Goal: Task Accomplishment & Management: Manage account settings

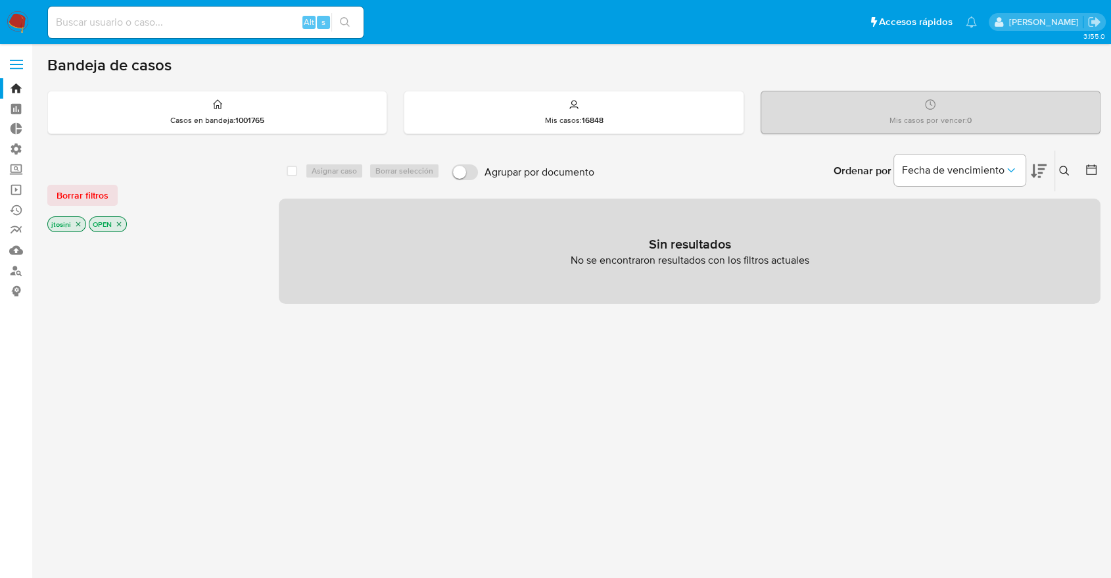
click at [116, 225] on icon "close-filter" at bounding box center [119, 224] width 8 height 8
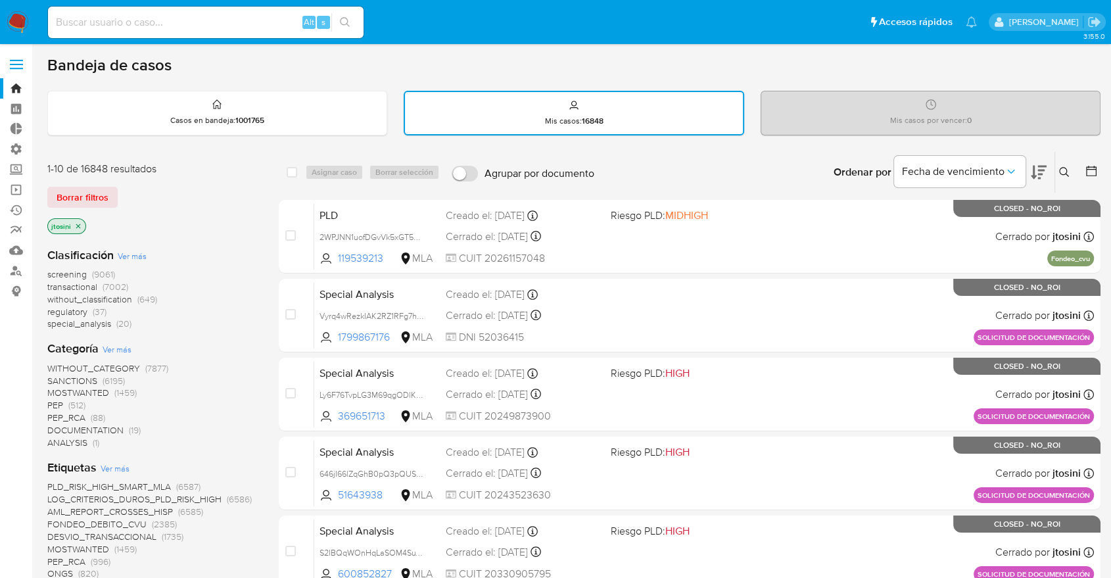
click at [85, 222] on div "jtosini" at bounding box center [152, 227] width 210 height 18
click at [82, 223] on p "jtosini" at bounding box center [66, 226] width 37 height 14
click at [82, 231] on div "jtosini" at bounding box center [152, 227] width 210 height 18
click at [78, 227] on icon "close-filter" at bounding box center [78, 226] width 8 height 8
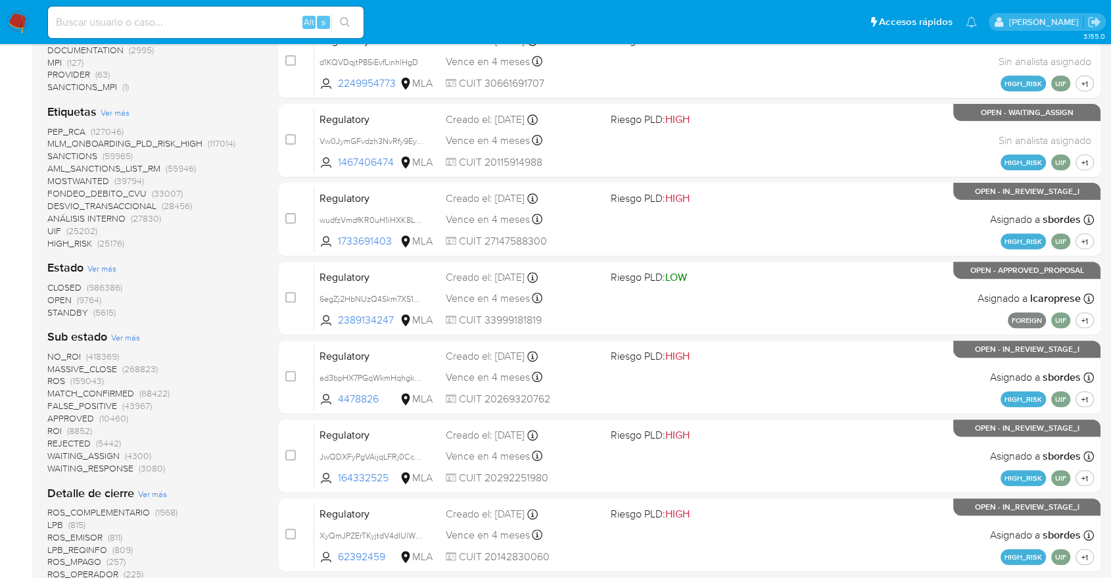
scroll to position [584, 0]
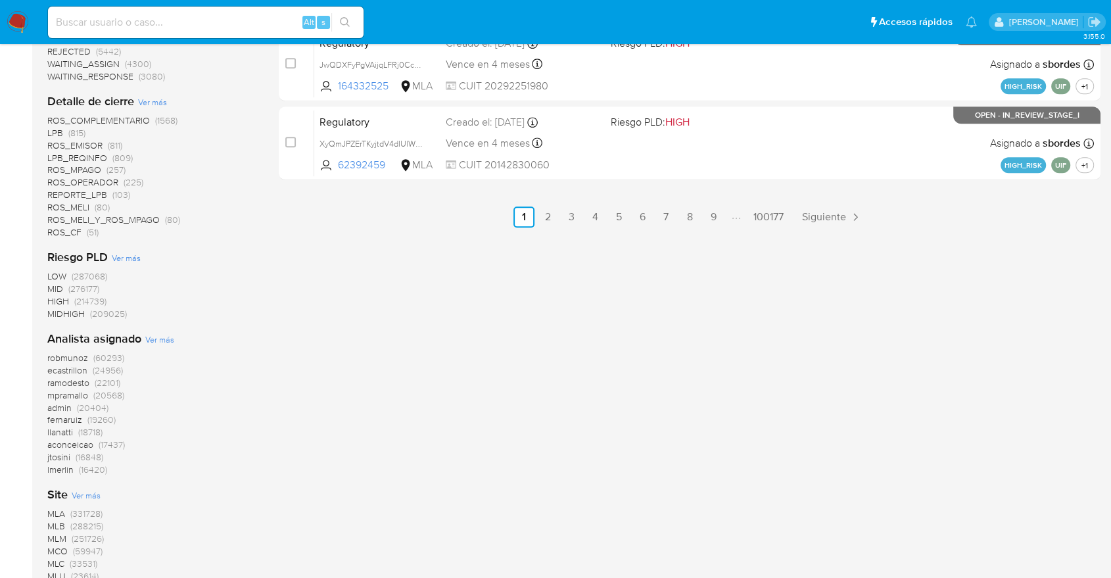
click at [64, 511] on span "MLA" at bounding box center [56, 513] width 18 height 13
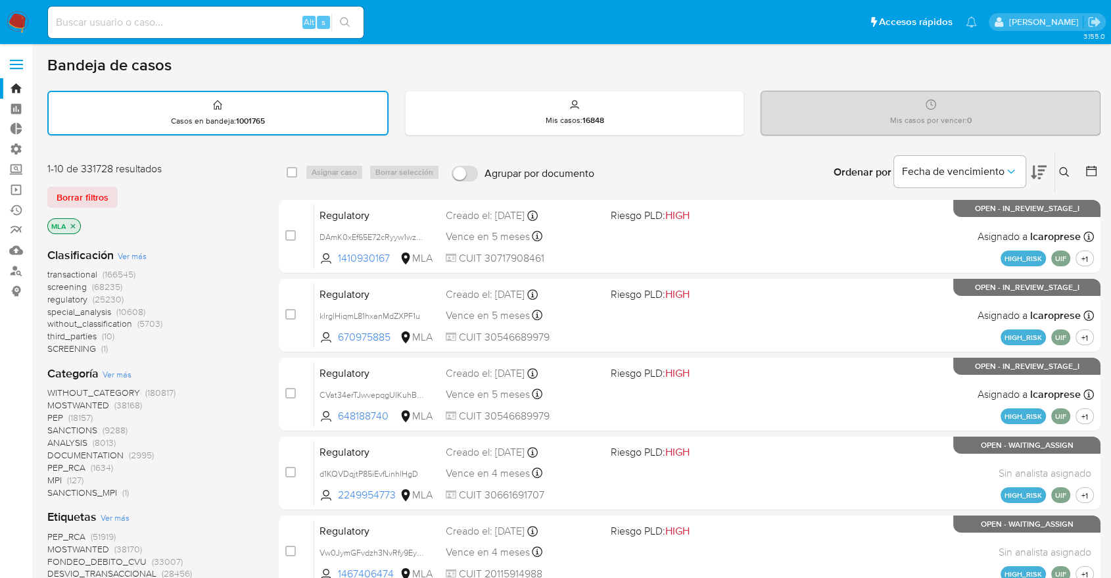
click at [83, 285] on span "screening" at bounding box center [66, 286] width 39 height 13
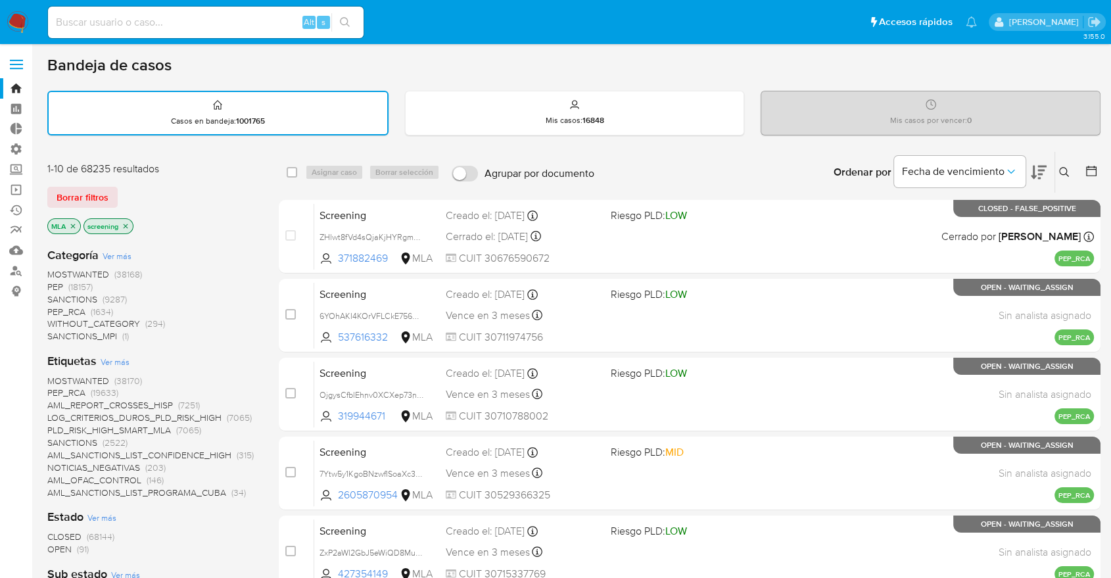
click at [92, 300] on span "SANCTIONS" at bounding box center [72, 298] width 50 height 13
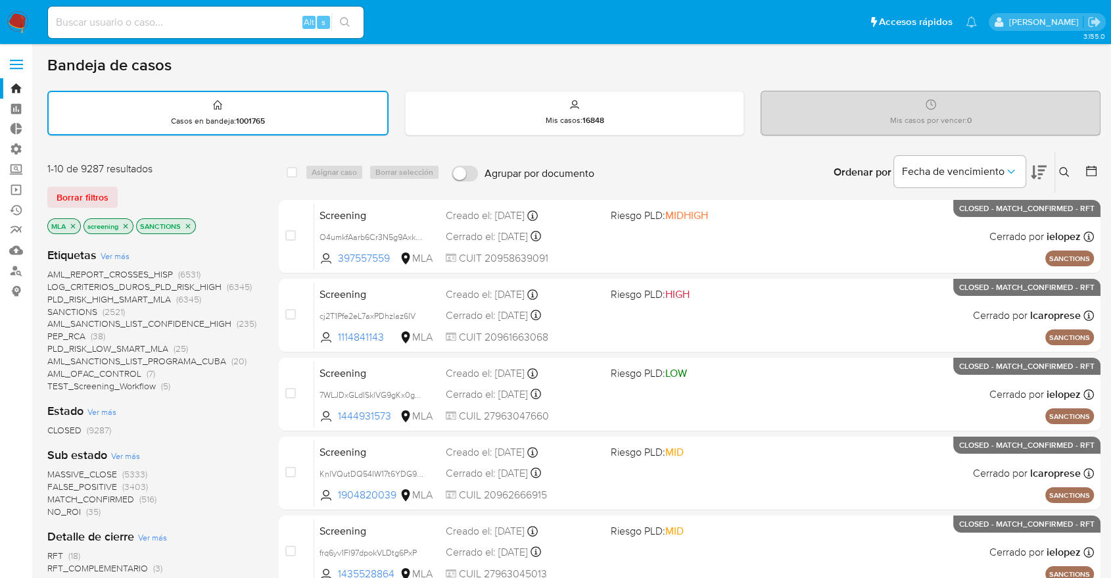
click at [1094, 170] on icon at bounding box center [1091, 170] width 13 height 13
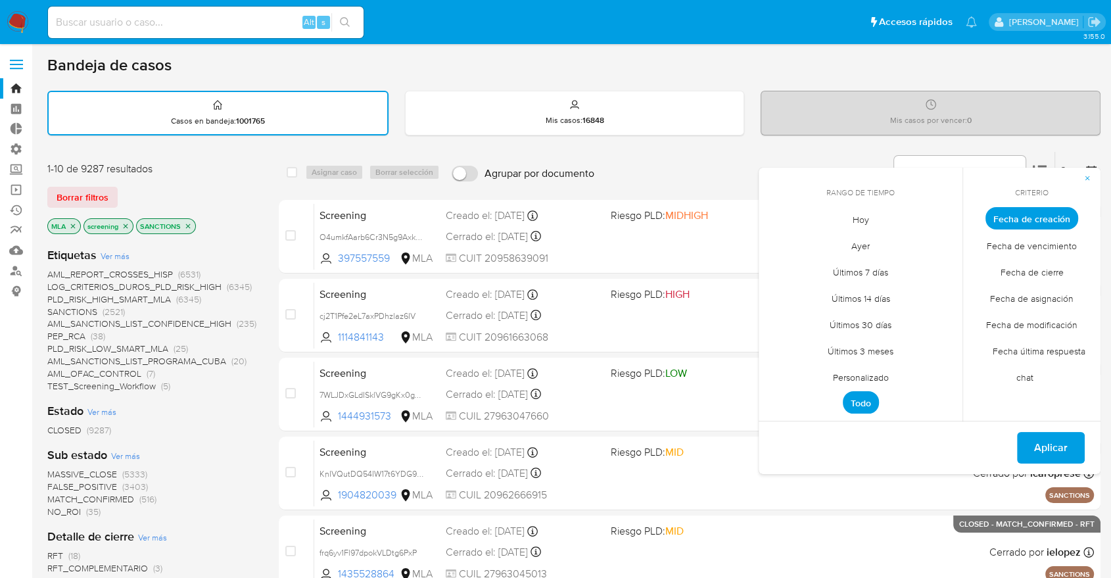
click at [871, 382] on span "Personalizado" at bounding box center [860, 376] width 83 height 27
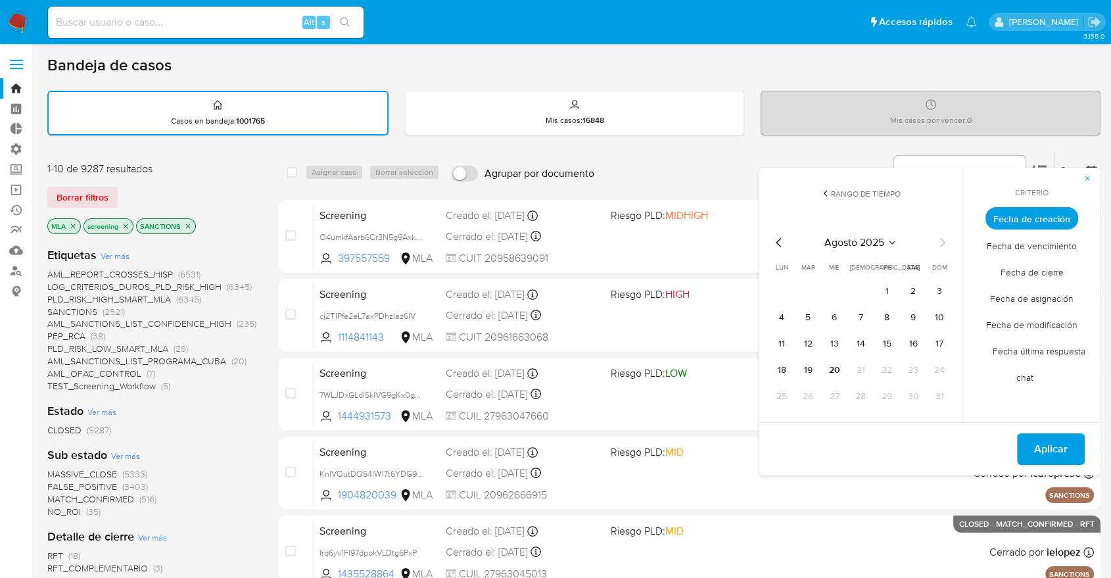
click at [778, 250] on icon "Mes anterior" at bounding box center [779, 243] width 16 height 16
click at [812, 290] on button "1" at bounding box center [807, 291] width 21 height 21
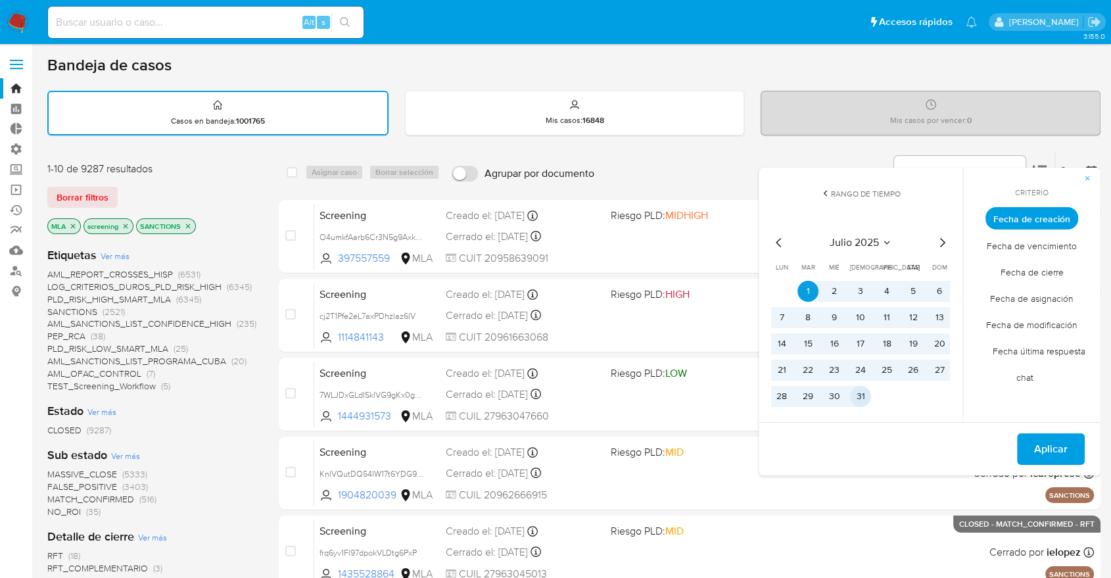
click at [850, 400] on button "31" at bounding box center [860, 396] width 21 height 21
click at [1031, 437] on button "Aplicar" at bounding box center [1051, 449] width 68 height 32
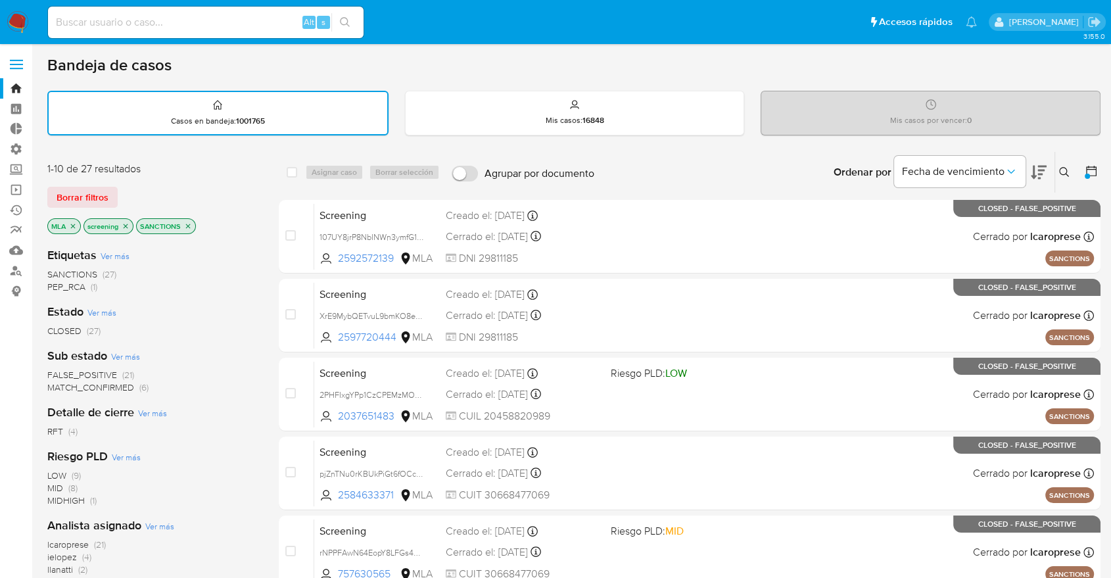
click at [1089, 177] on button at bounding box center [1093, 172] width 16 height 16
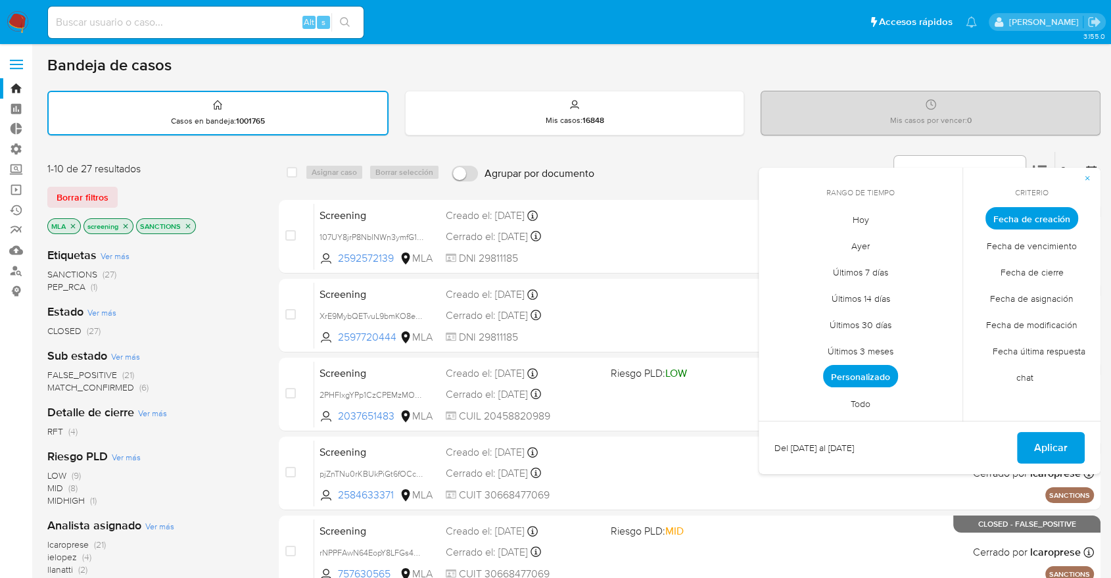
click at [878, 371] on span "Personalizado" at bounding box center [860, 376] width 75 height 22
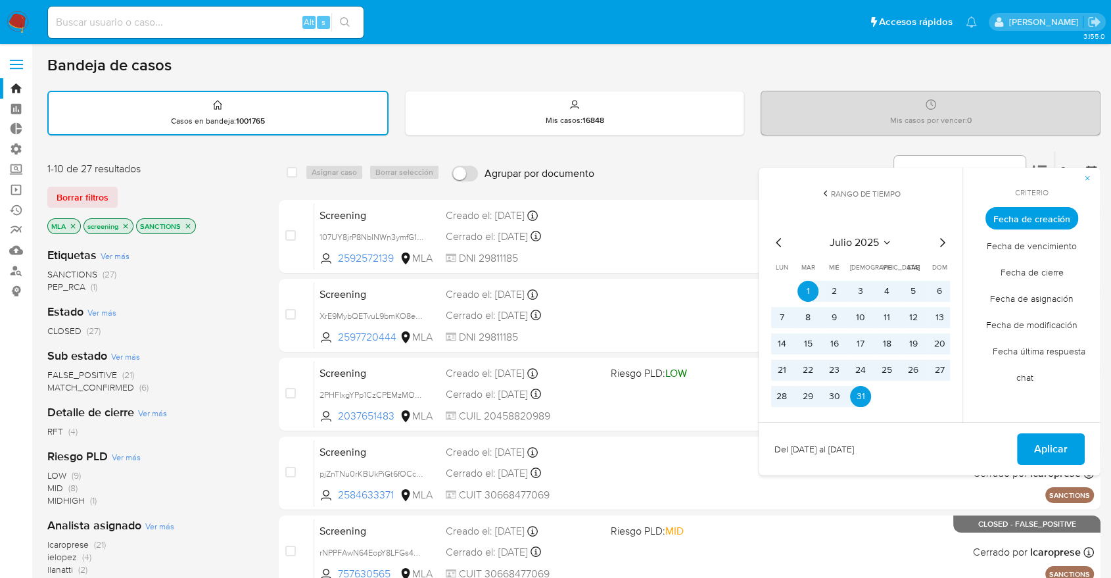
click at [779, 243] on icon "Mes anterior" at bounding box center [779, 243] width 16 height 16
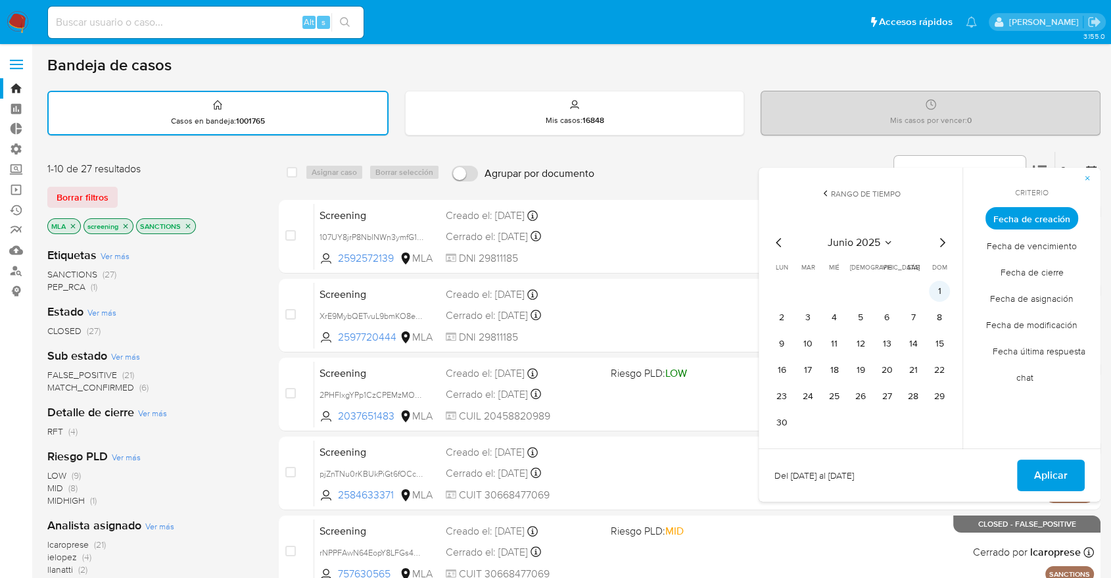
click at [945, 290] on button "1" at bounding box center [939, 291] width 21 height 21
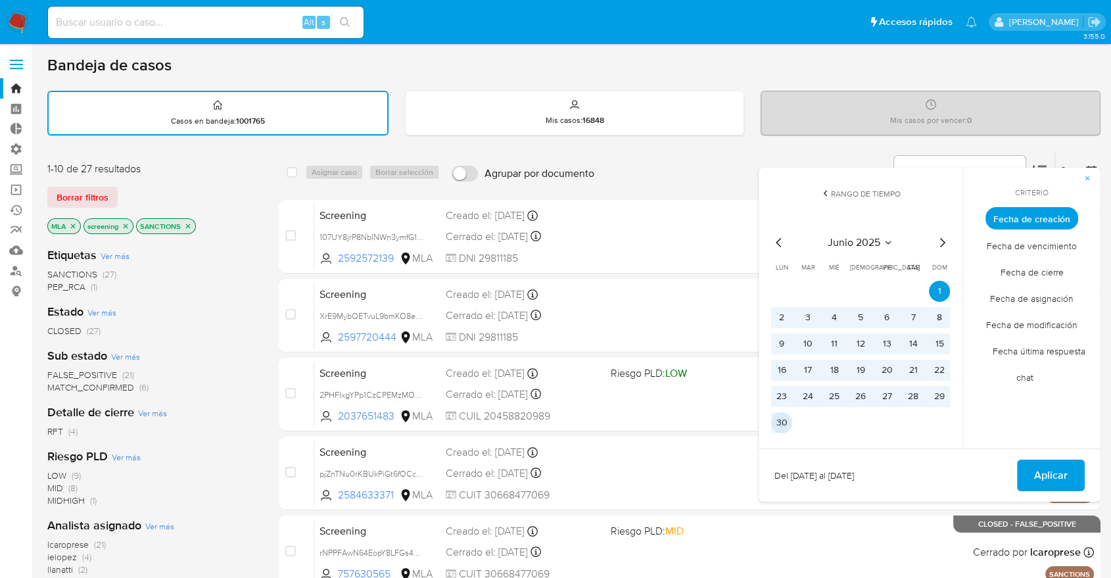
click at [779, 420] on button "30" at bounding box center [781, 422] width 21 height 21
click at [1025, 468] on button "Aplicar" at bounding box center [1051, 475] width 68 height 32
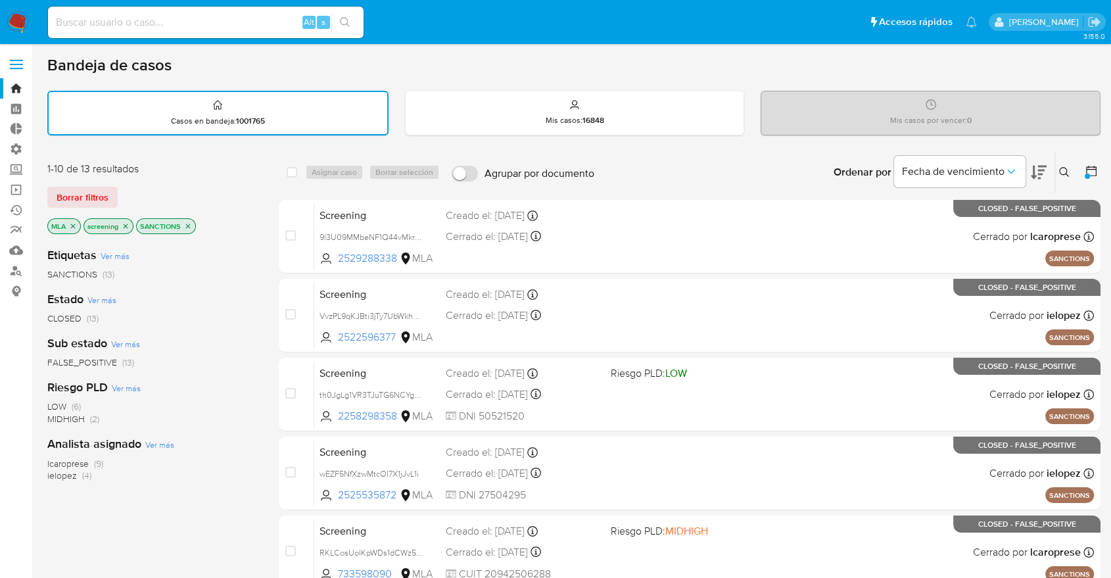
click at [1077, 168] on div "Ordenar por Fecha de vencimiento No es posible ordenar los resultados mientras …" at bounding box center [851, 172] width 500 height 41
click at [1080, 168] on div at bounding box center [1089, 172] width 24 height 41
click at [1091, 172] on icon at bounding box center [1091, 170] width 13 height 13
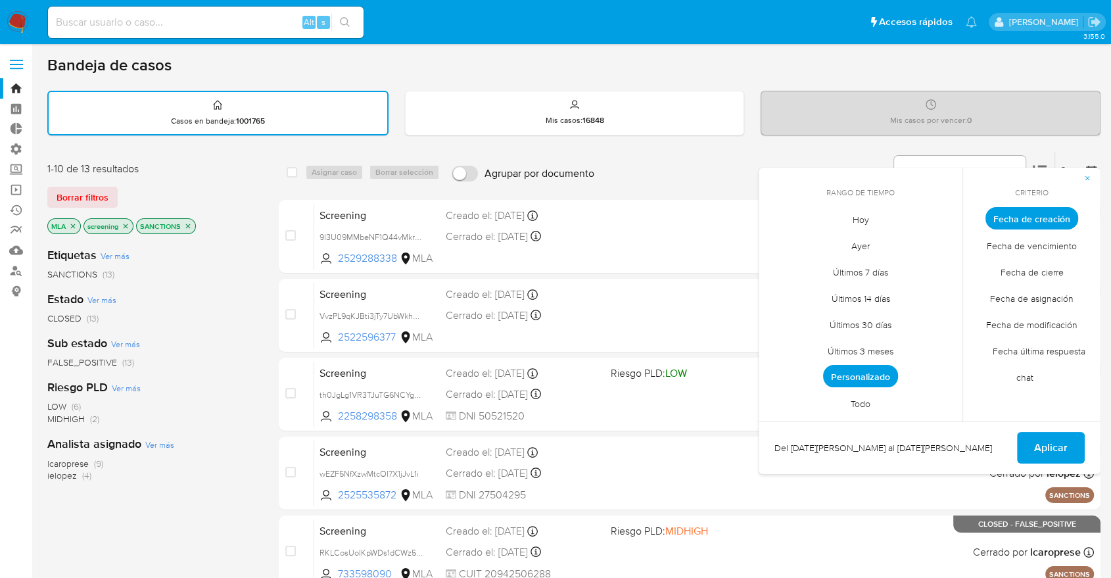
click at [879, 376] on span "Personalizado" at bounding box center [860, 376] width 75 height 22
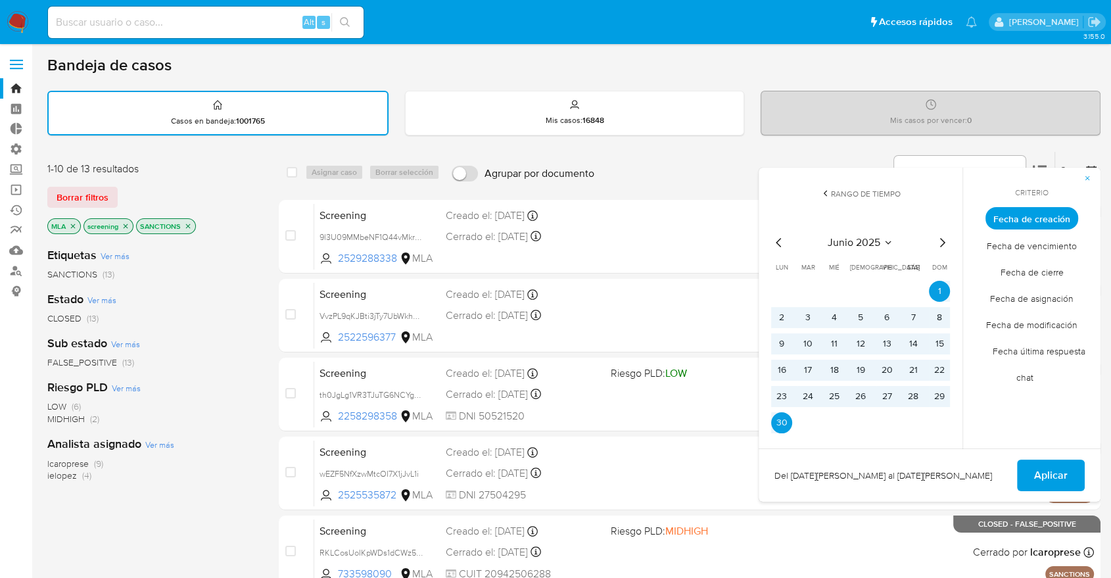
click at [777, 245] on icon "Mes anterior" at bounding box center [779, 243] width 16 height 16
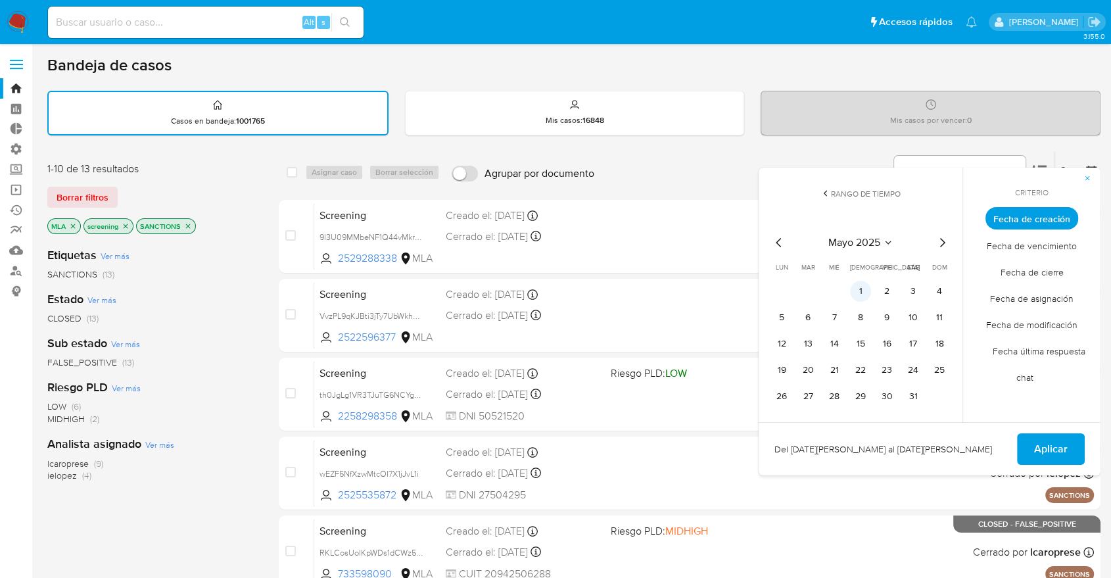
click at [858, 290] on button "1" at bounding box center [860, 291] width 21 height 21
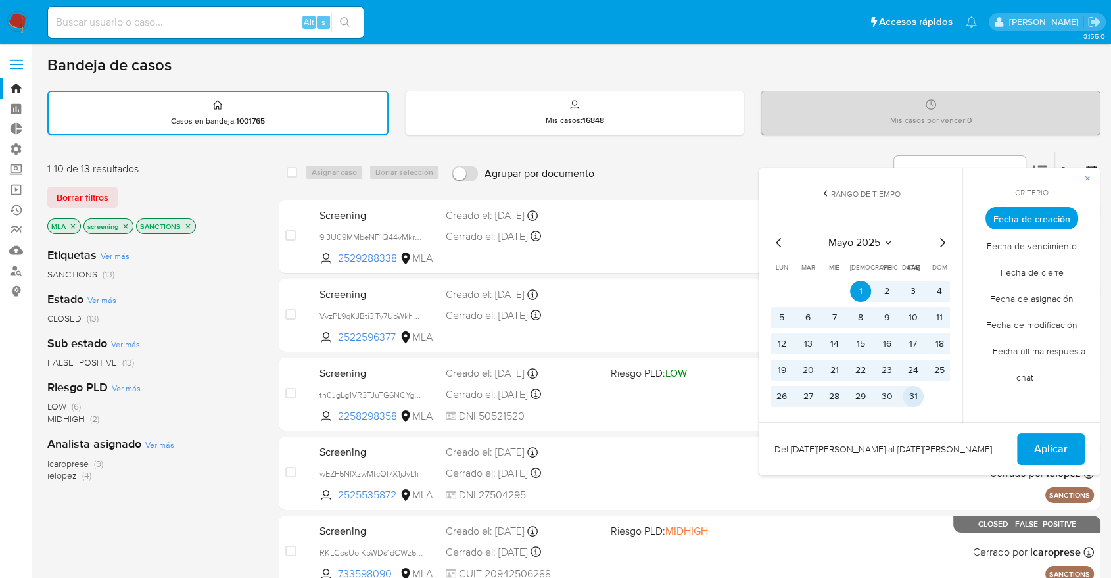
click at [916, 394] on button "31" at bounding box center [912, 396] width 21 height 21
click at [1037, 442] on span "Aplicar" at bounding box center [1051, 448] width 34 height 29
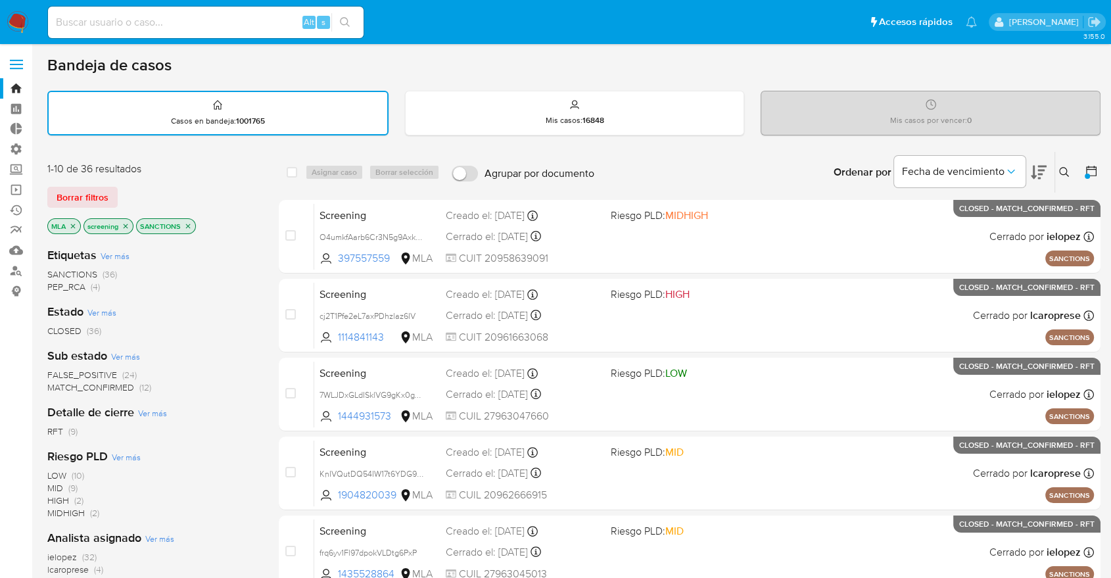
click at [1083, 177] on div at bounding box center [1089, 172] width 24 height 41
click at [1083, 172] on div at bounding box center [1089, 172] width 24 height 41
click at [1086, 174] on div at bounding box center [1087, 176] width 5 height 5
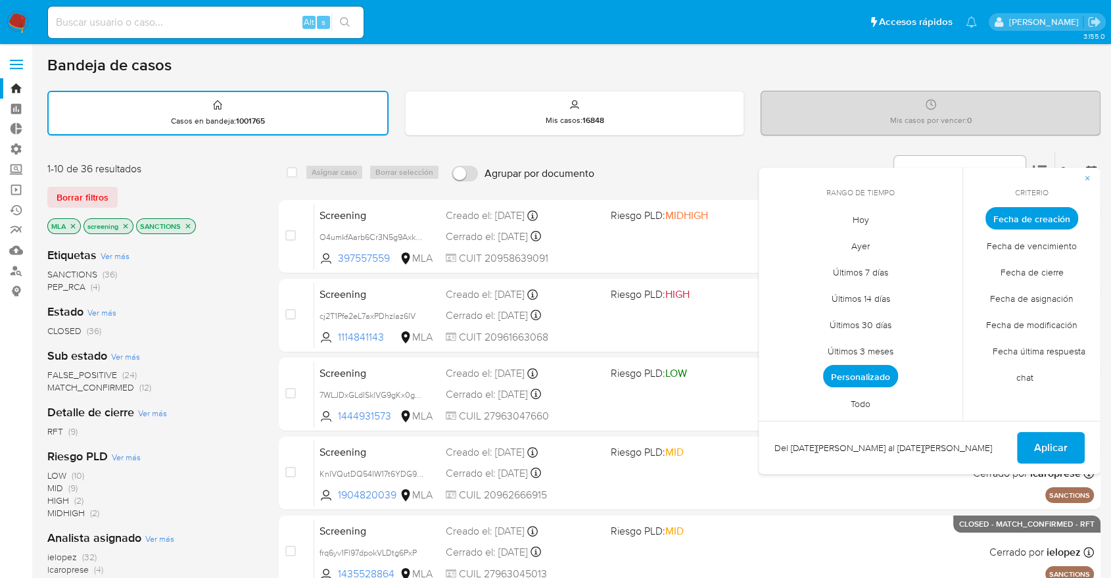
click at [862, 383] on span "Personalizado" at bounding box center [860, 376] width 75 height 22
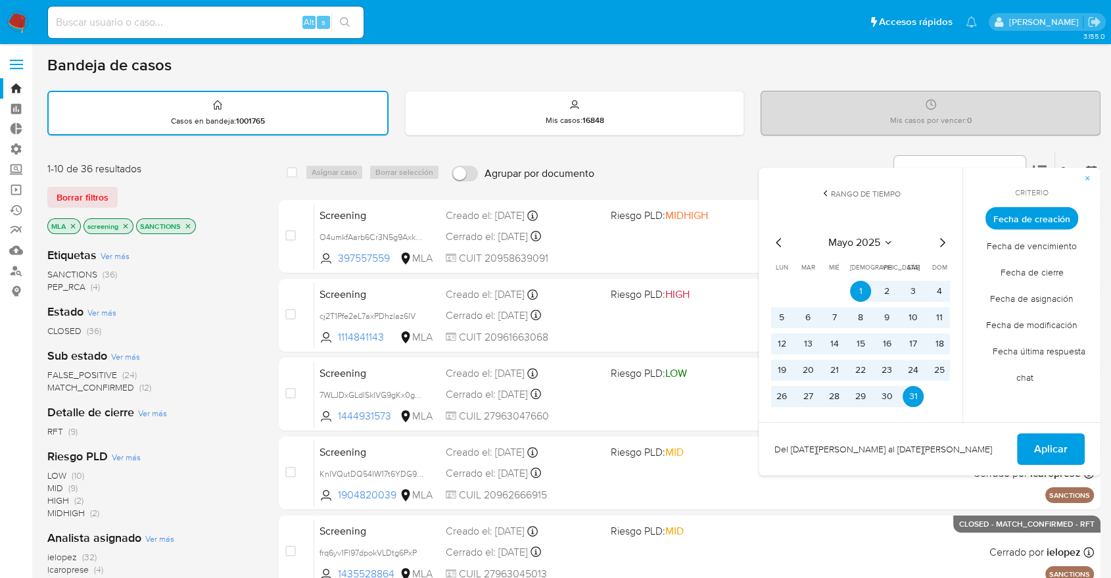
click at [778, 246] on icon "Mes anterior" at bounding box center [779, 243] width 16 height 16
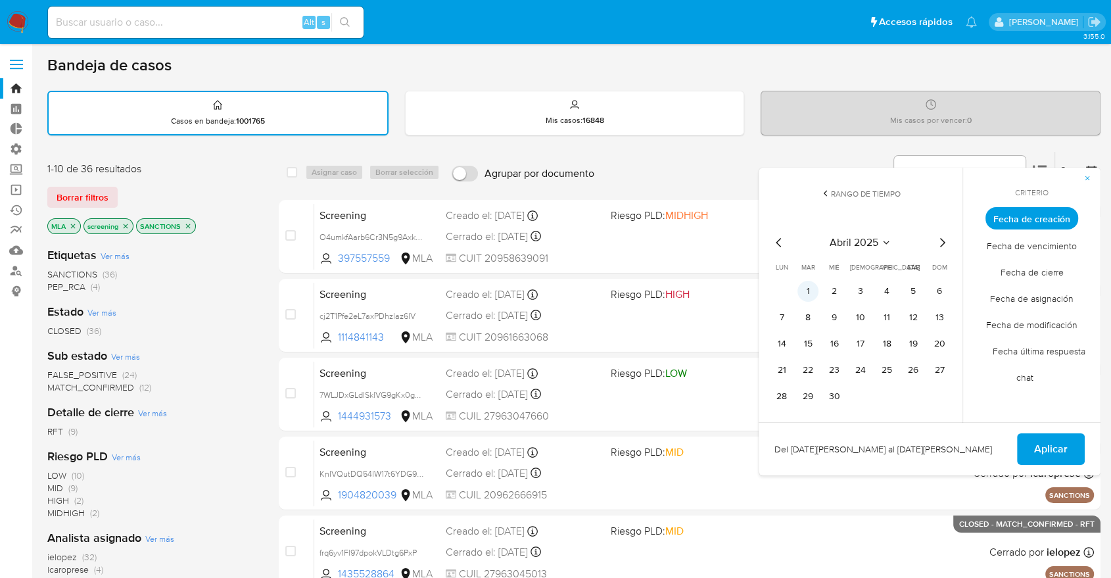
click at [804, 289] on button "1" at bounding box center [807, 291] width 21 height 21
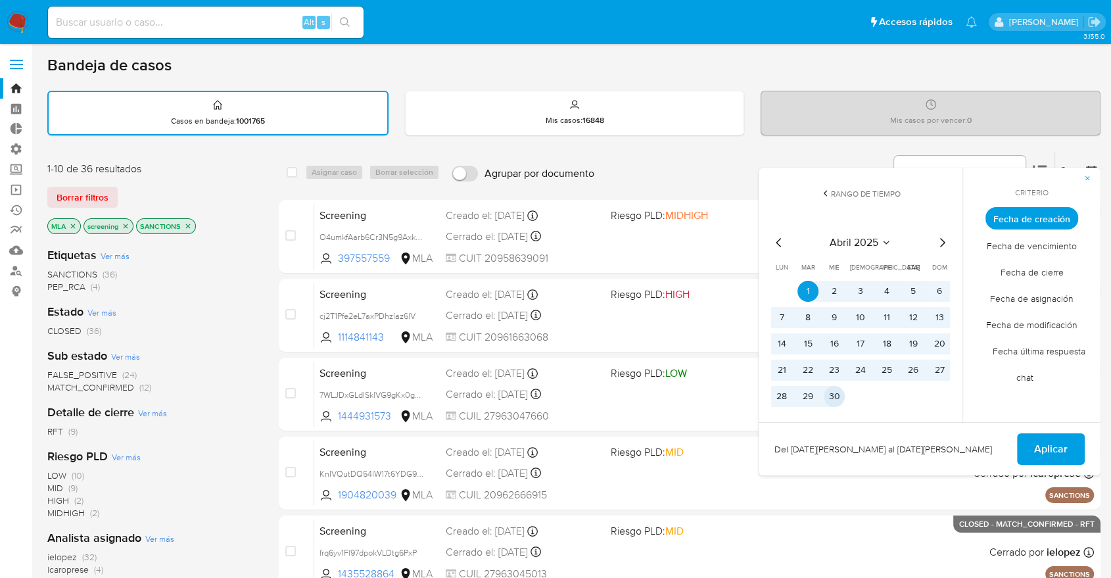
click at [832, 397] on button "30" at bounding box center [834, 396] width 21 height 21
click at [1029, 438] on button "Aplicar" at bounding box center [1051, 449] width 68 height 32
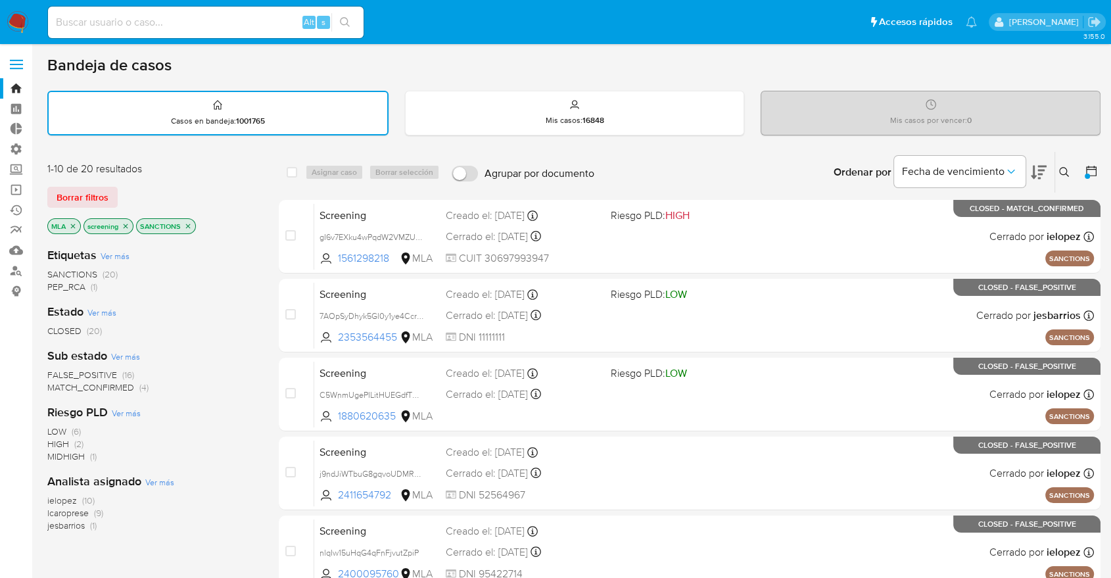
click at [1085, 179] on div at bounding box center [1089, 172] width 24 height 41
click at [1085, 175] on div at bounding box center [1087, 176] width 5 height 5
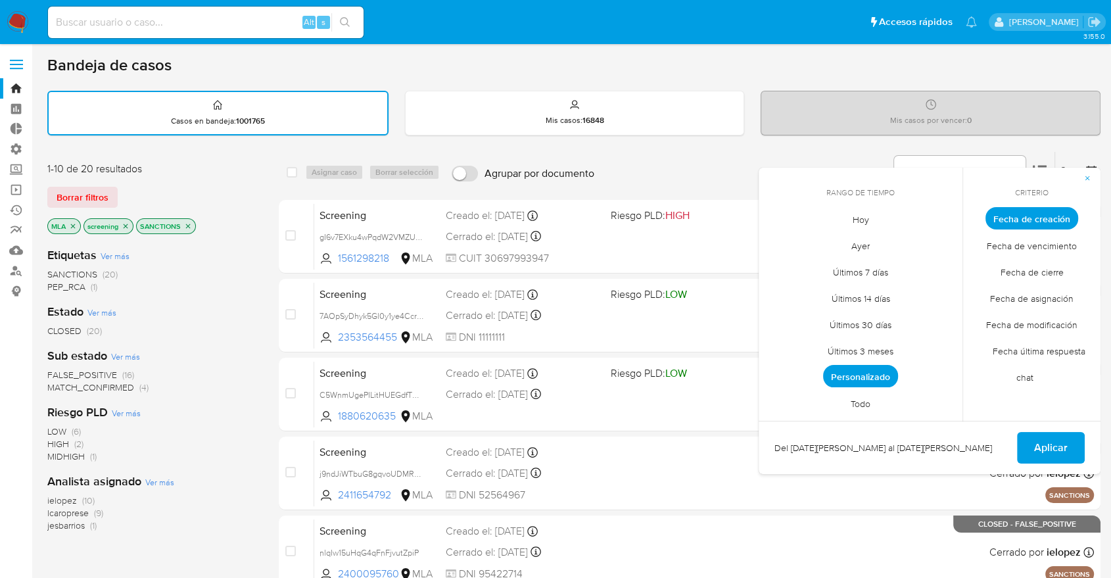
click at [883, 375] on span "Personalizado" at bounding box center [860, 376] width 75 height 22
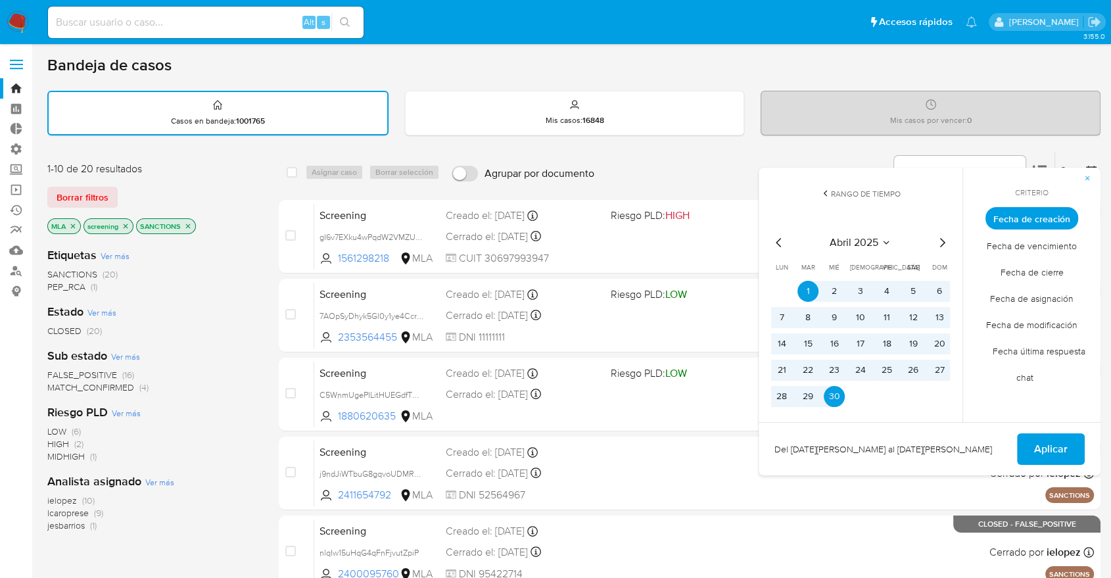
click at [783, 248] on icon "Mes anterior" at bounding box center [779, 243] width 16 height 16
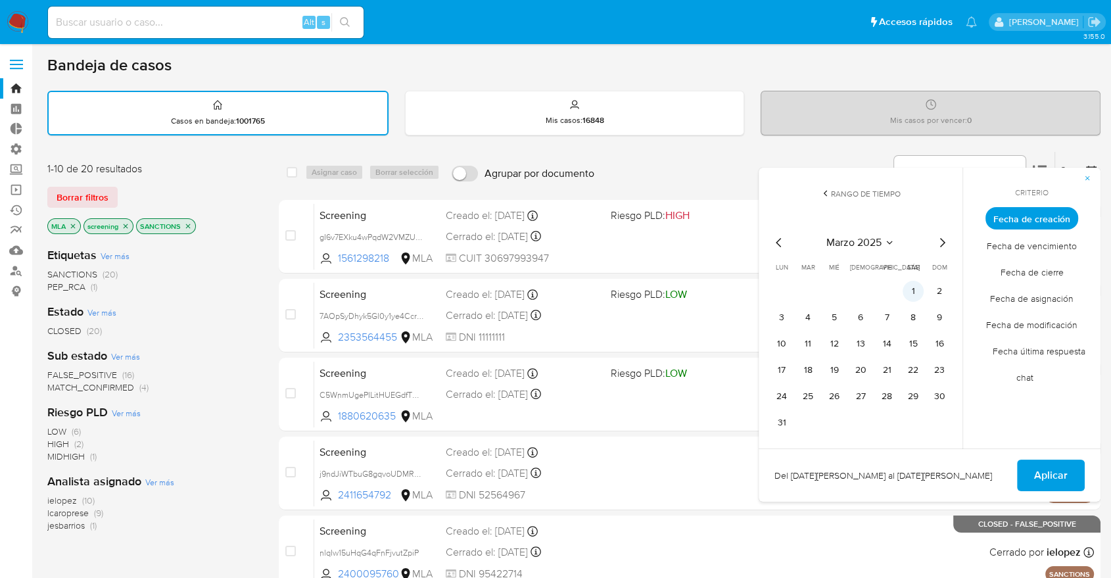
click at [914, 289] on button "1" at bounding box center [912, 291] width 21 height 21
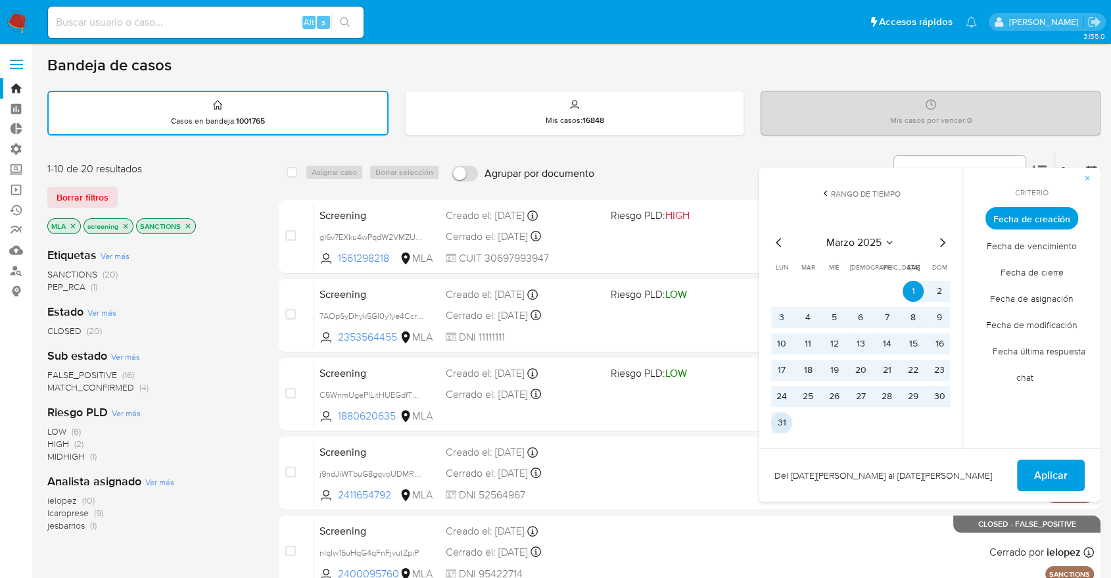
click at [788, 416] on button "31" at bounding box center [781, 422] width 21 height 21
click at [1038, 464] on span "Aplicar" at bounding box center [1051, 475] width 34 height 29
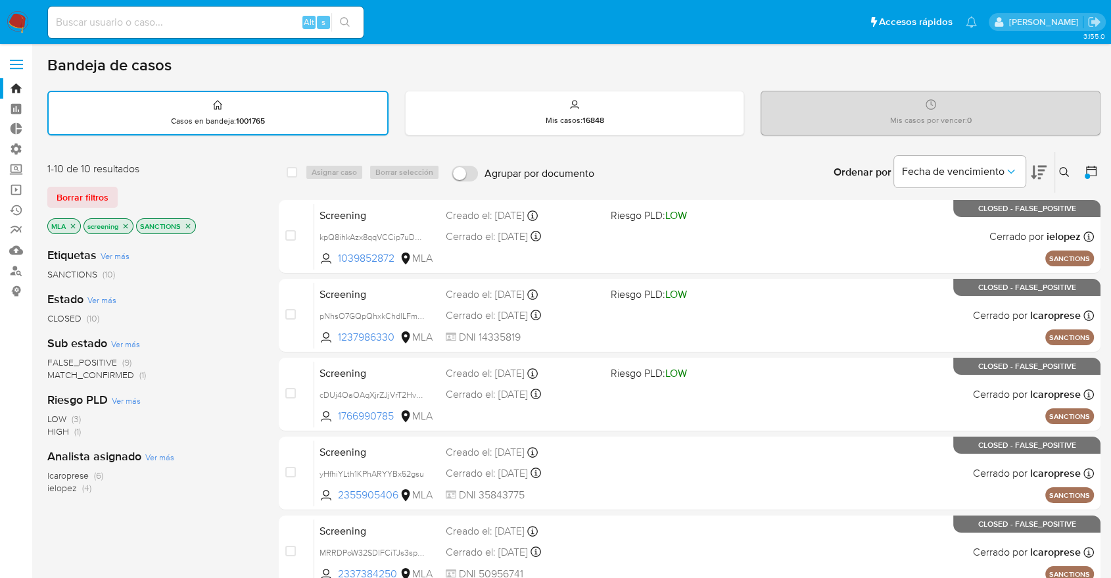
click at [1086, 174] on div at bounding box center [1087, 176] width 5 height 5
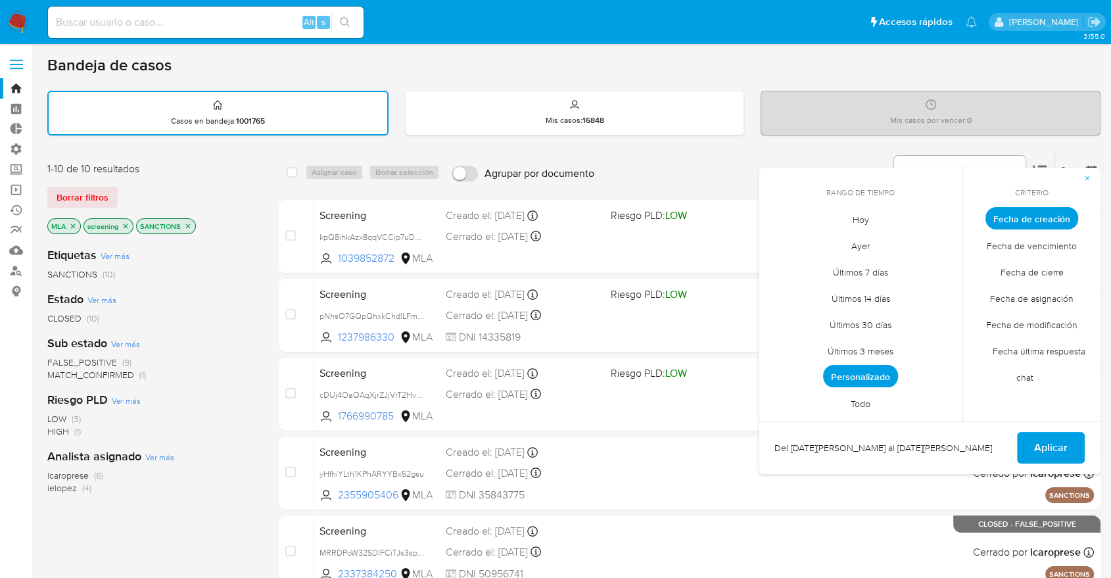
click at [879, 370] on span "Personalizado" at bounding box center [860, 376] width 75 height 22
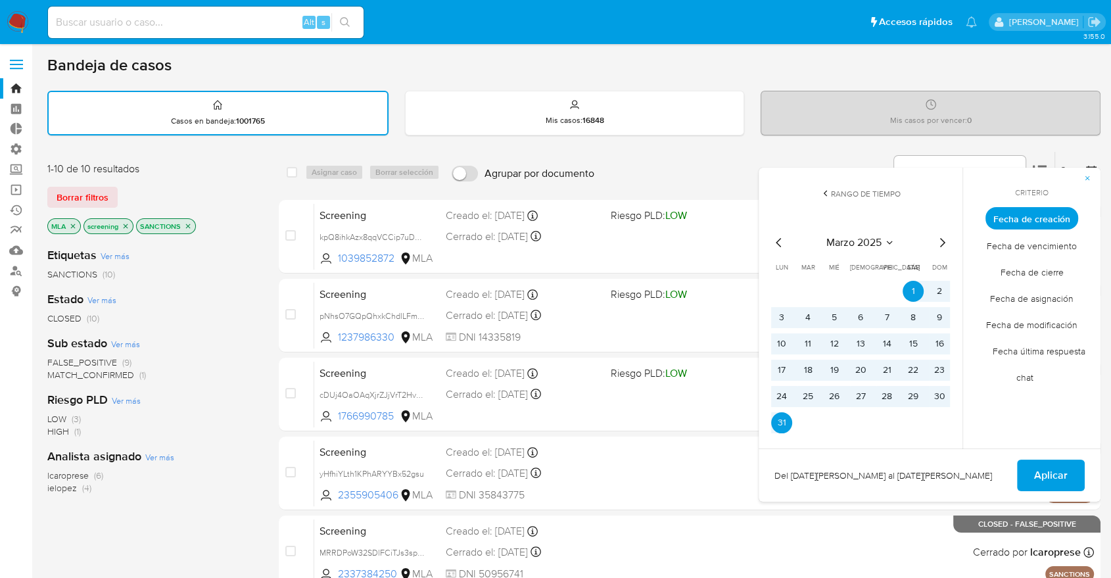
click at [774, 246] on icon "Mes anterior" at bounding box center [779, 243] width 16 height 16
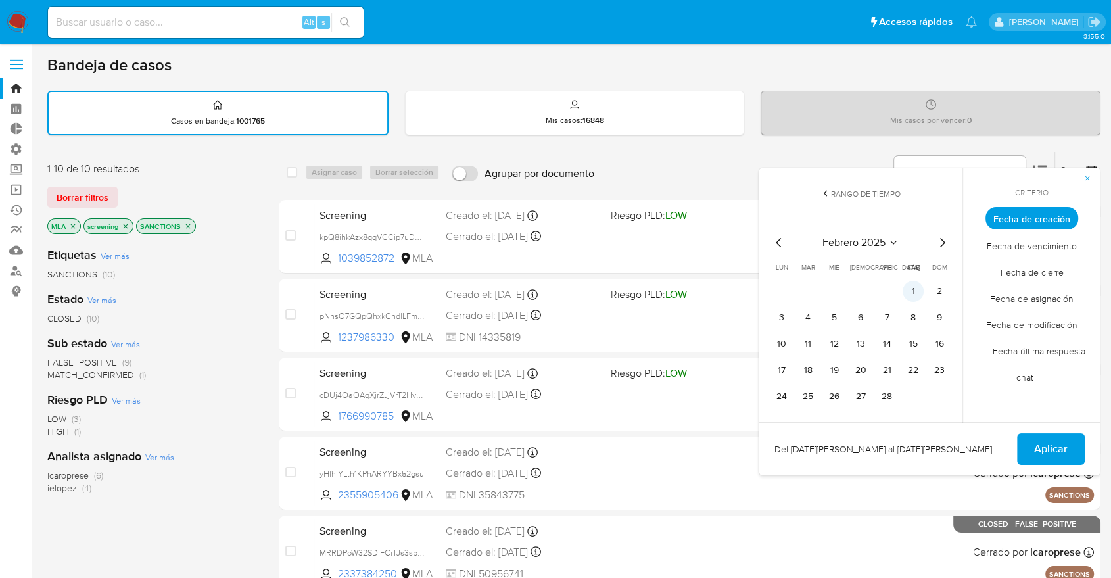
click at [920, 295] on button "1" at bounding box center [912, 291] width 21 height 21
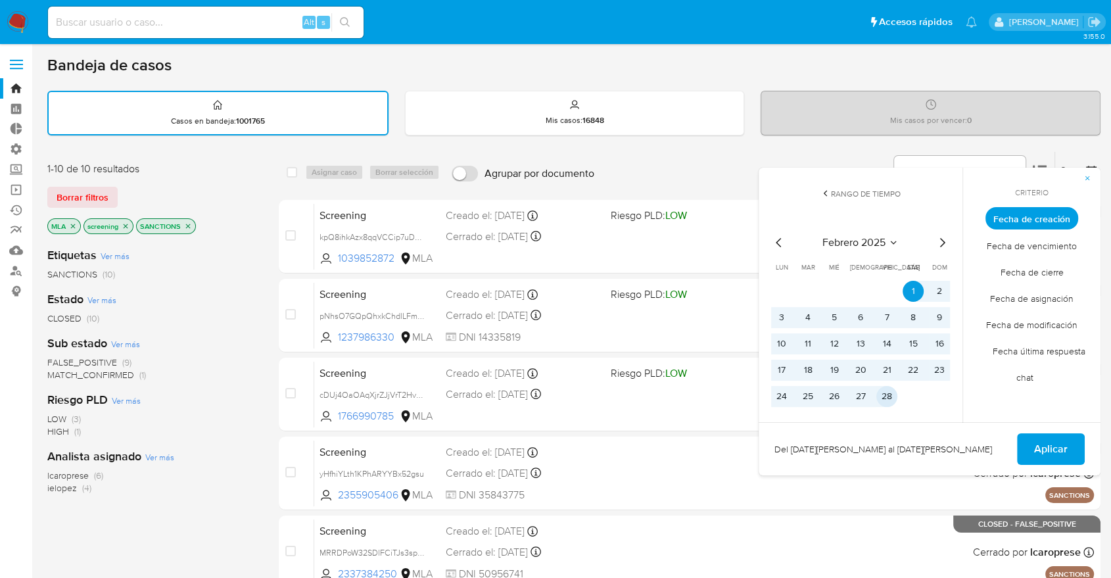
click at [891, 402] on button "28" at bounding box center [886, 396] width 21 height 21
click at [1054, 451] on span "Aplicar" at bounding box center [1051, 448] width 34 height 29
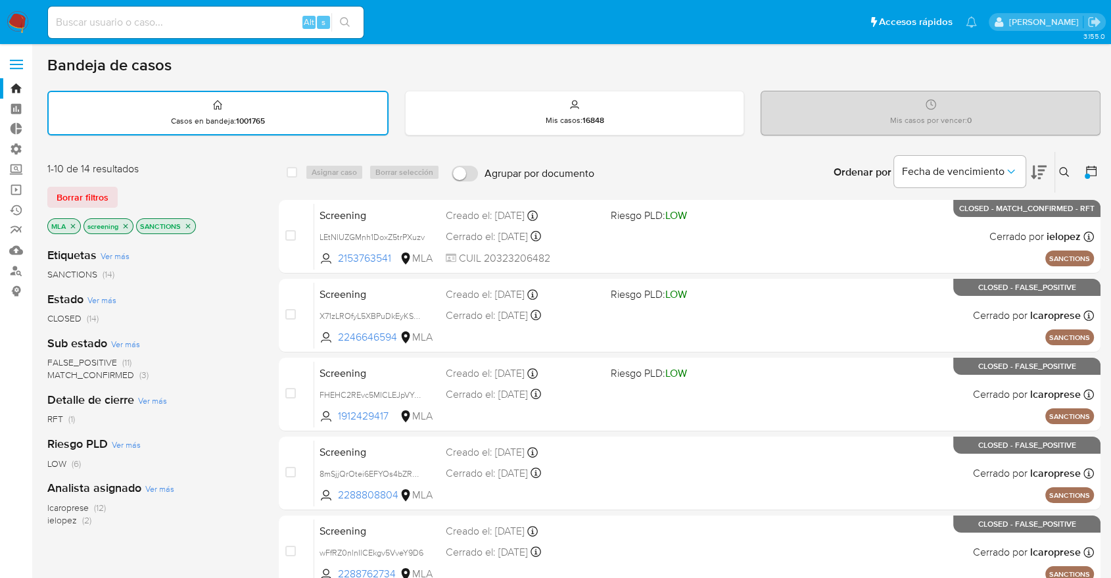
click at [126, 226] on icon "close-filter" at bounding box center [126, 226] width 8 height 8
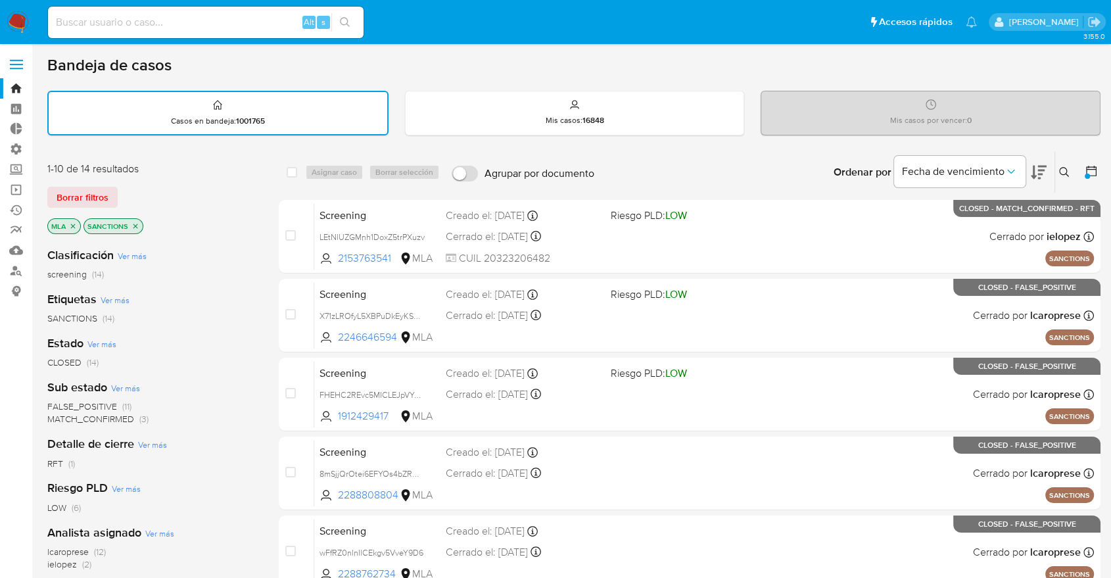
click at [135, 226] on icon "close-filter" at bounding box center [135, 226] width 8 height 8
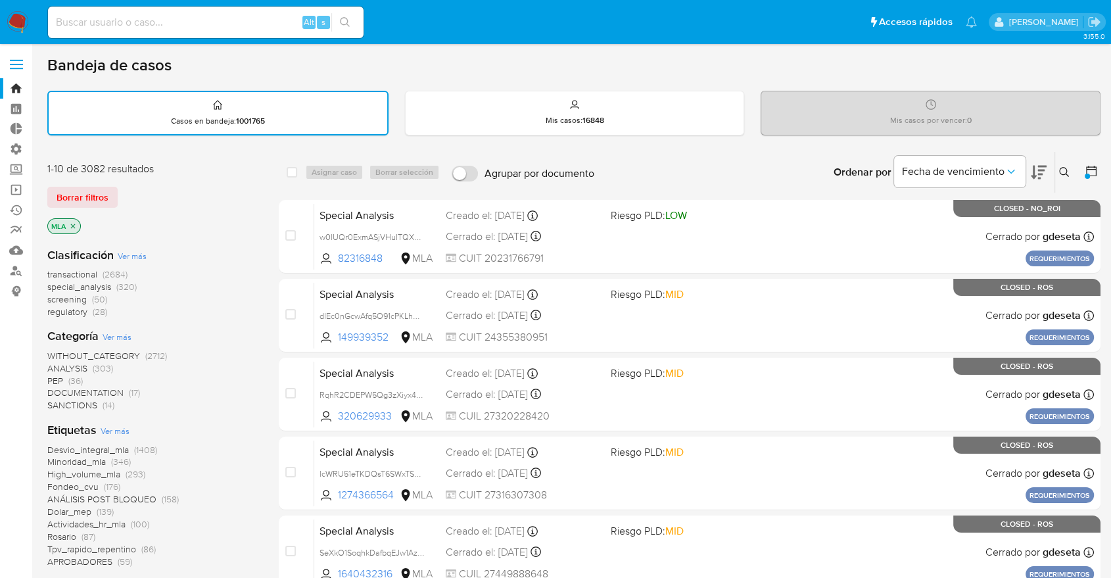
click at [131, 281] on span "(320)" at bounding box center [126, 286] width 20 height 13
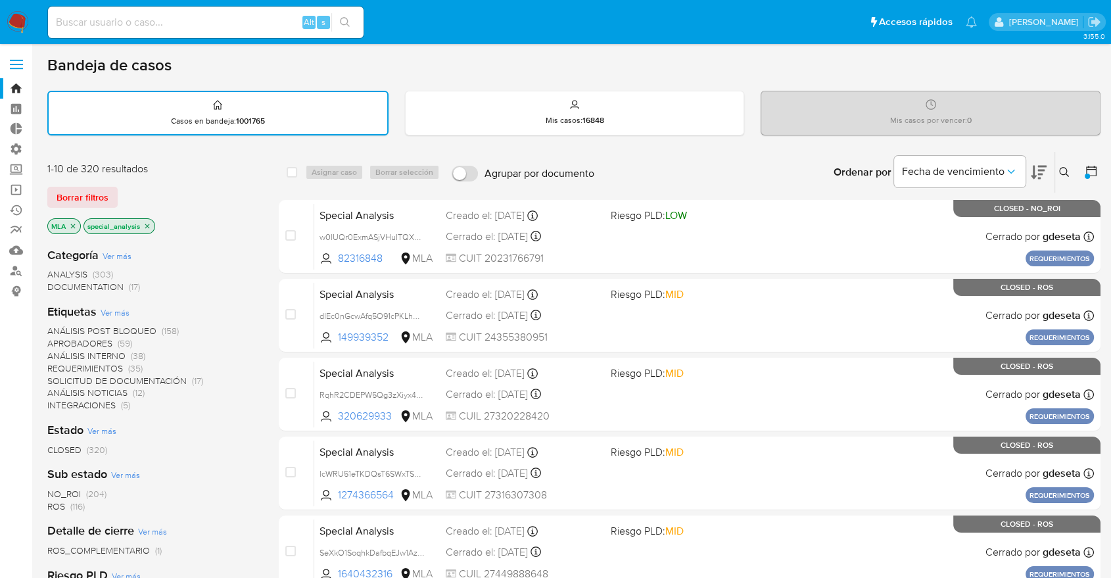
click at [1089, 173] on icon at bounding box center [1091, 170] width 13 height 13
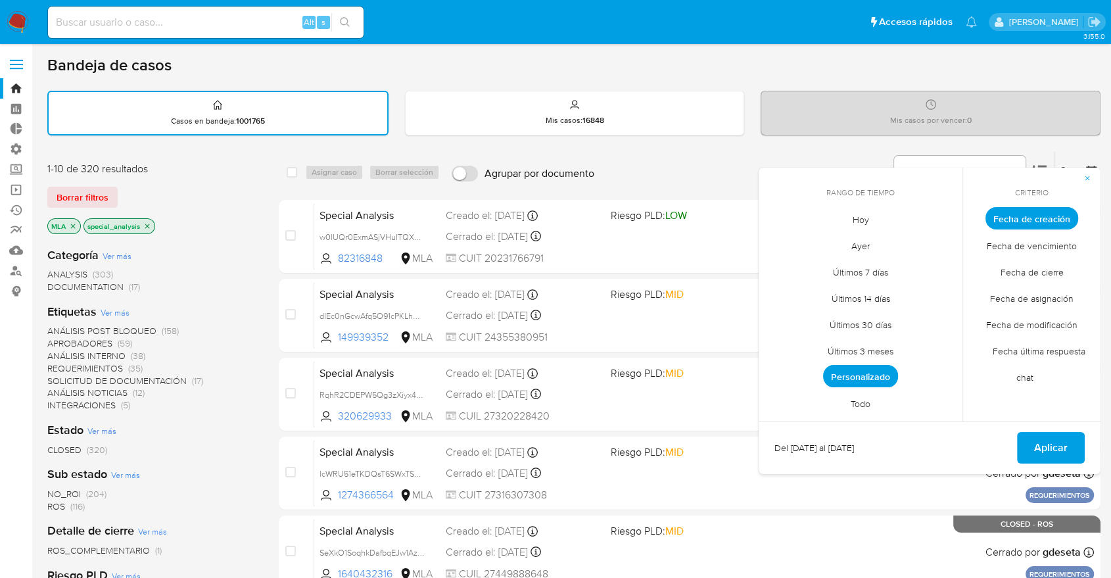
click at [867, 373] on span "Personalizado" at bounding box center [860, 376] width 75 height 22
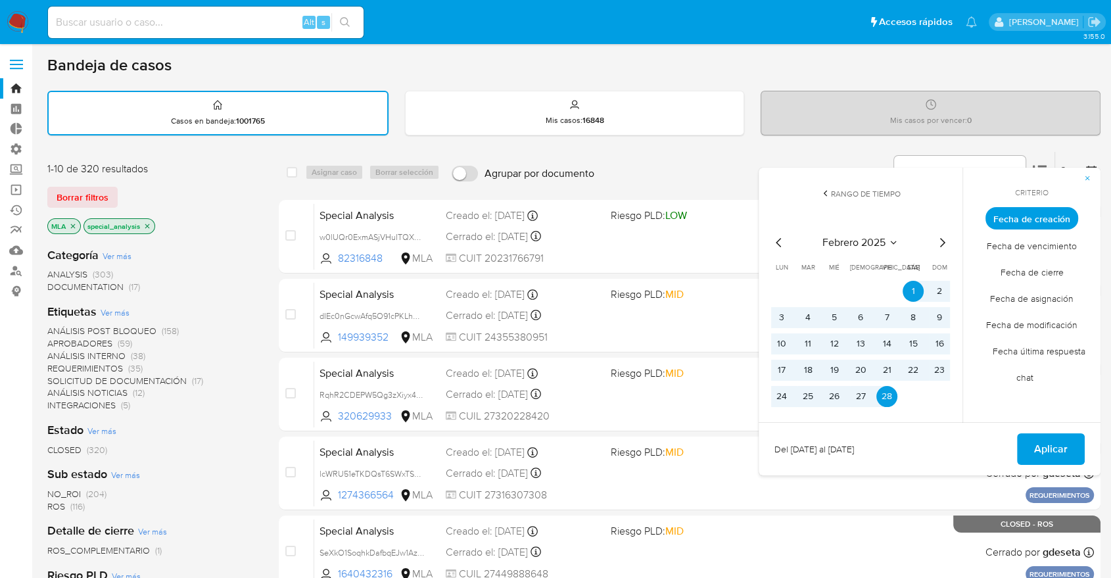
click at [939, 237] on icon "Mes siguiente" at bounding box center [942, 243] width 16 height 16
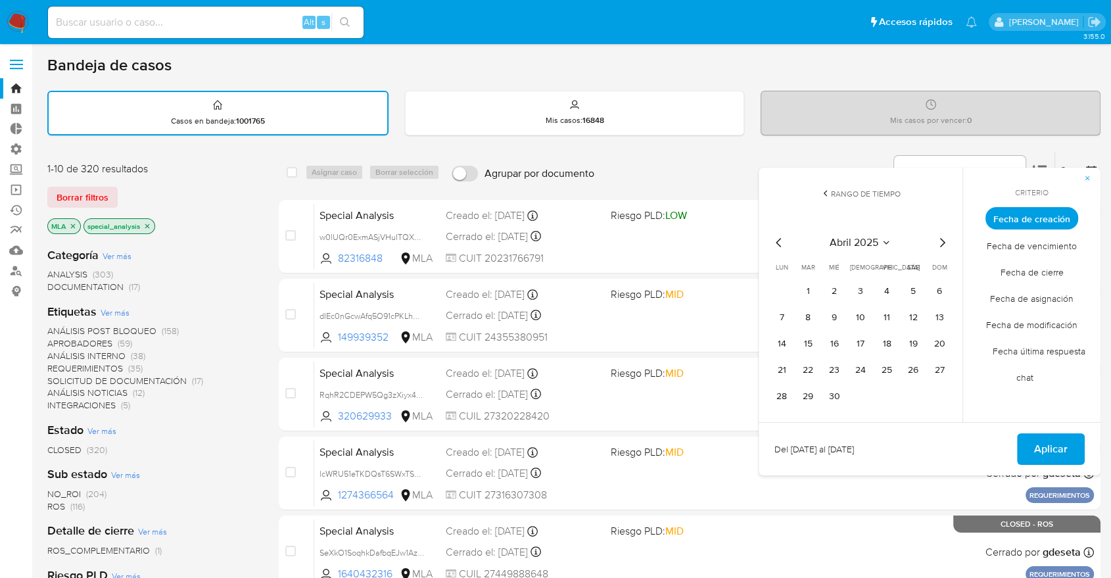
click at [939, 237] on icon "Mes siguiente" at bounding box center [942, 243] width 16 height 16
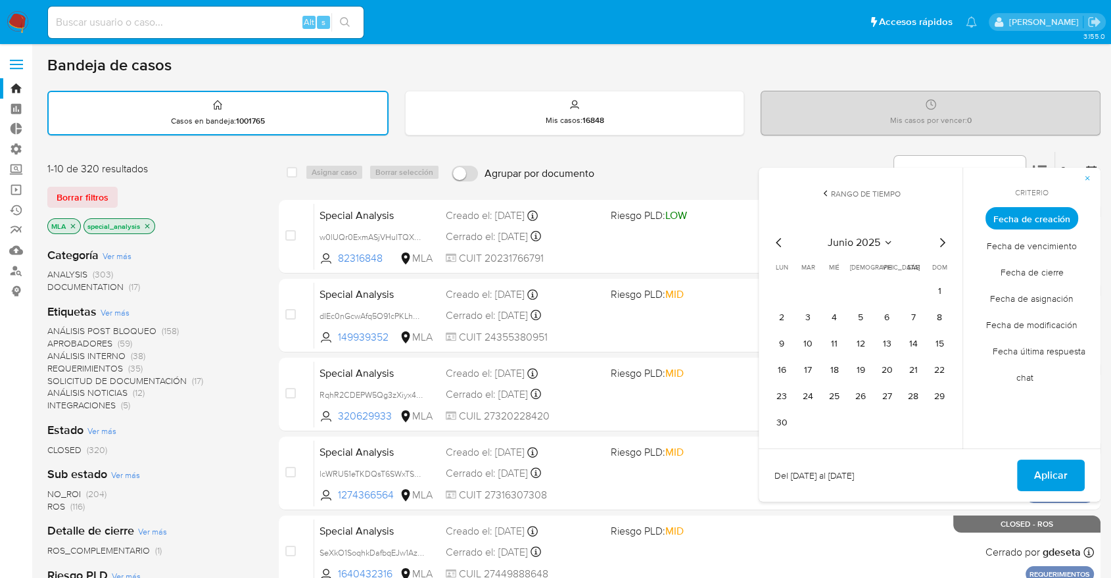
click at [939, 237] on icon "Mes siguiente" at bounding box center [942, 243] width 16 height 16
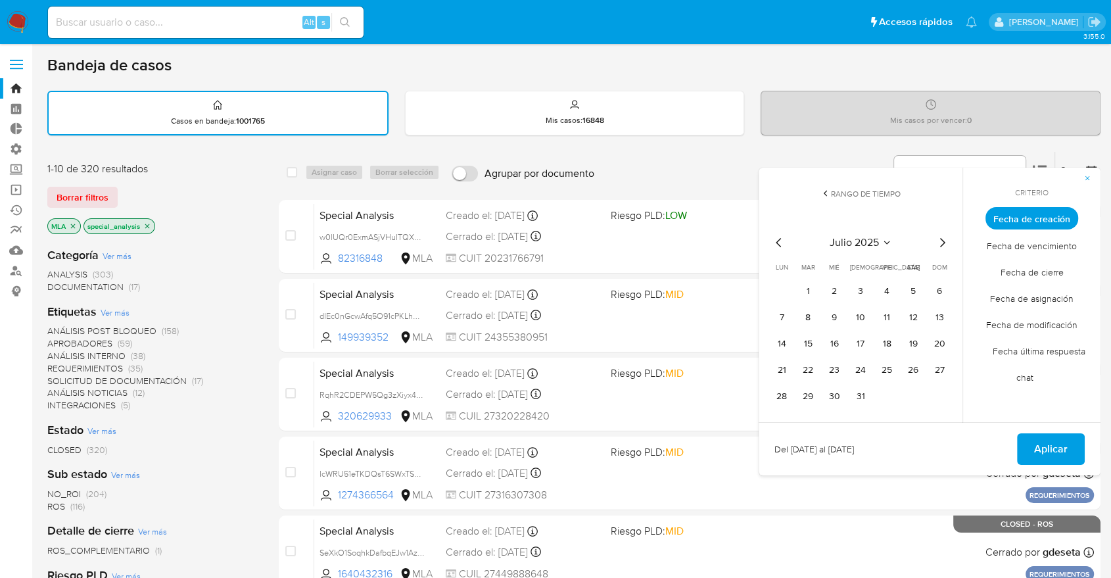
click at [776, 246] on icon "Mes anterior" at bounding box center [779, 243] width 16 height 16
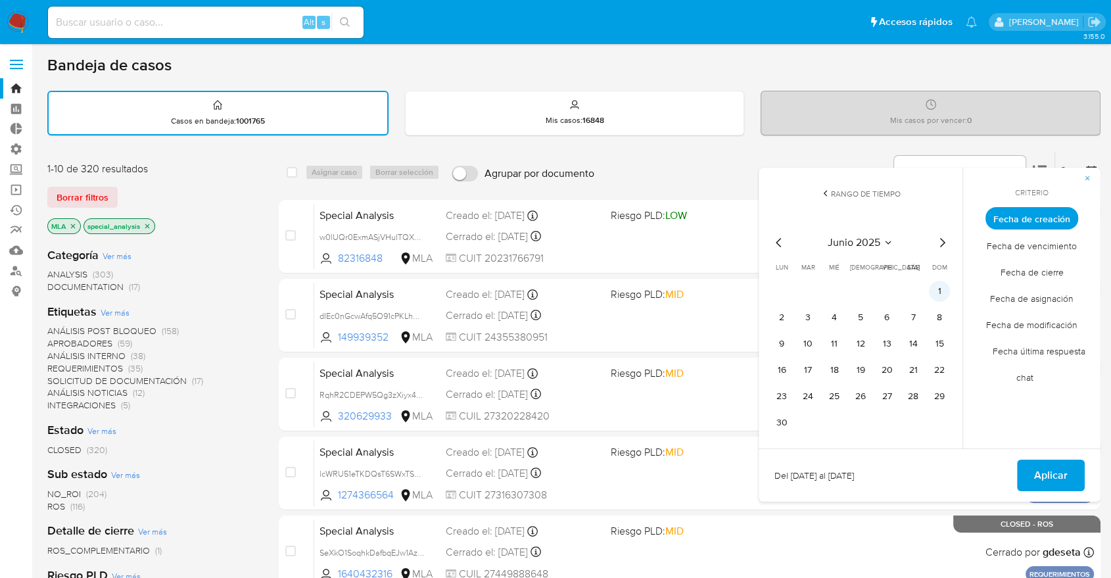
click at [940, 292] on button "1" at bounding box center [939, 291] width 21 height 21
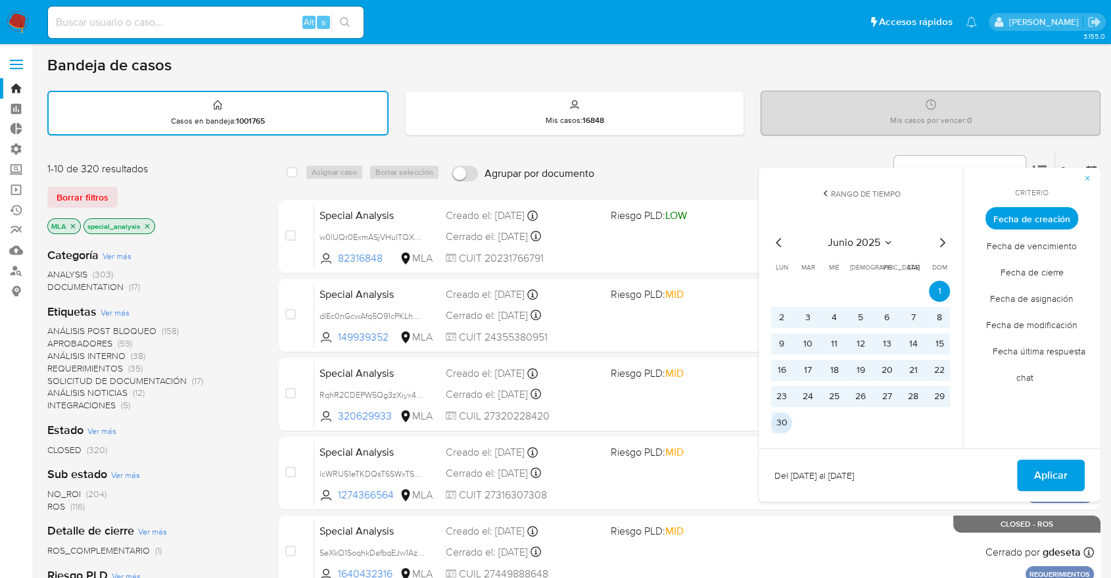
click at [787, 418] on button "30" at bounding box center [781, 422] width 21 height 21
click at [1031, 477] on button "Aplicar" at bounding box center [1051, 475] width 68 height 32
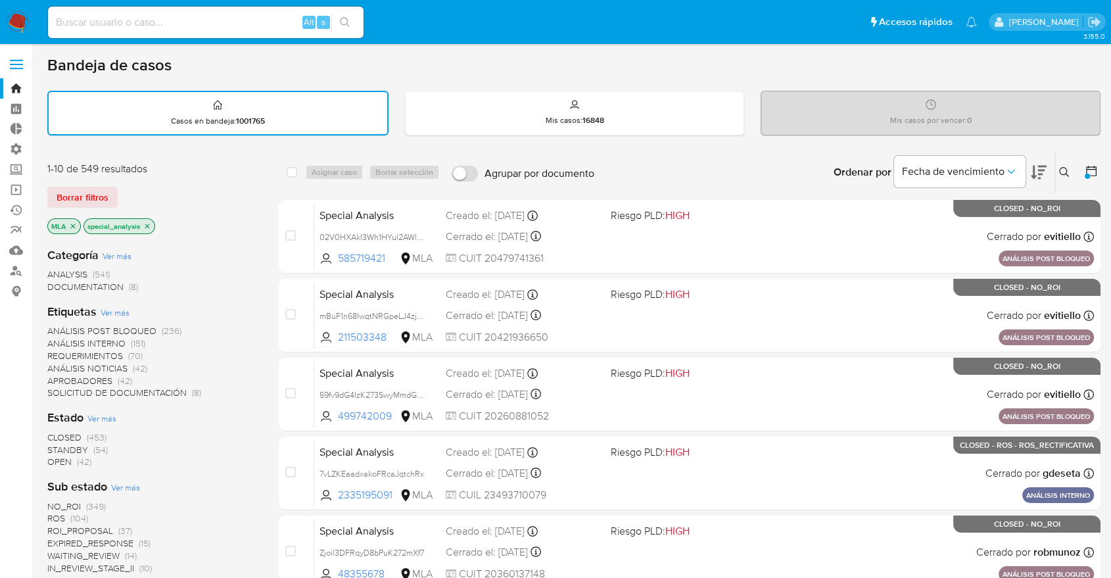
click at [246, 248] on div "Categoría Ver más ANALYSIS (541) DOCUMENTATION (8)" at bounding box center [152, 270] width 210 height 46
click at [143, 224] on icon "close-filter" at bounding box center [147, 226] width 8 height 8
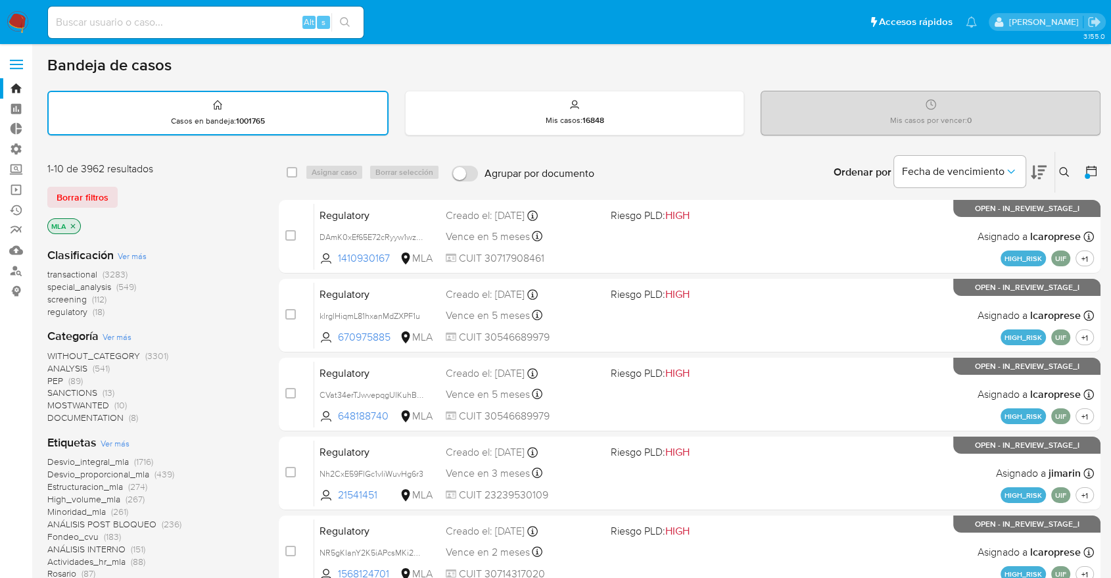
click at [106, 358] on span "WITHOUT_CATEGORY" at bounding box center [93, 355] width 93 height 13
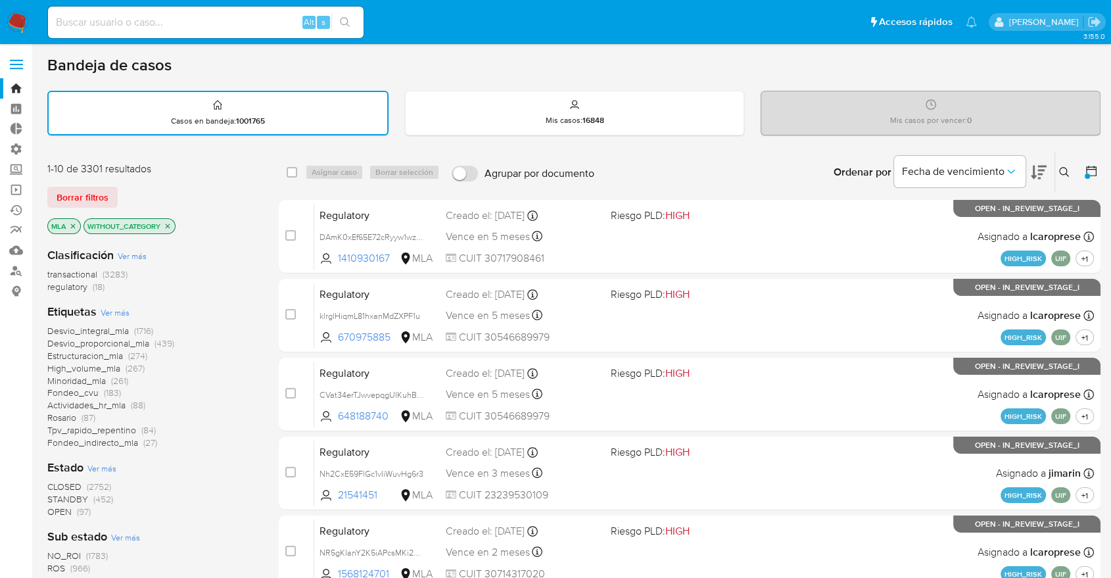
click at [159, 266] on div "Clasificación Ver más transactional (3283) regulatory (18)" at bounding box center [152, 270] width 210 height 46
click at [97, 272] on span "transactional" at bounding box center [72, 274] width 50 height 13
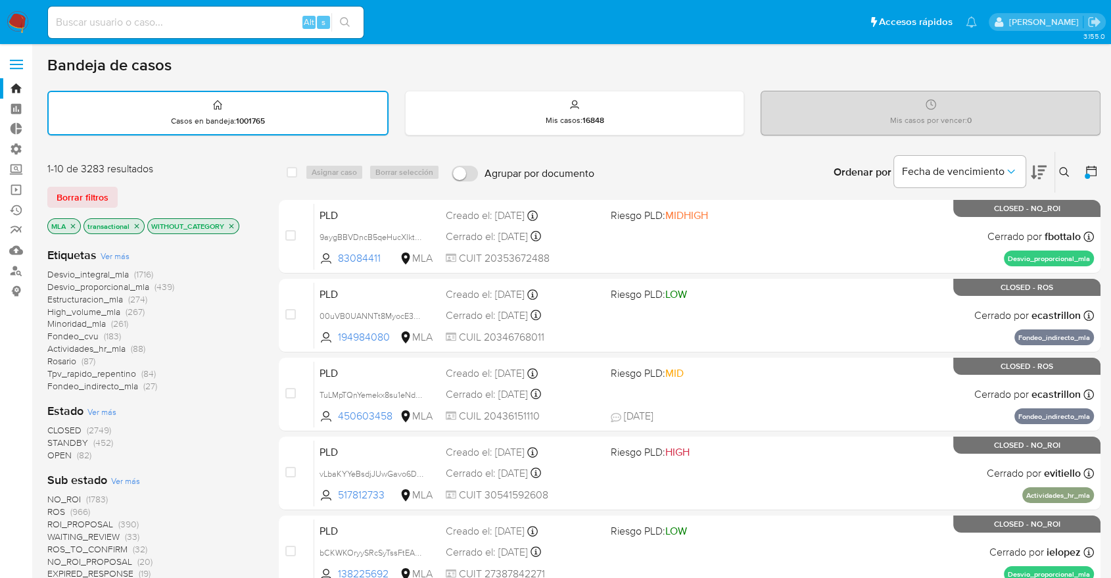
click at [127, 225] on p "transactional" at bounding box center [114, 226] width 60 height 14
click at [133, 226] on icon "close-filter" at bounding box center [137, 226] width 8 height 8
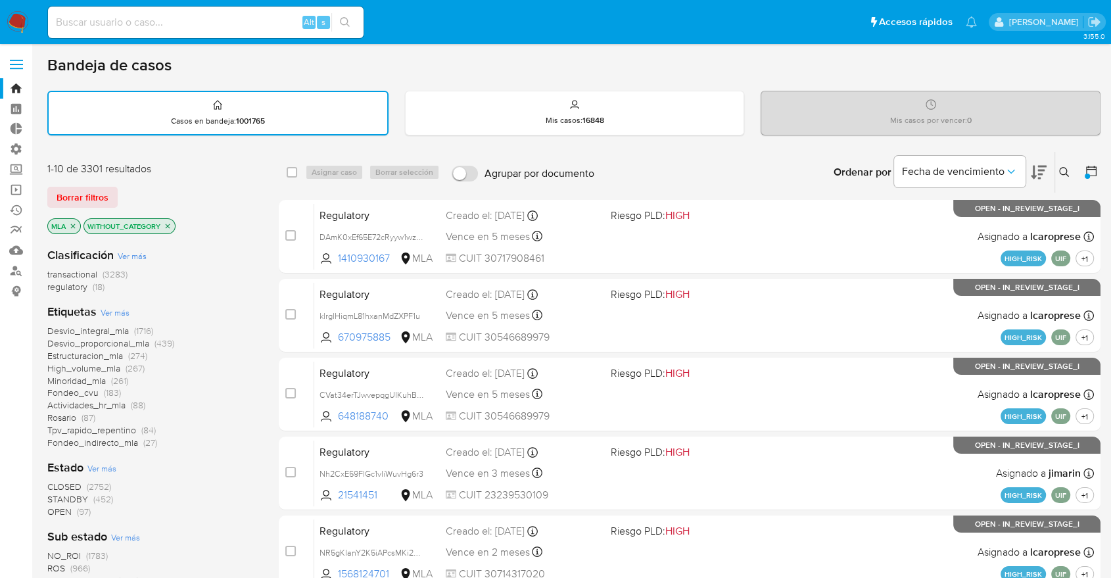
click at [87, 289] on span "regulatory" at bounding box center [67, 286] width 40 height 13
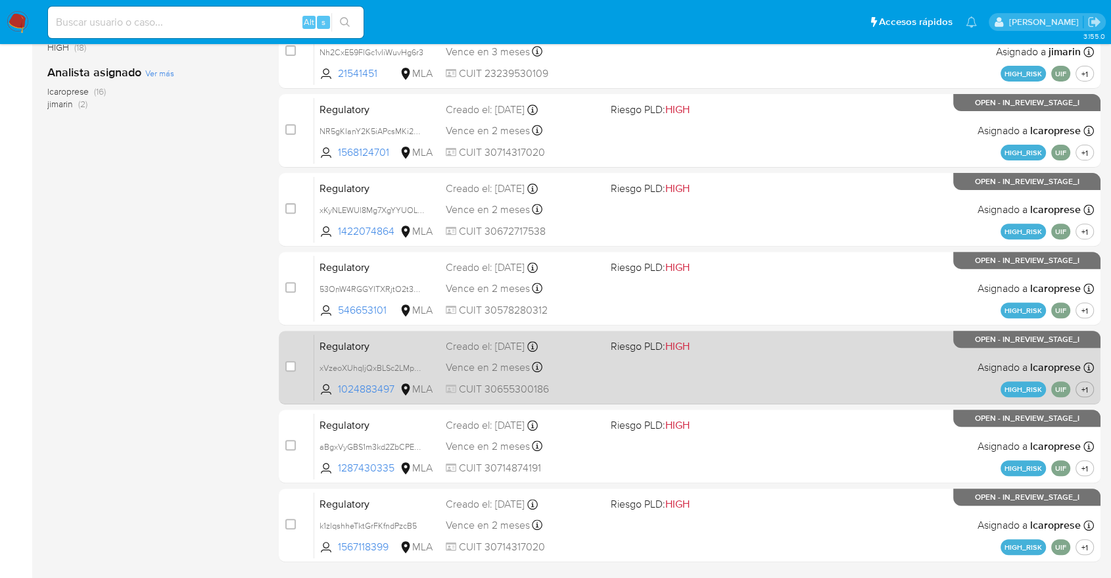
scroll to position [460, 0]
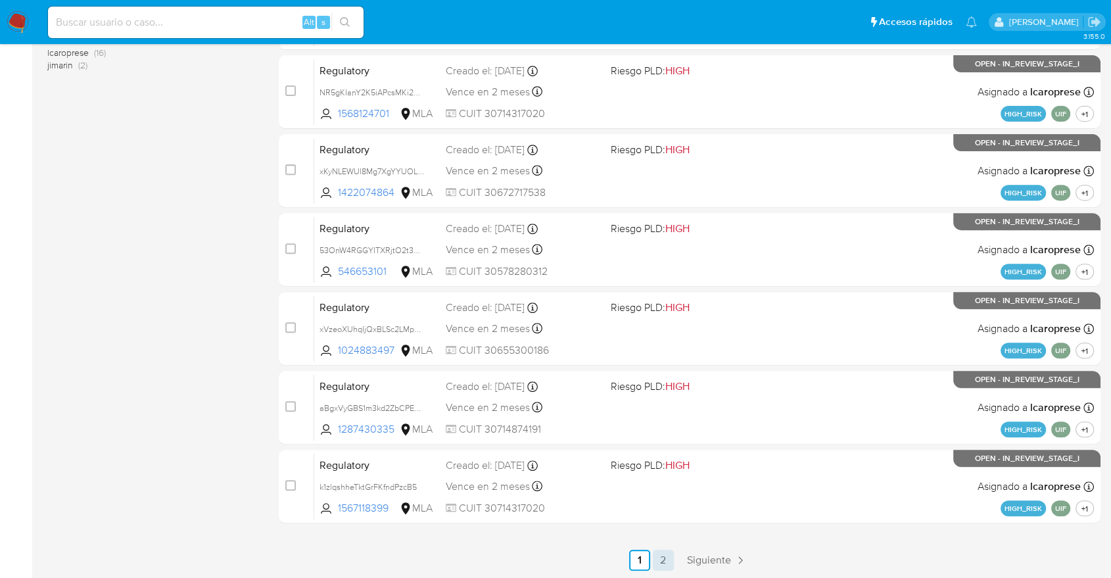
click at [655, 553] on link "2" at bounding box center [663, 559] width 21 height 21
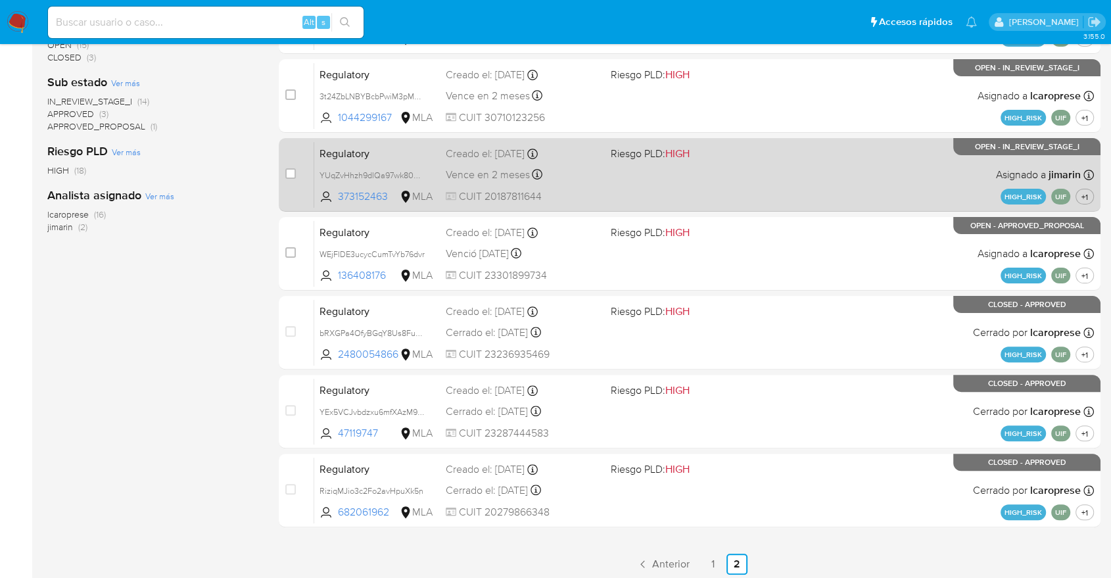
scroll to position [302, 0]
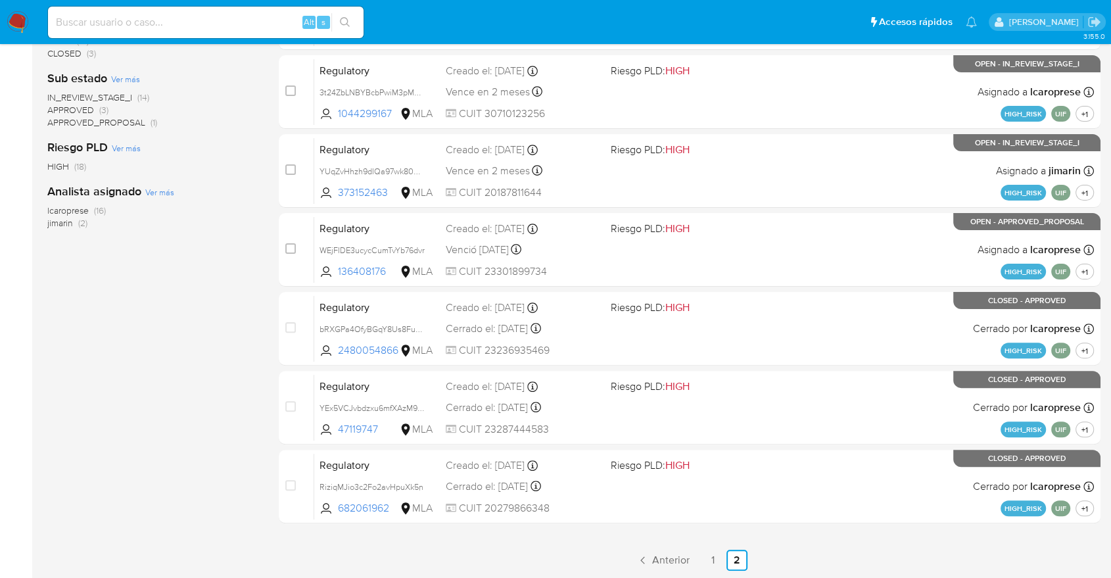
click at [244, 328] on div "Etiquetas Ver más HIGH_RISK (18) PEP_RCA (18) UIF (18) Estado Ver más OPEN (15)…" at bounding box center [152, 157] width 210 height 447
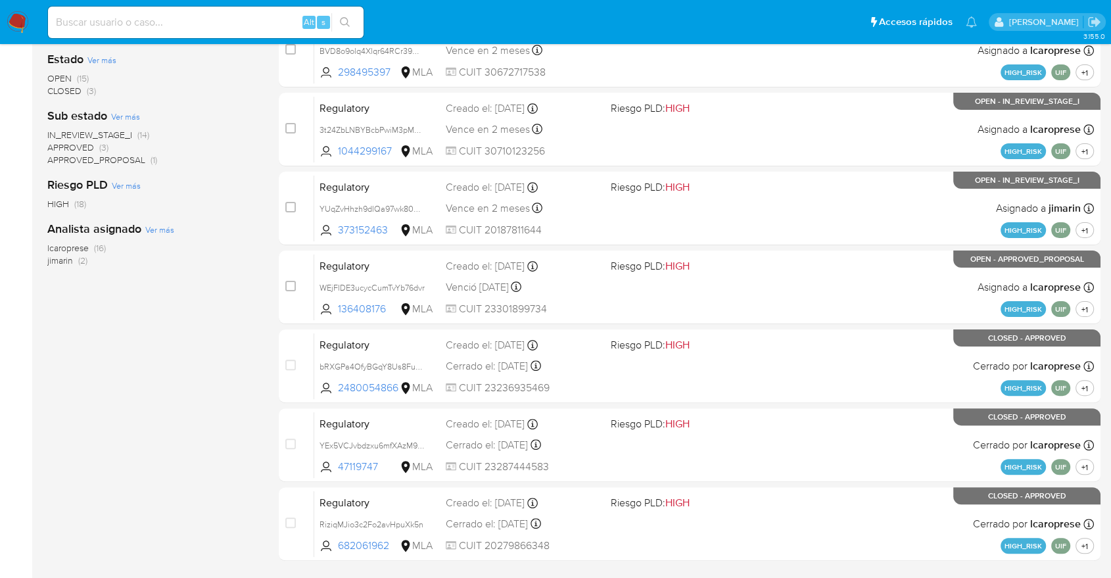
scroll to position [229, 0]
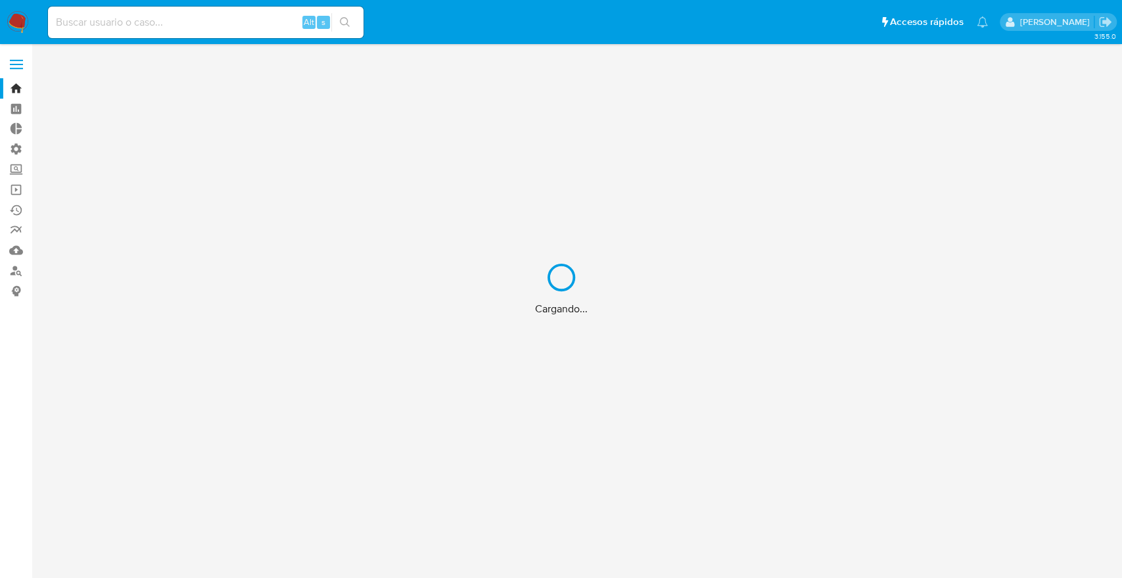
click at [13, 150] on div "Cargando..." at bounding box center [561, 289] width 1122 height 578
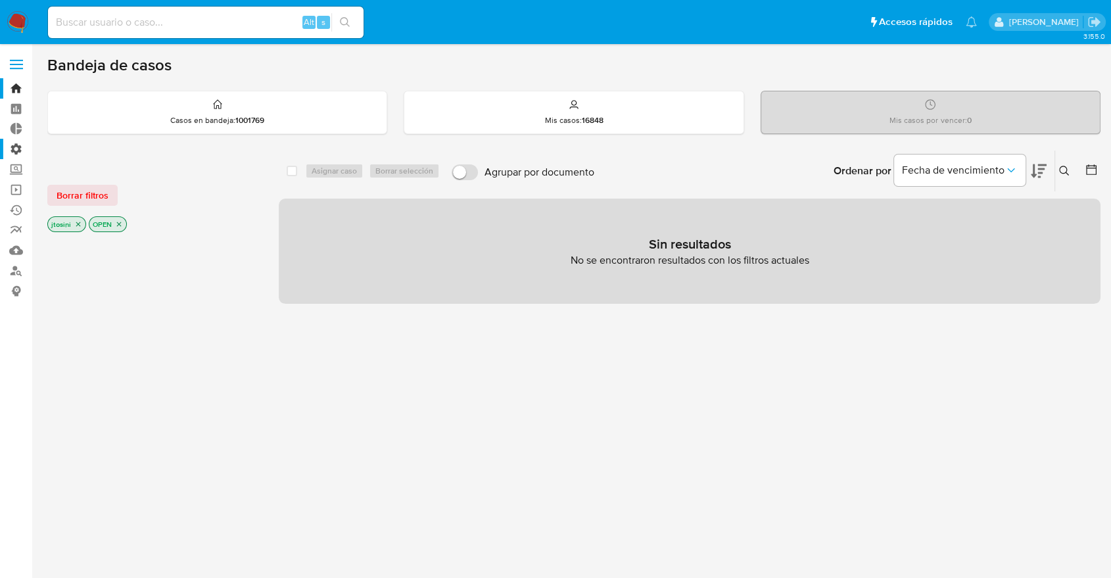
click at [13, 150] on label "Administración" at bounding box center [78, 149] width 156 height 20
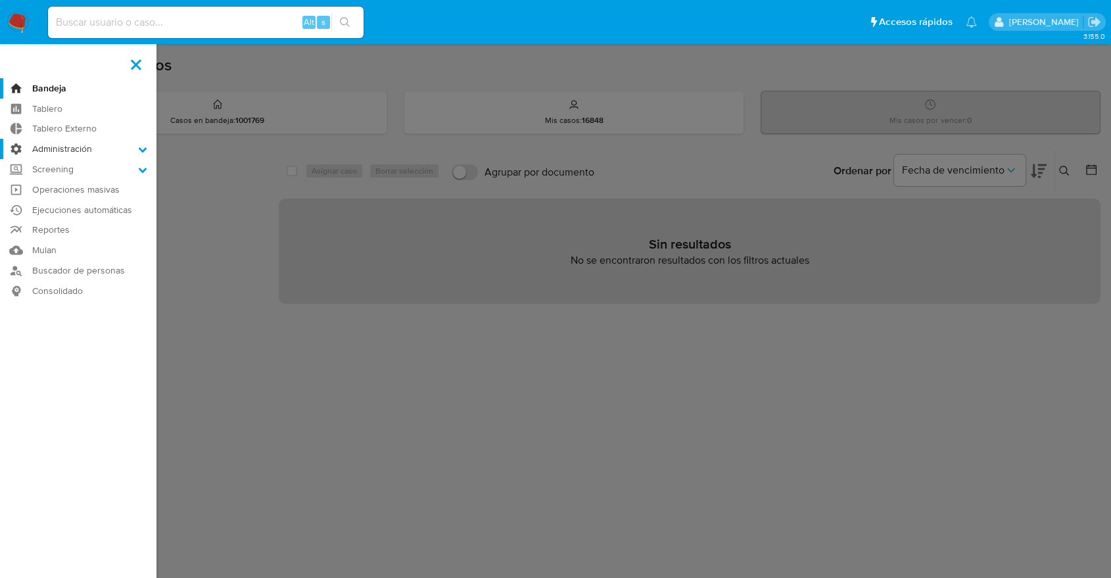
click at [0, 0] on input "Administración" at bounding box center [0, 0] width 0 height 0
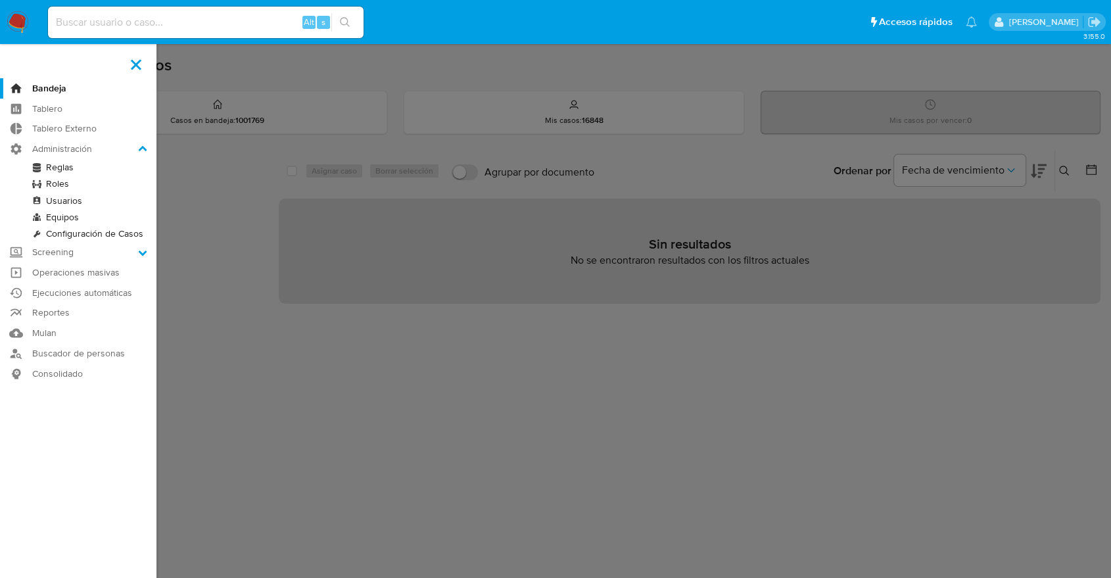
click at [58, 198] on link "Usuarios" at bounding box center [78, 201] width 156 height 16
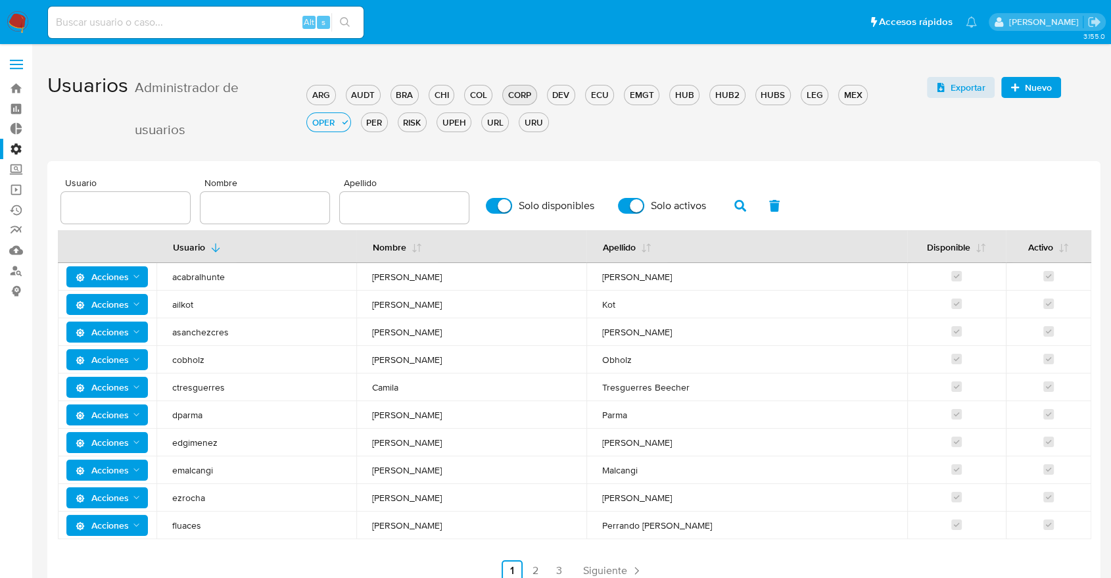
click at [531, 87] on button "CORP" at bounding box center [519, 95] width 34 height 20
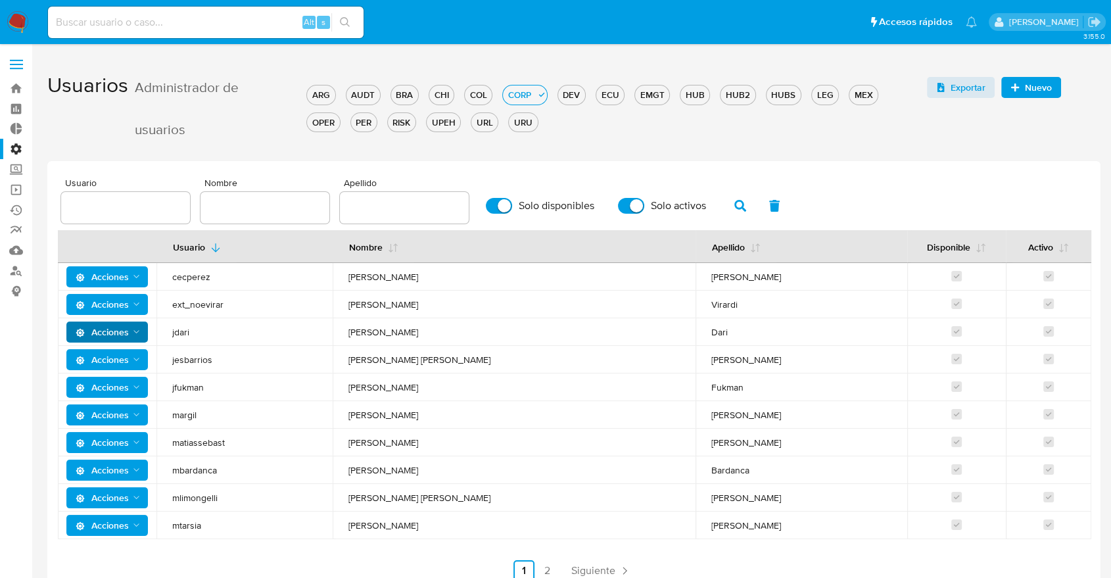
click at [138, 336] on icon "Acciones" at bounding box center [136, 332] width 11 height 11
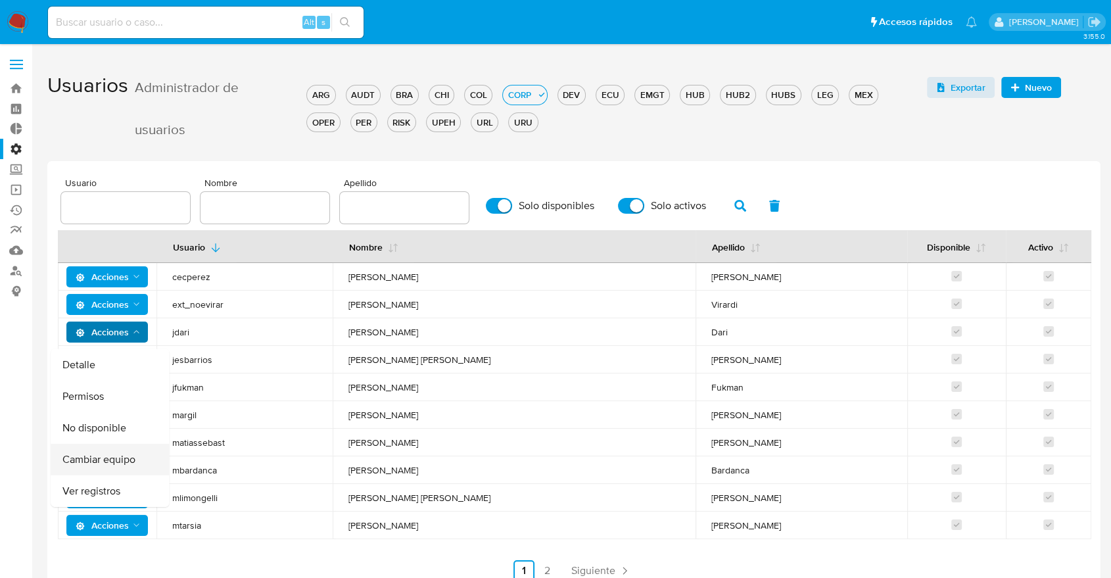
click at [110, 461] on button "Cambiar equipo" at bounding box center [110, 460] width 118 height 32
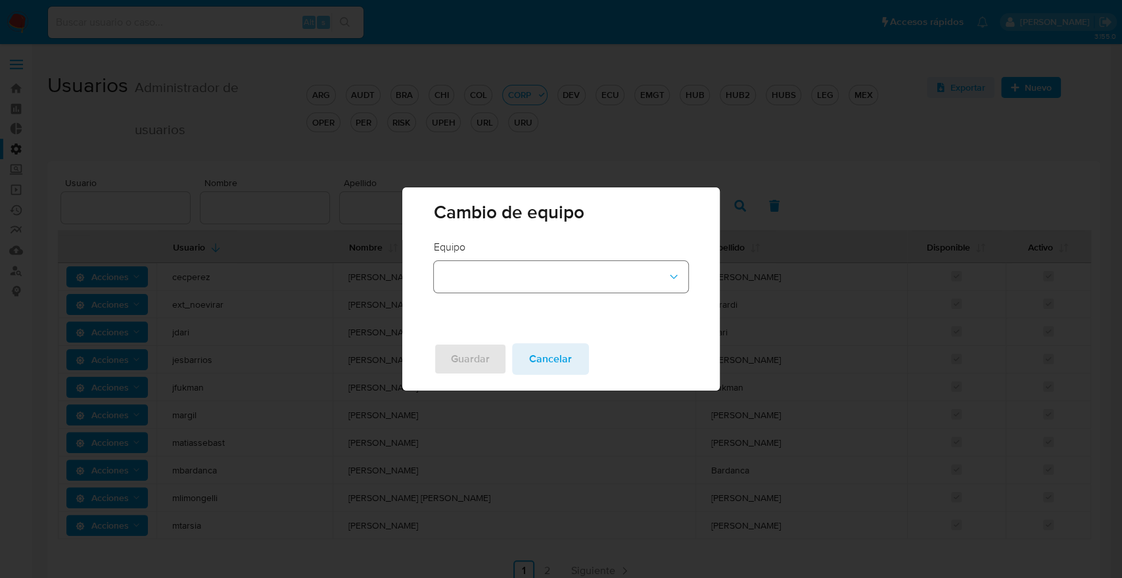
click at [500, 285] on button "team-id-dropdown" at bounding box center [561, 277] width 254 height 32
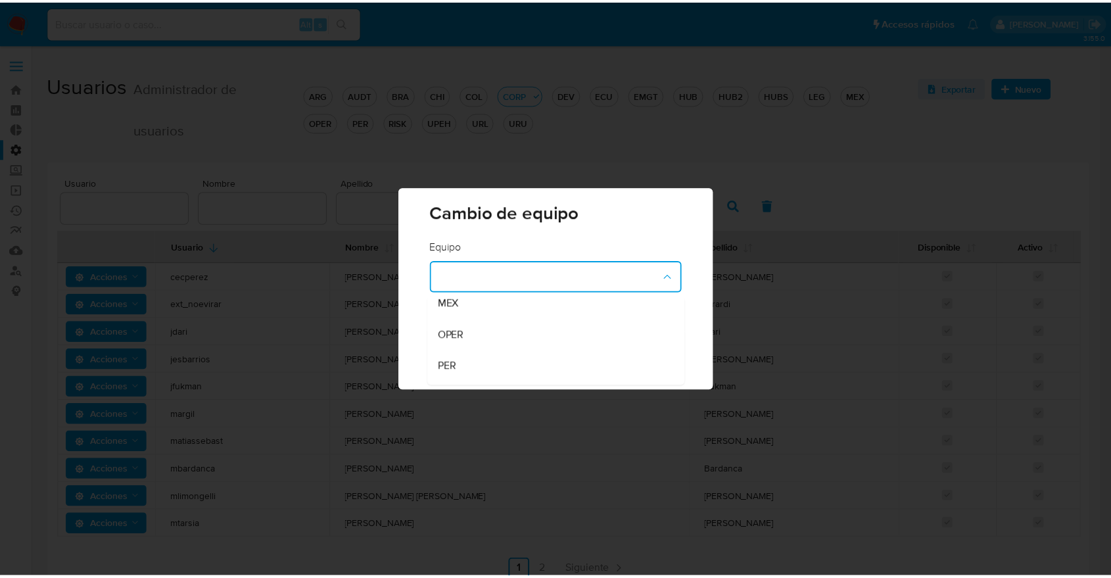
scroll to position [363, 0]
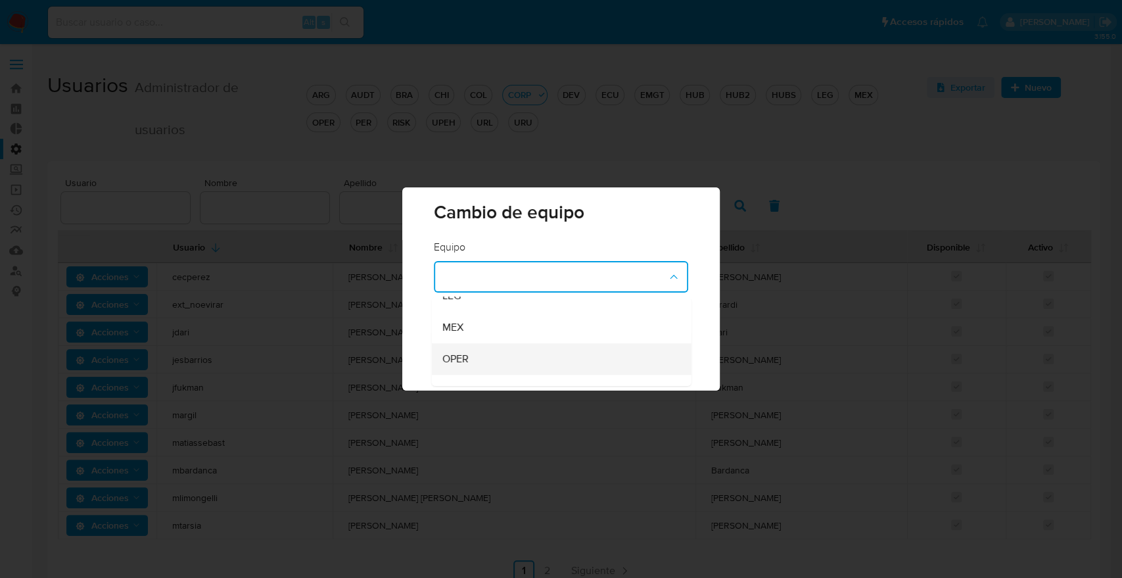
click at [477, 349] on div "OPER" at bounding box center [557, 359] width 231 height 32
click at [484, 357] on span "Guardar" at bounding box center [470, 358] width 39 height 29
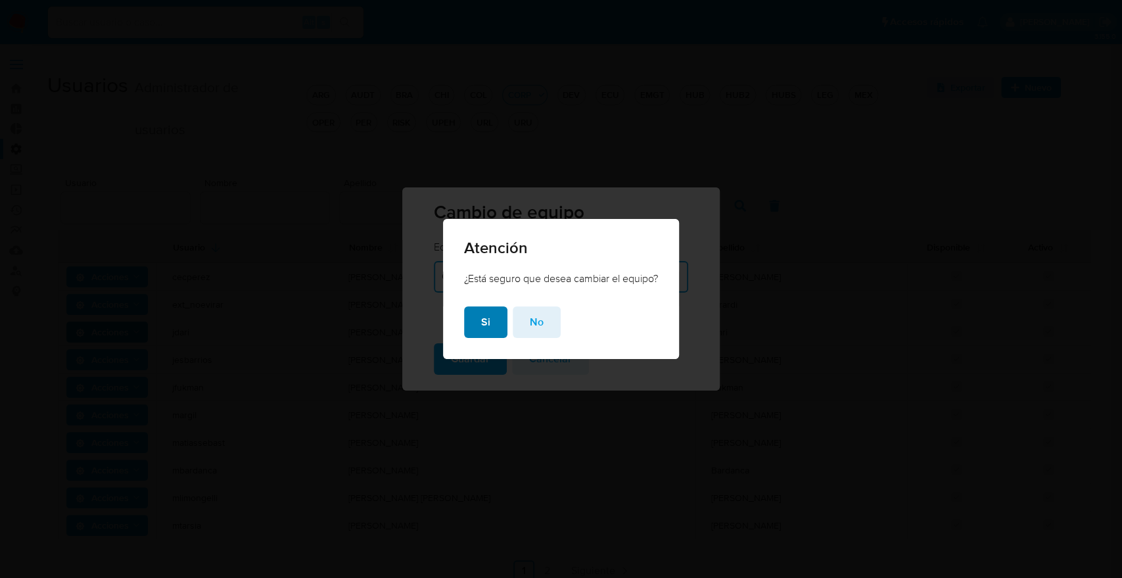
click at [481, 317] on span "Si" at bounding box center [485, 322] width 9 height 29
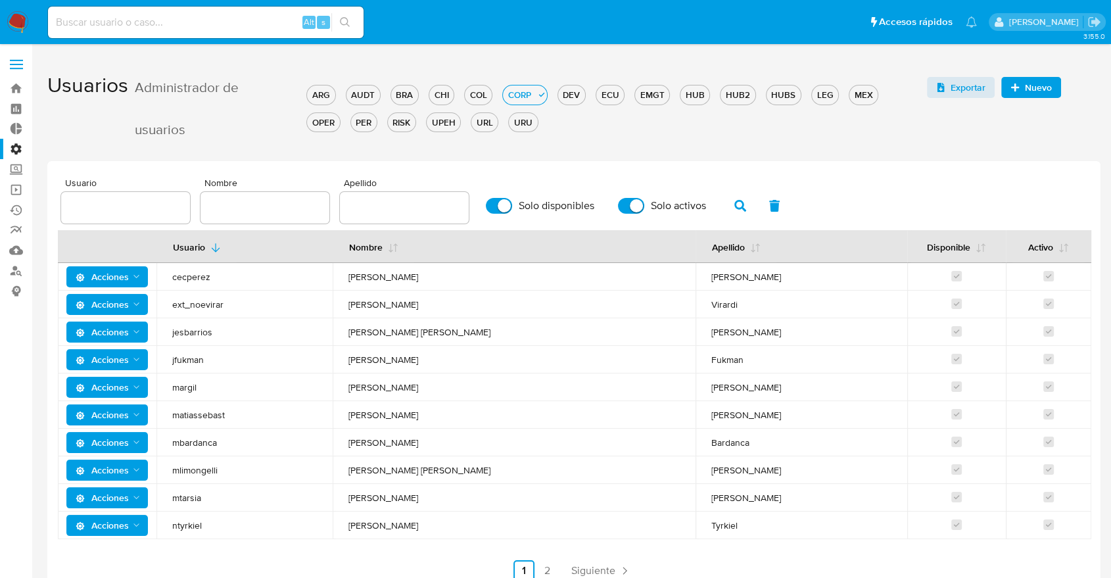
click at [162, 76] on div "Administrador de usuarios" at bounding box center [212, 108] width 155 height 84
click at [16, 97] on link "Bandeja" at bounding box center [78, 88] width 156 height 20
click at [18, 89] on link "Bandeja" at bounding box center [78, 88] width 156 height 20
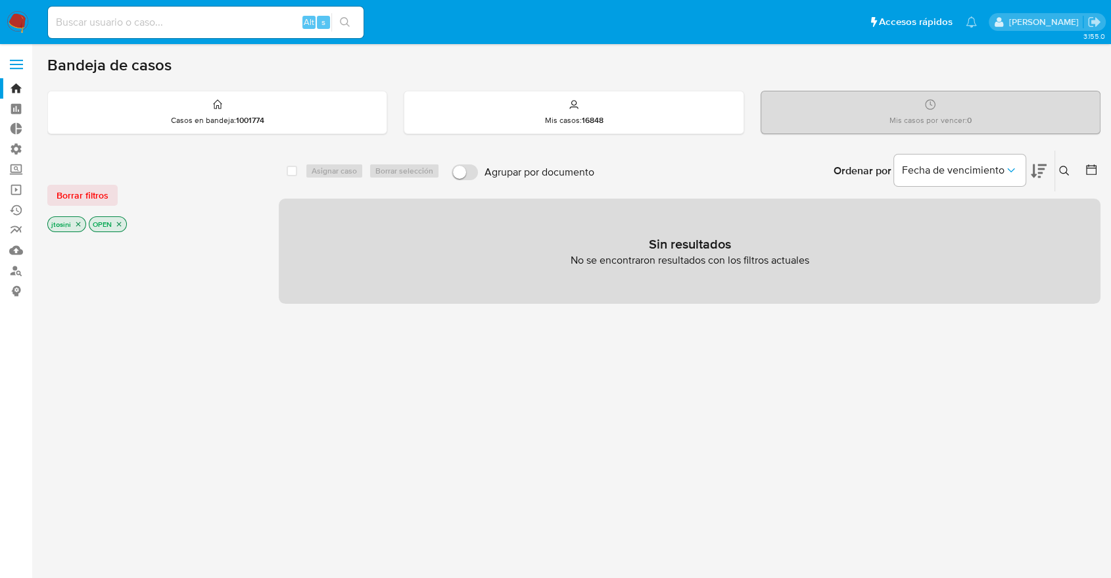
click at [123, 225] on p "OPEN" at bounding box center [107, 224] width 37 height 14
click at [121, 224] on icon "close-filter" at bounding box center [119, 224] width 8 height 8
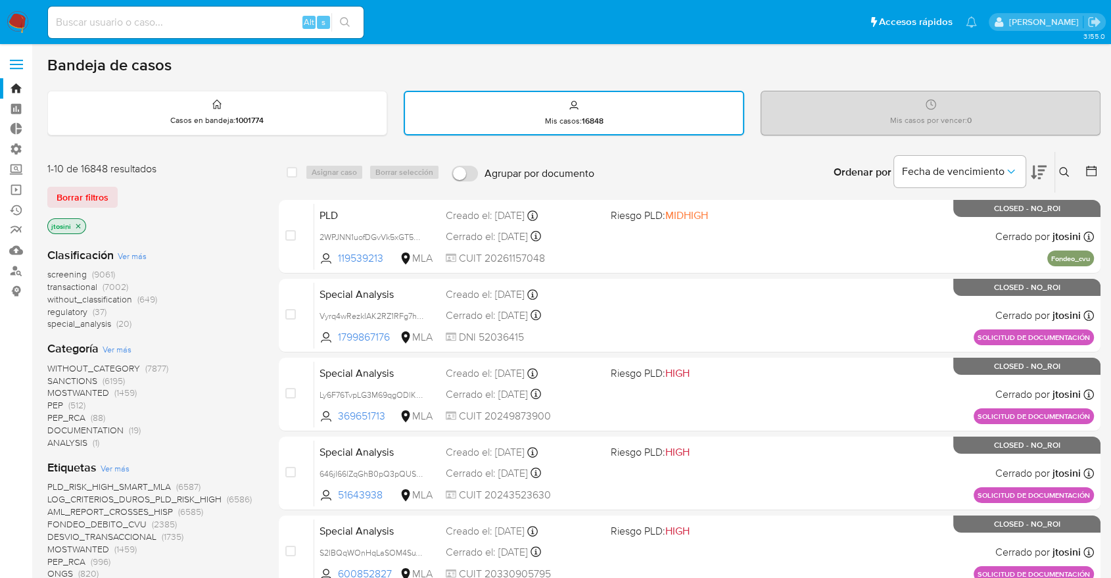
click at [85, 223] on div "jtosini" at bounding box center [152, 227] width 210 height 18
click at [82, 225] on p "jtosini" at bounding box center [66, 226] width 37 height 14
click at [80, 225] on icon "close-filter" at bounding box center [78, 226] width 8 height 8
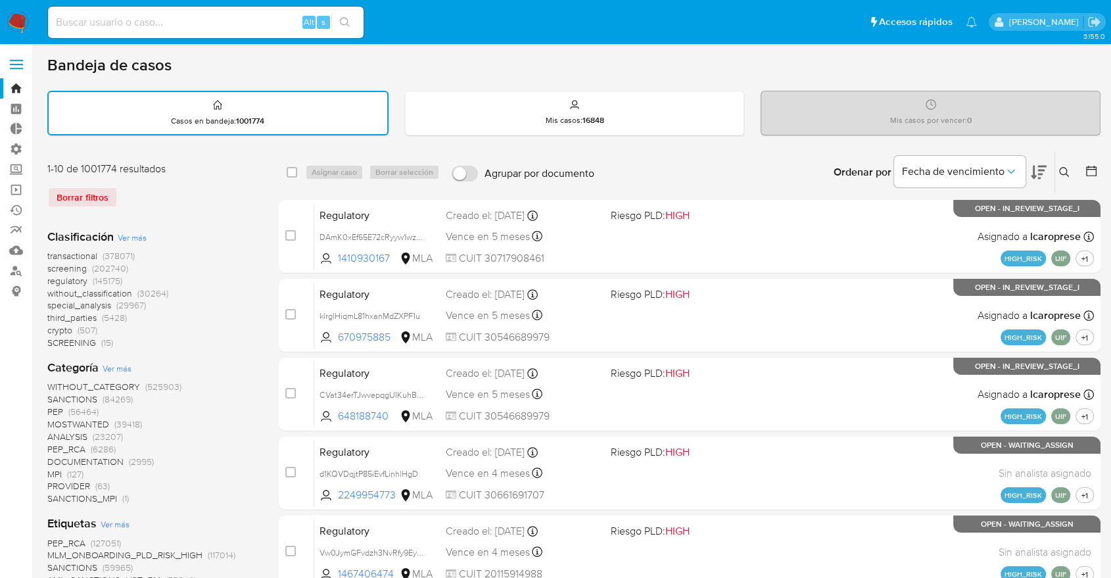
click at [1085, 168] on icon at bounding box center [1091, 170] width 13 height 13
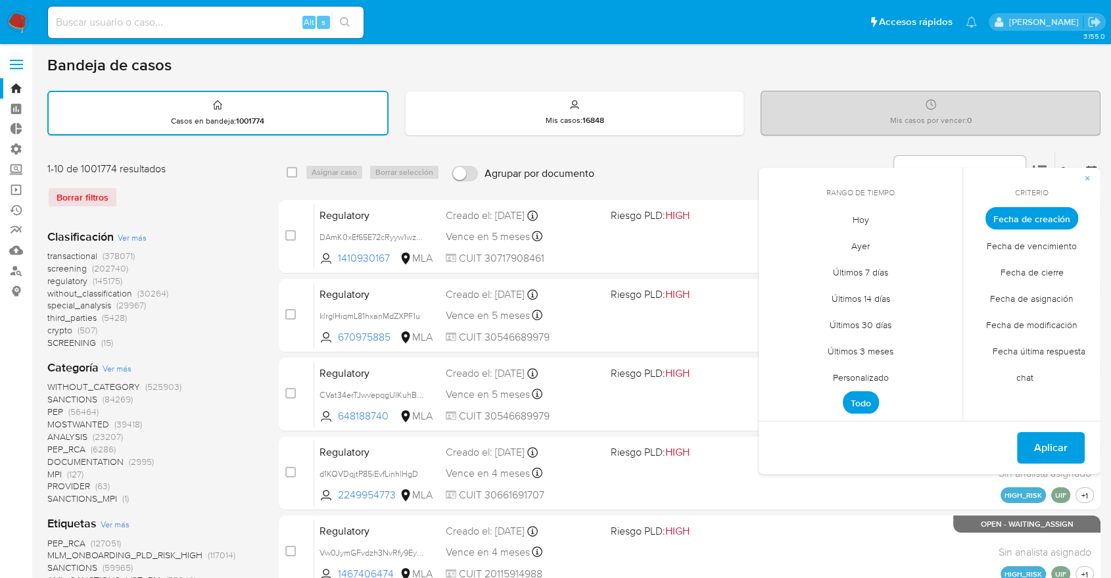
click at [835, 380] on span "Personalizado" at bounding box center [860, 376] width 83 height 27
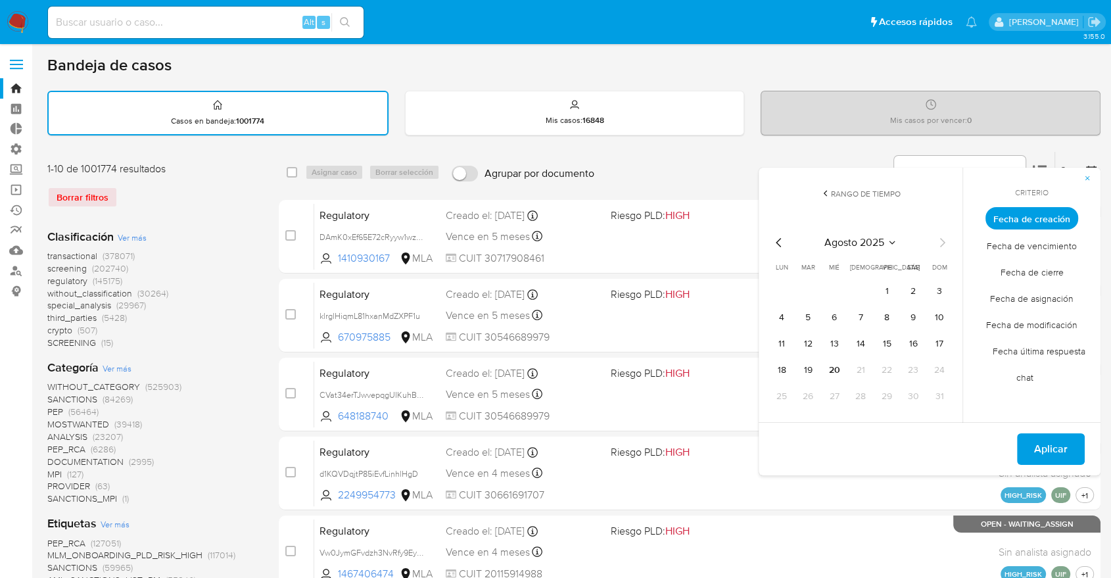
click at [764, 235] on div "agosto 2025 agosto 2025 lun lunes mar martes mié miércoles jue jueves vie viern…" at bounding box center [860, 319] width 210 height 208
click at [777, 242] on icon "Mes anterior" at bounding box center [778, 242] width 5 height 9
click at [904, 315] on button "12" at bounding box center [912, 317] width 21 height 21
click at [1062, 452] on span "Aplicar" at bounding box center [1051, 448] width 34 height 29
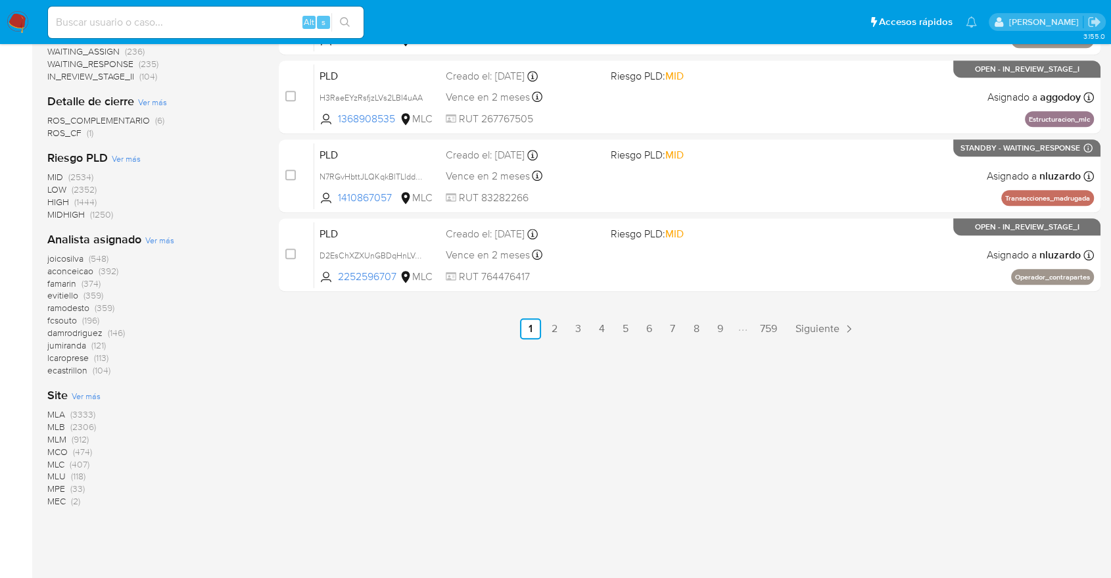
click at [87, 411] on span "(3333)" at bounding box center [82, 414] width 25 height 13
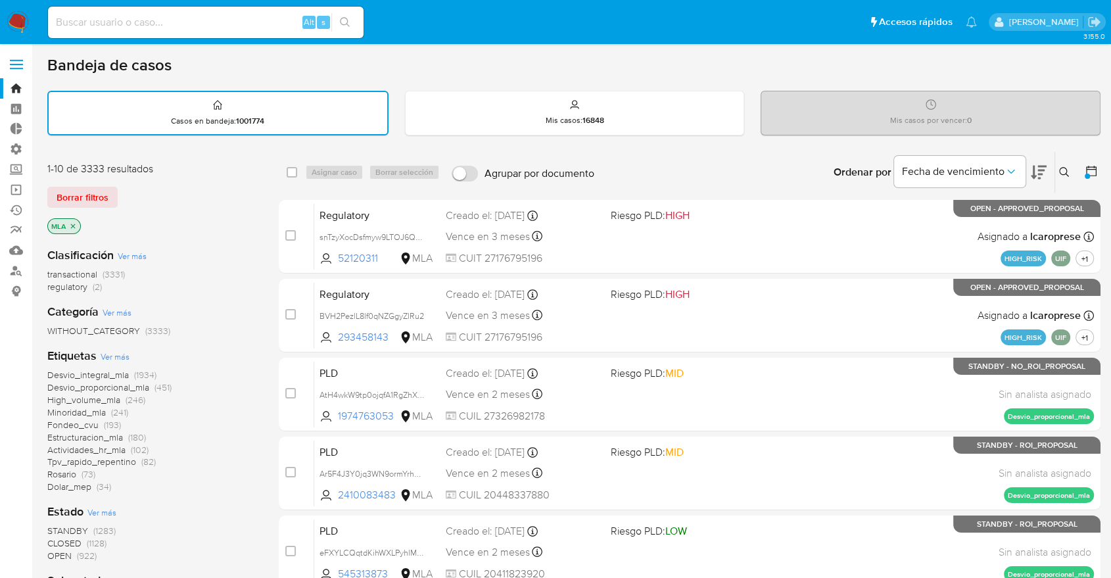
click at [1098, 178] on button at bounding box center [1093, 172] width 16 height 16
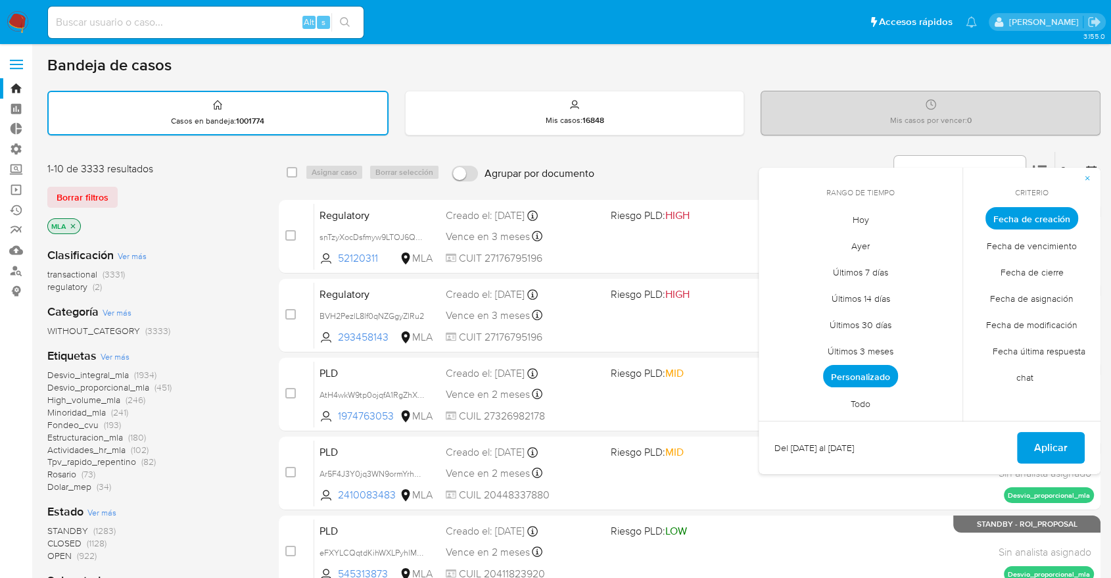
click at [866, 385] on span "Personalizado" at bounding box center [860, 376] width 75 height 22
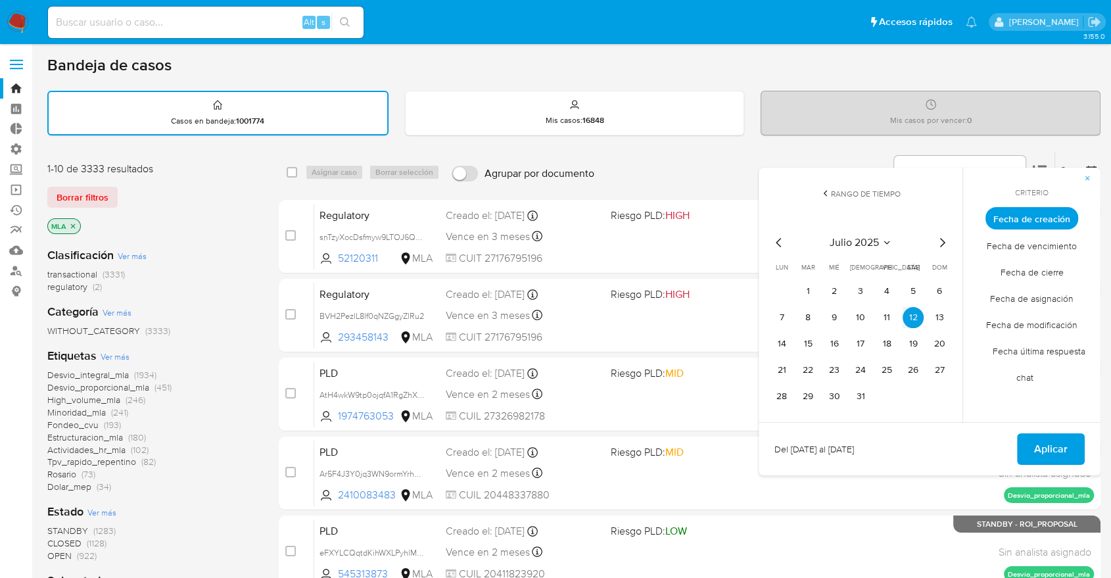
click at [941, 244] on icon "Mes siguiente" at bounding box center [942, 243] width 16 height 16
click at [808, 347] on button "12" at bounding box center [807, 343] width 21 height 21
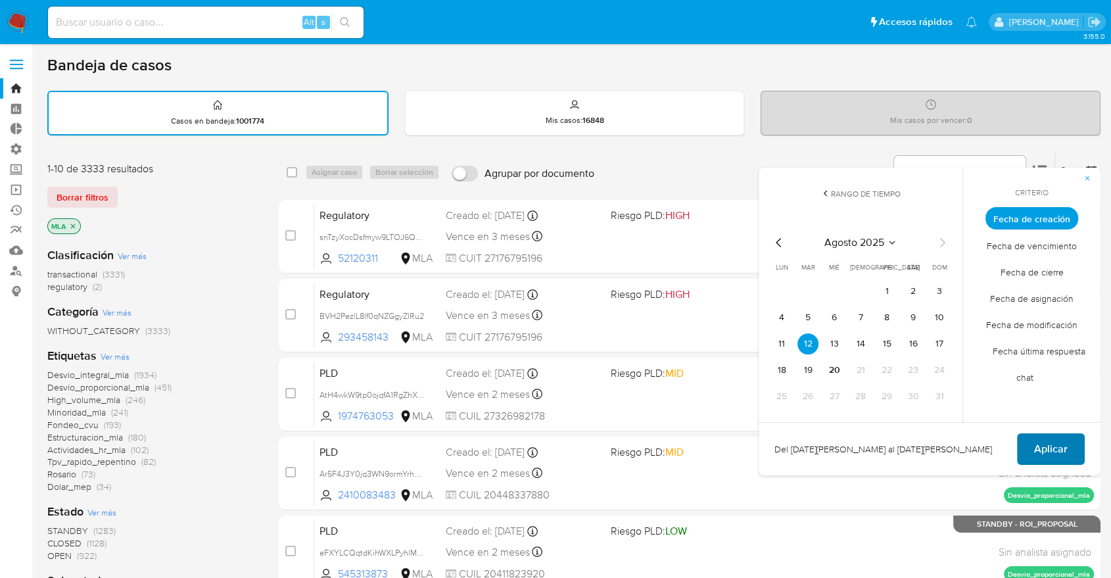
click at [1030, 446] on button "Aplicar" at bounding box center [1051, 449] width 68 height 32
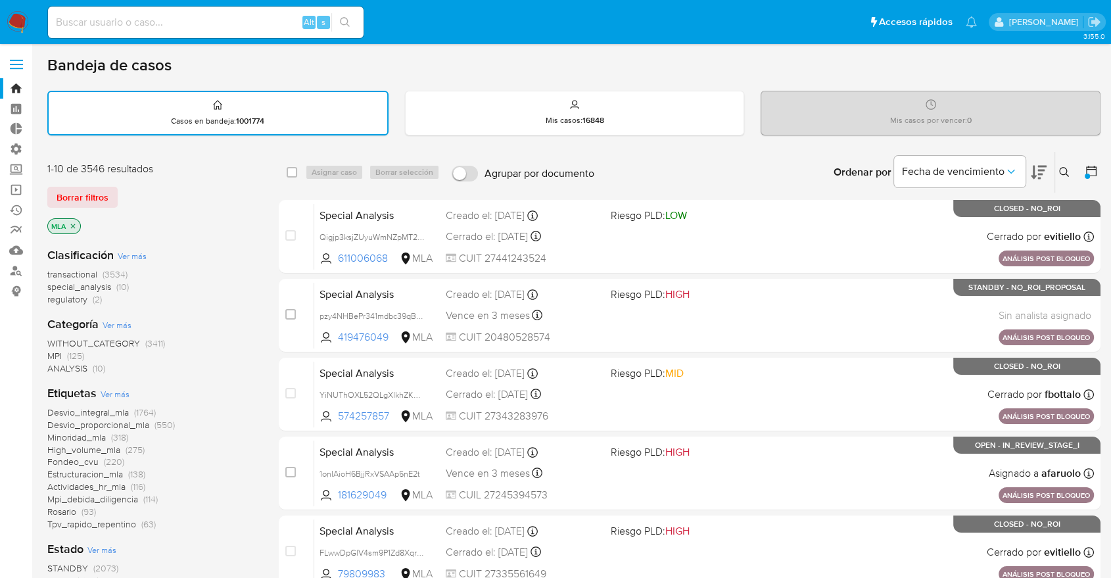
click at [1097, 175] on icon at bounding box center [1091, 170] width 13 height 13
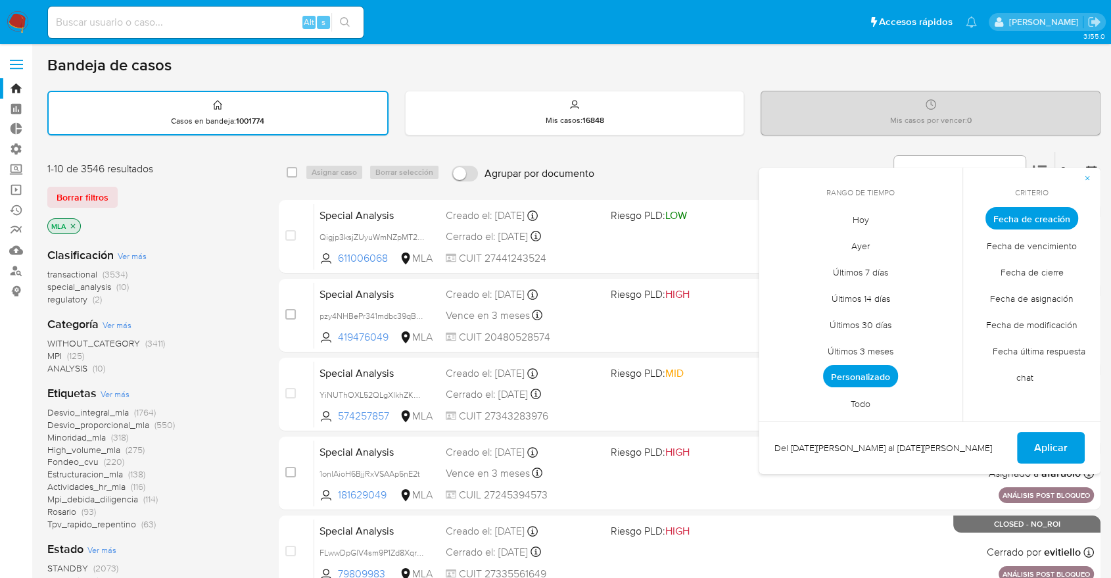
click at [882, 368] on span "Personalizado" at bounding box center [860, 376] width 75 height 22
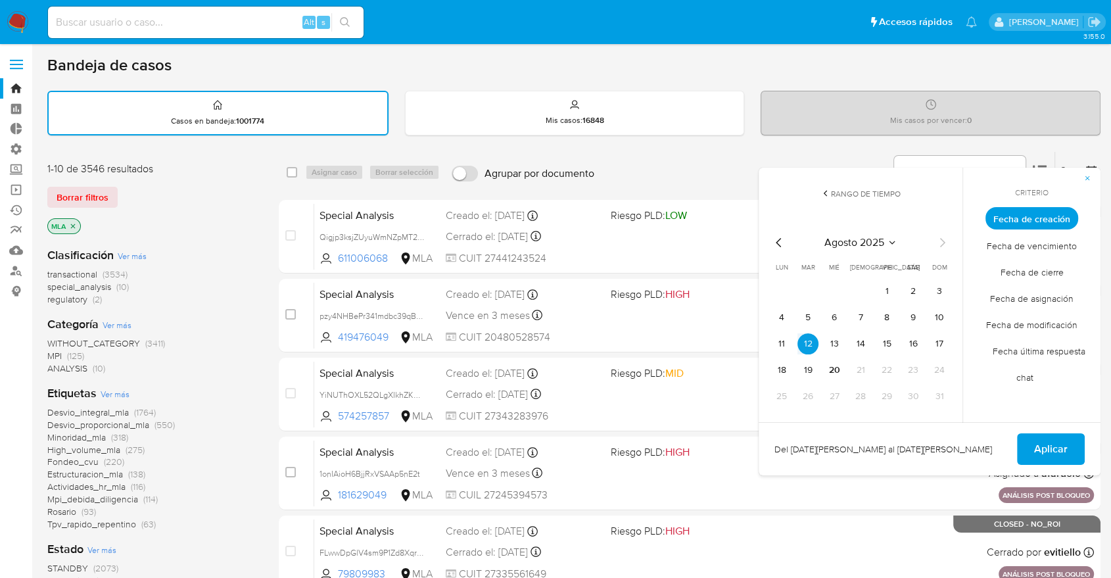
click at [778, 241] on icon "Mes anterior" at bounding box center [778, 242] width 5 height 9
click at [806, 284] on button "1" at bounding box center [807, 291] width 21 height 21
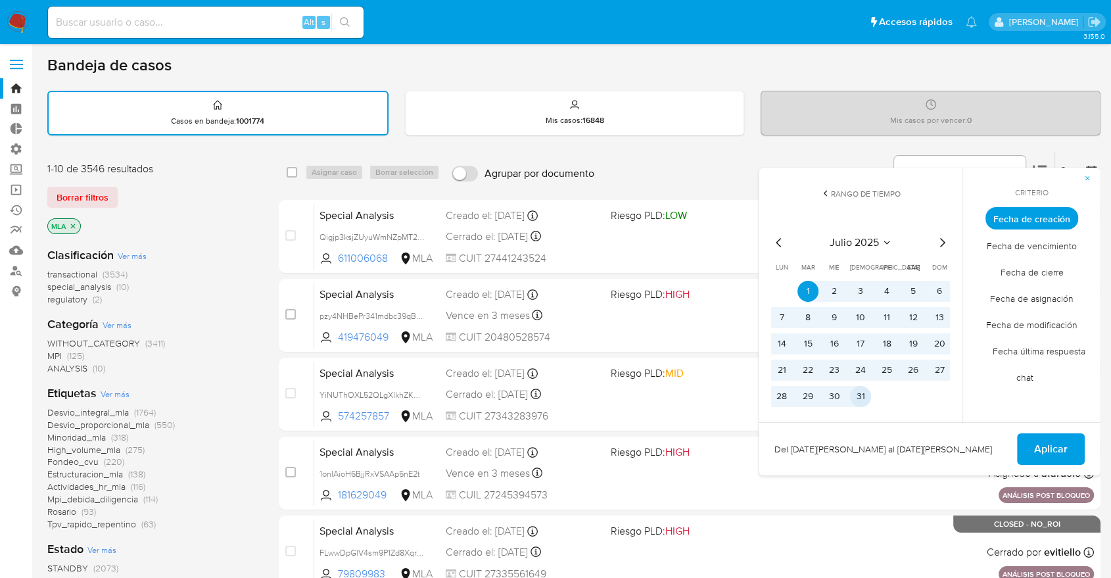
click at [864, 398] on button "31" at bounding box center [860, 396] width 21 height 21
click at [1040, 448] on span "Aplicar" at bounding box center [1051, 448] width 34 height 29
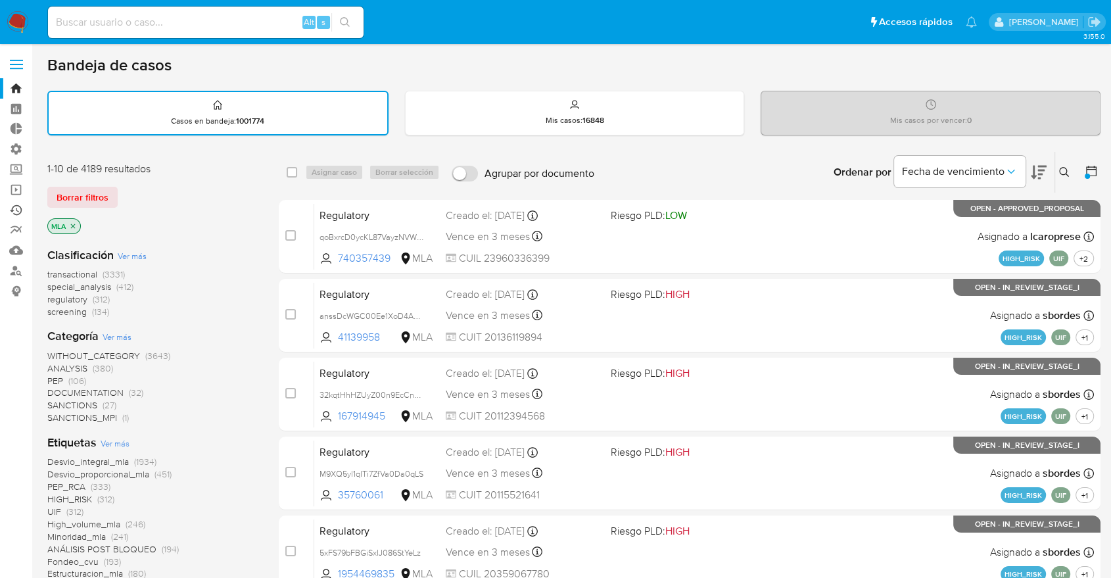
click at [19, 216] on link "Ejecuciones automáticas" at bounding box center [78, 210] width 156 height 20
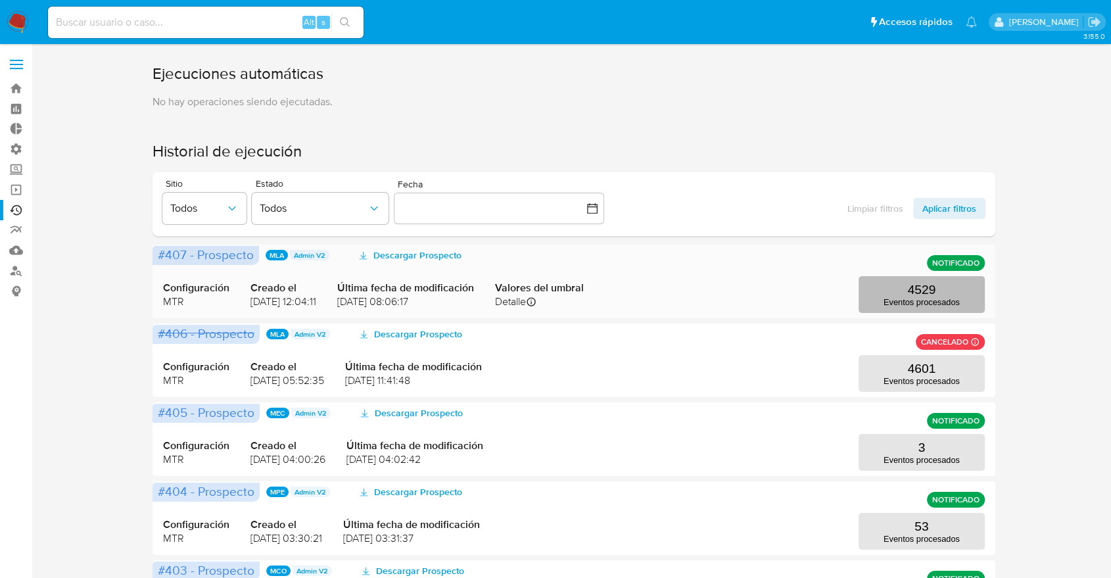
click at [905, 296] on button "4529 Eventos procesados" at bounding box center [921, 294] width 126 height 37
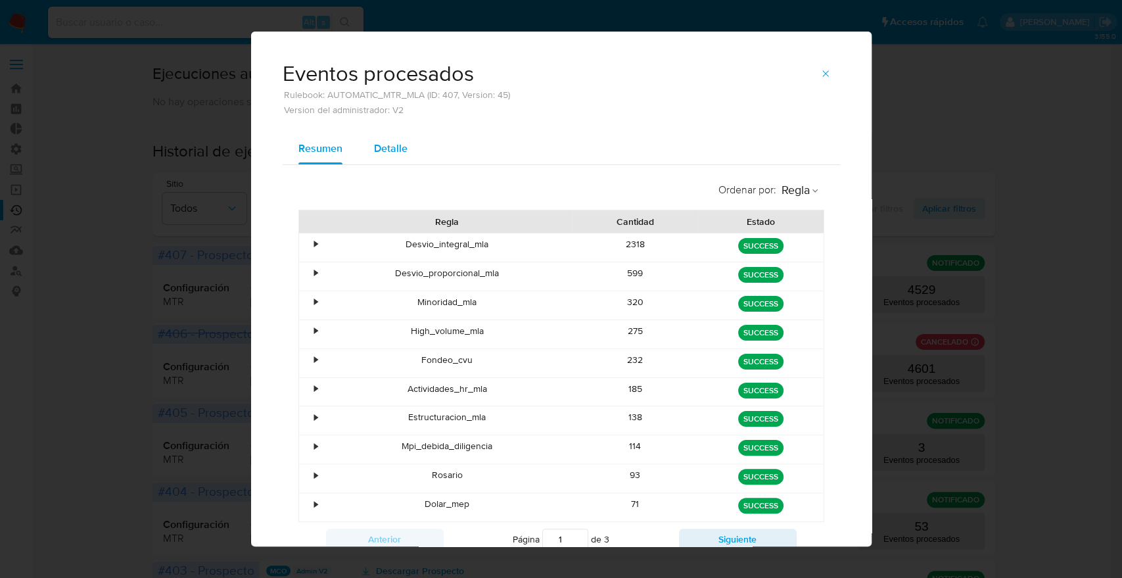
click at [391, 152] on span "Detalle" at bounding box center [391, 148] width 34 height 15
select select "10"
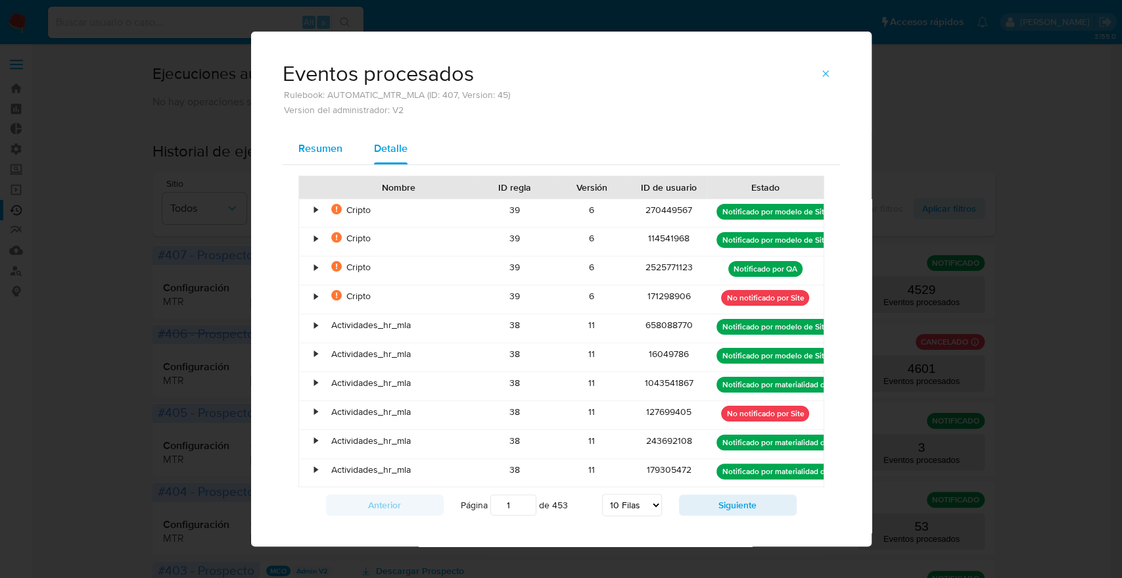
click at [327, 155] on span "Resumen" at bounding box center [320, 148] width 44 height 15
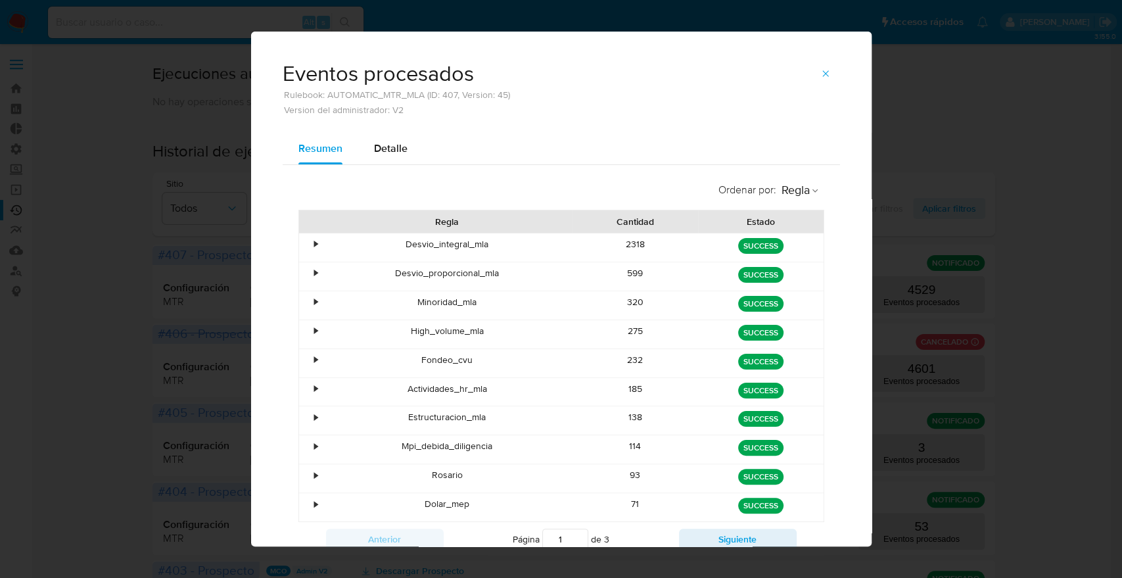
click at [820, 79] on span "button" at bounding box center [825, 73] width 11 height 18
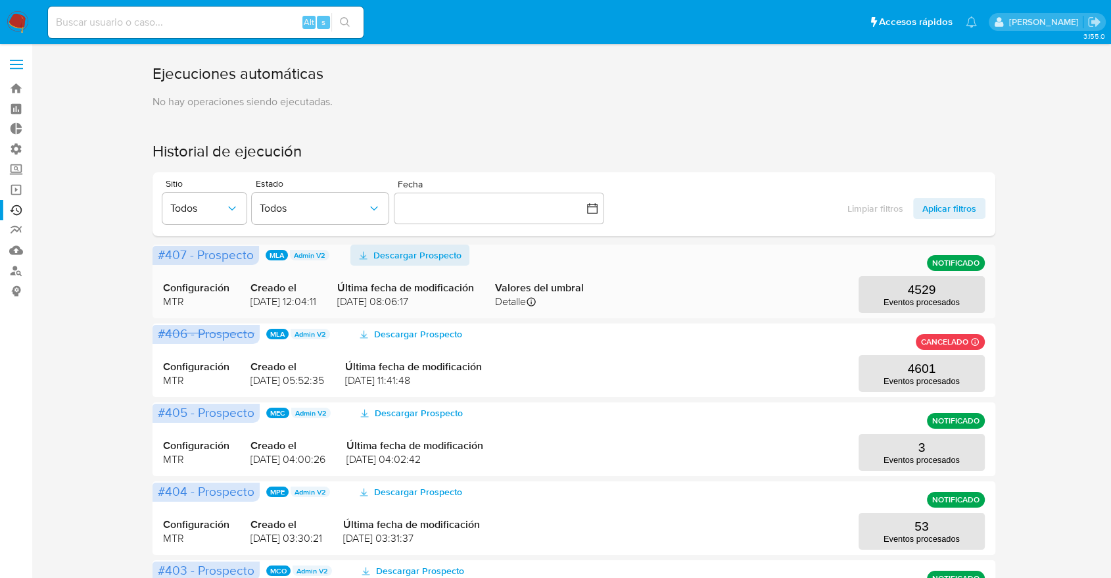
click at [404, 254] on span "Descargar Prospecto" at bounding box center [417, 255] width 88 height 21
click at [26, 80] on link "Bandeja" at bounding box center [78, 88] width 156 height 20
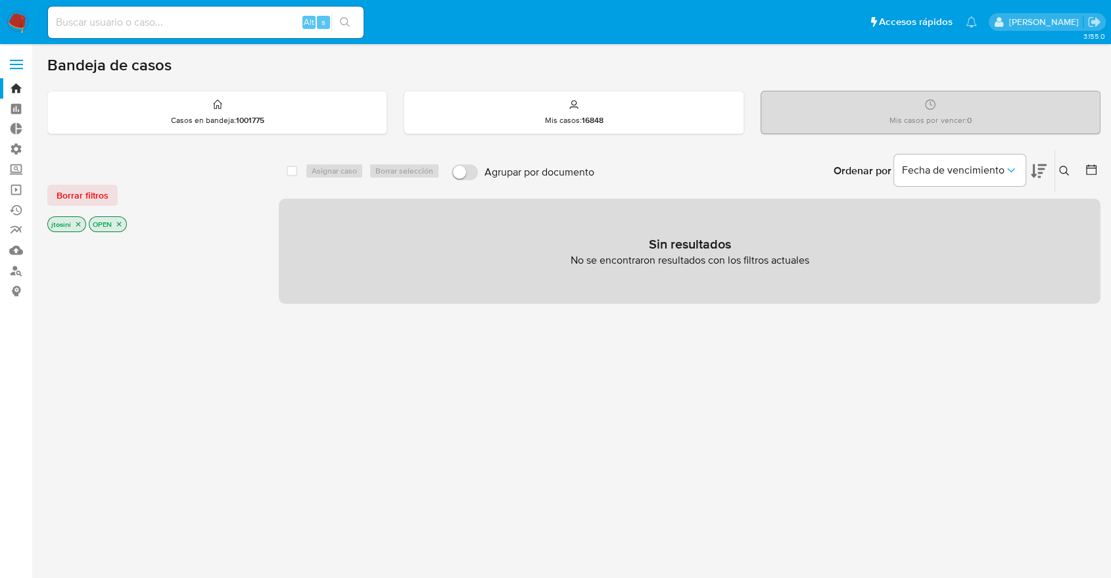
click at [120, 220] on icon "close-filter" at bounding box center [119, 224] width 8 height 8
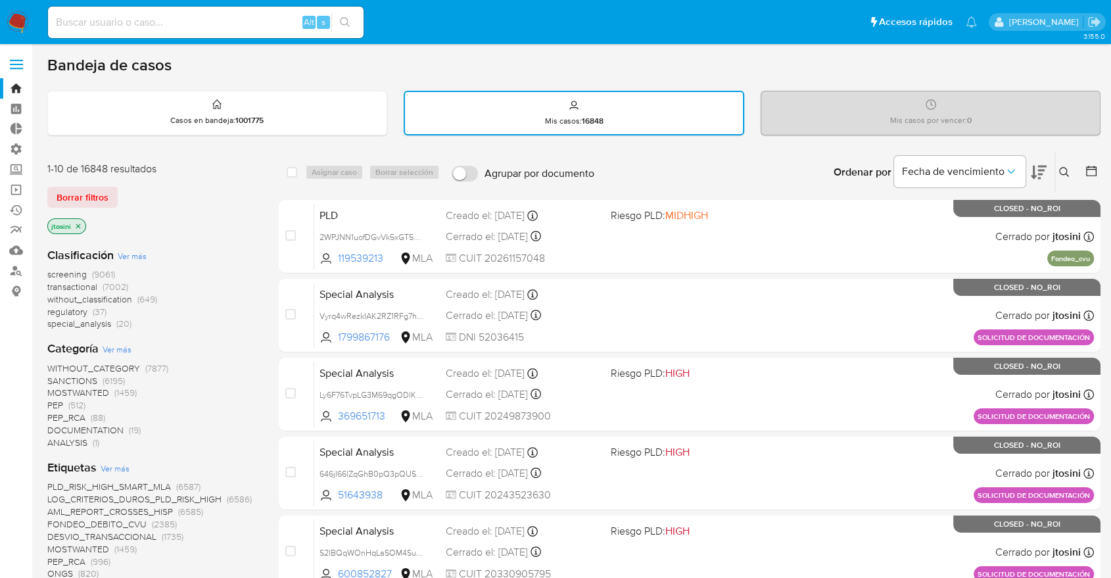
click at [74, 222] on icon "close-filter" at bounding box center [78, 226] width 8 height 8
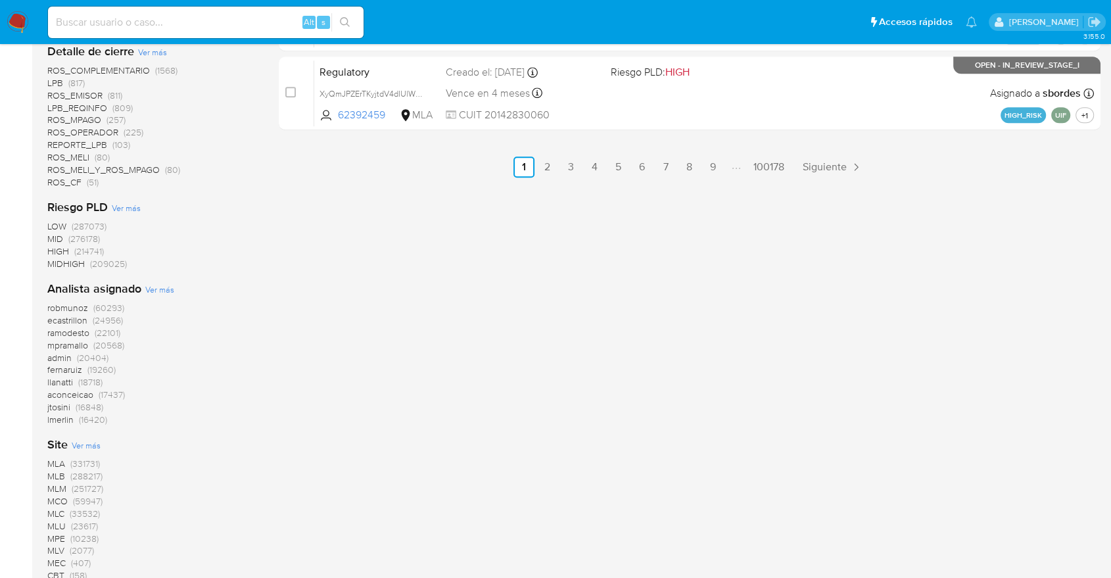
scroll to position [927, 0]
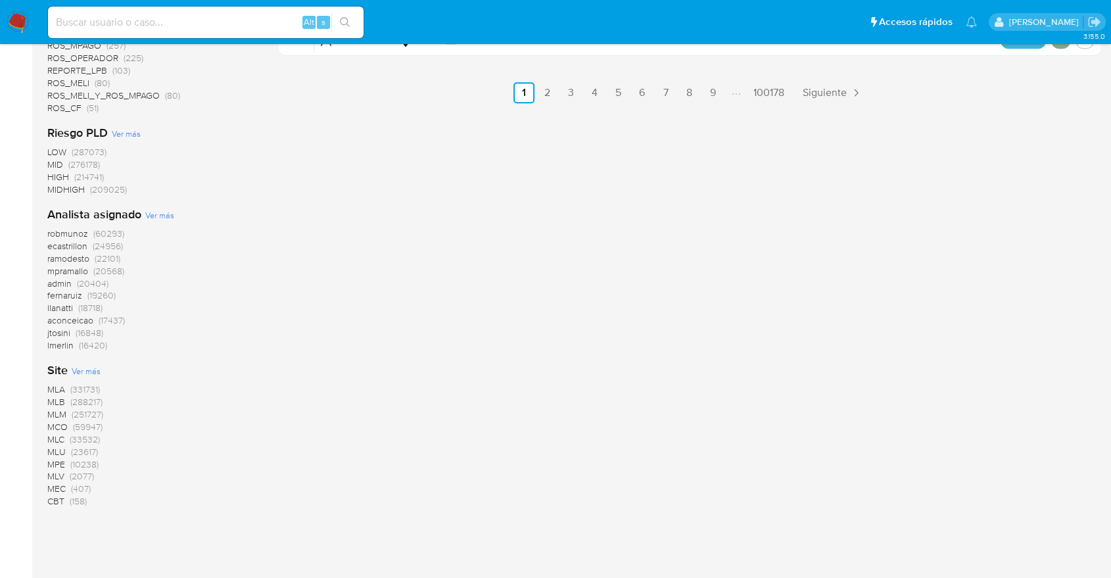
click at [64, 391] on span "MLA" at bounding box center [56, 389] width 18 height 13
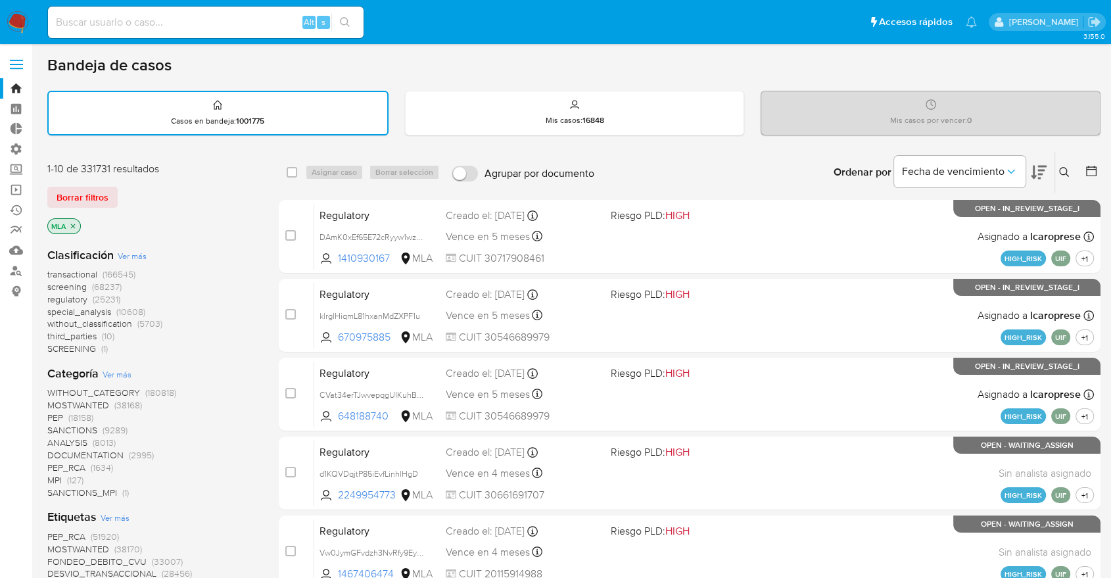
click at [1090, 172] on icon at bounding box center [1091, 170] width 13 height 13
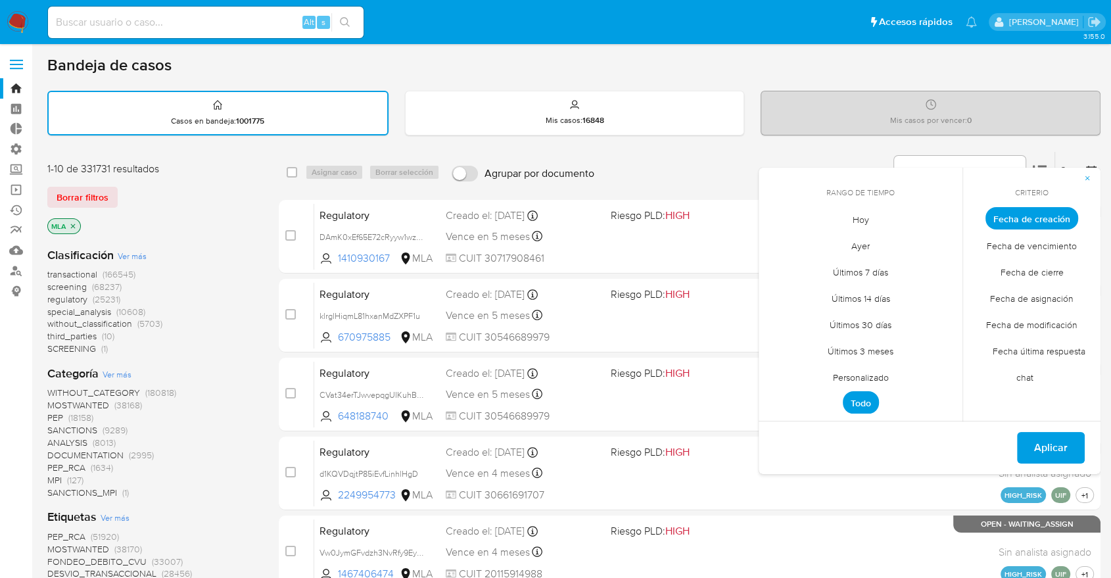
click at [864, 371] on span "Personalizado" at bounding box center [860, 376] width 83 height 27
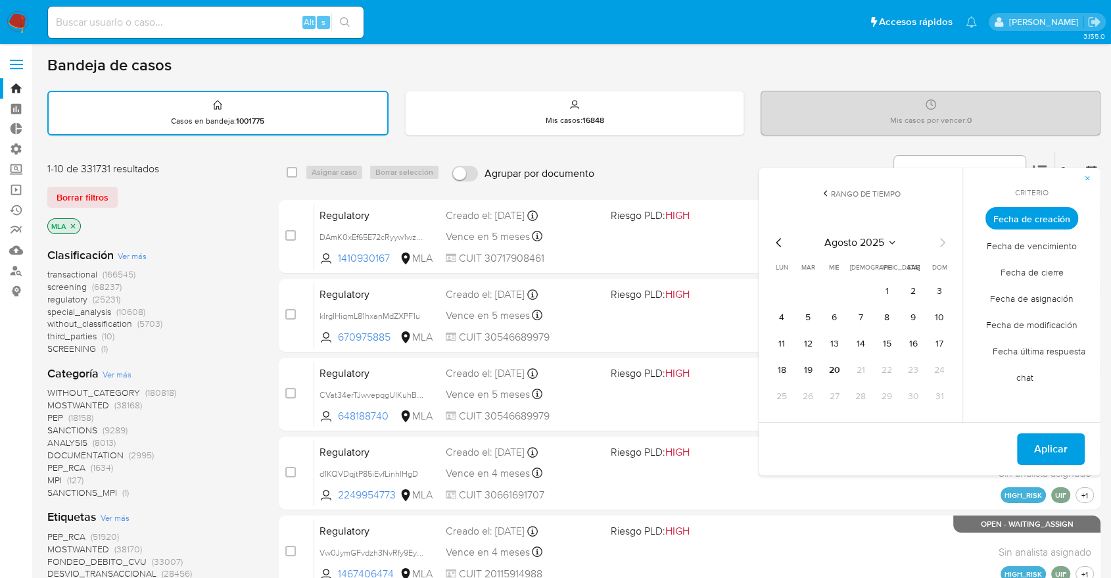
click at [778, 249] on icon "Mes anterior" at bounding box center [779, 243] width 16 height 16
click at [910, 316] on button "12" at bounding box center [912, 317] width 21 height 21
click at [1043, 446] on span "Aplicar" at bounding box center [1051, 448] width 34 height 29
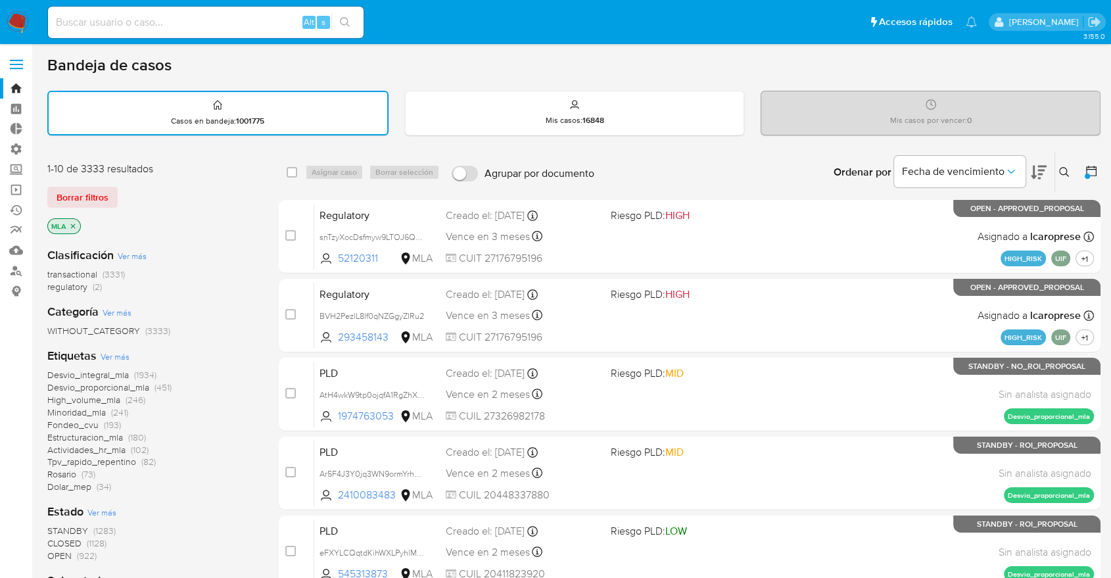
click at [98, 272] on span "transactional (3331)" at bounding box center [86, 274] width 78 height 12
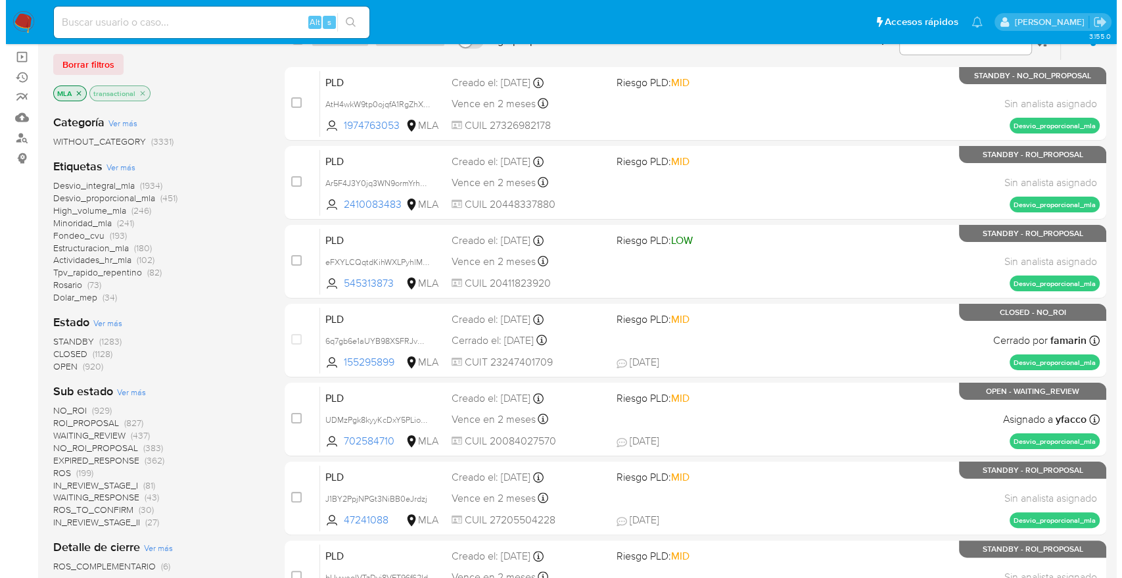
scroll to position [168, 0]
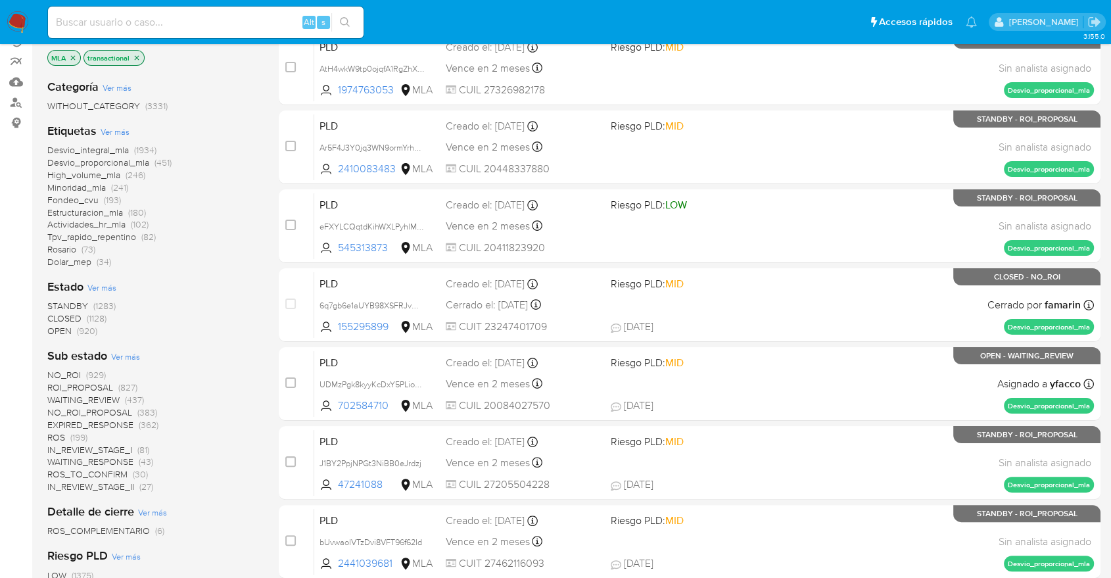
click at [121, 126] on span "Ver más" at bounding box center [115, 132] width 29 height 12
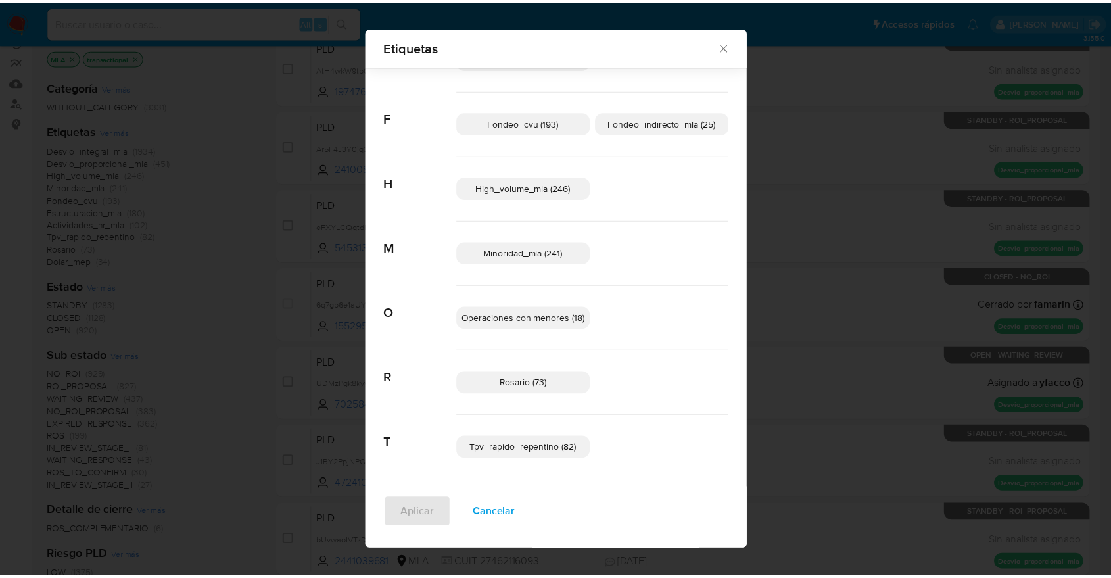
scroll to position [0, 0]
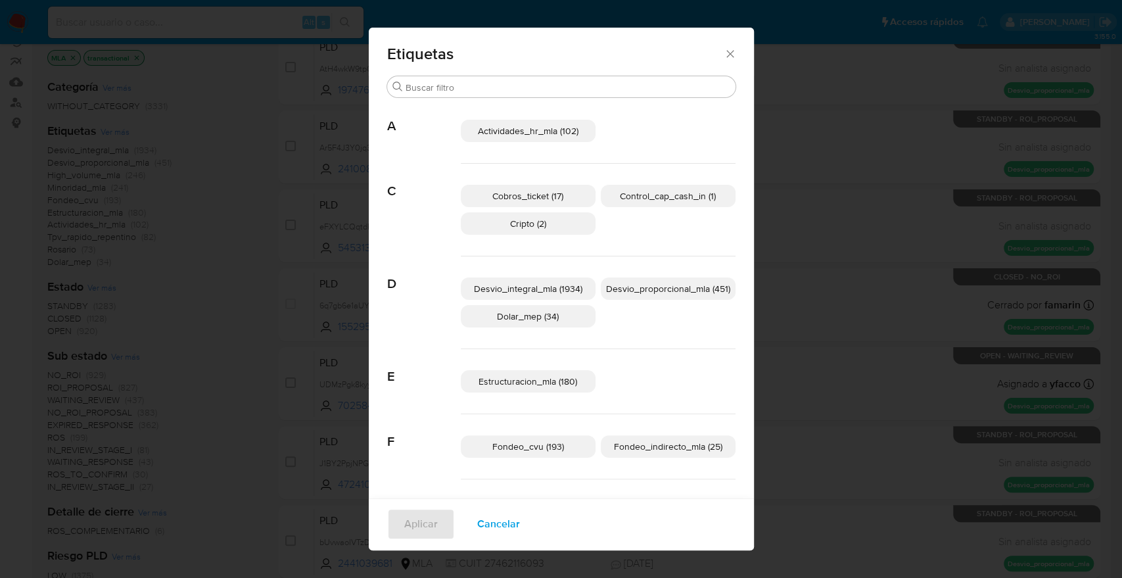
click at [216, 490] on div "Etiquetas Buscar A Actividades_hr_mla (102) C Cobros_ticket (17) Control_cap_ca…" at bounding box center [561, 289] width 1122 height 578
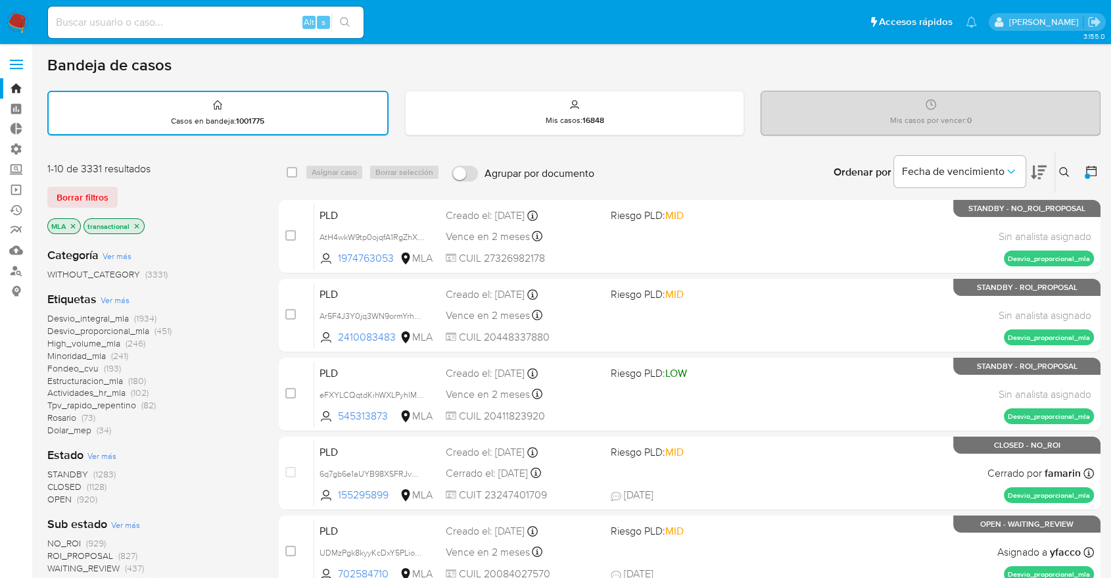
click at [1090, 168] on icon at bounding box center [1091, 171] width 11 height 11
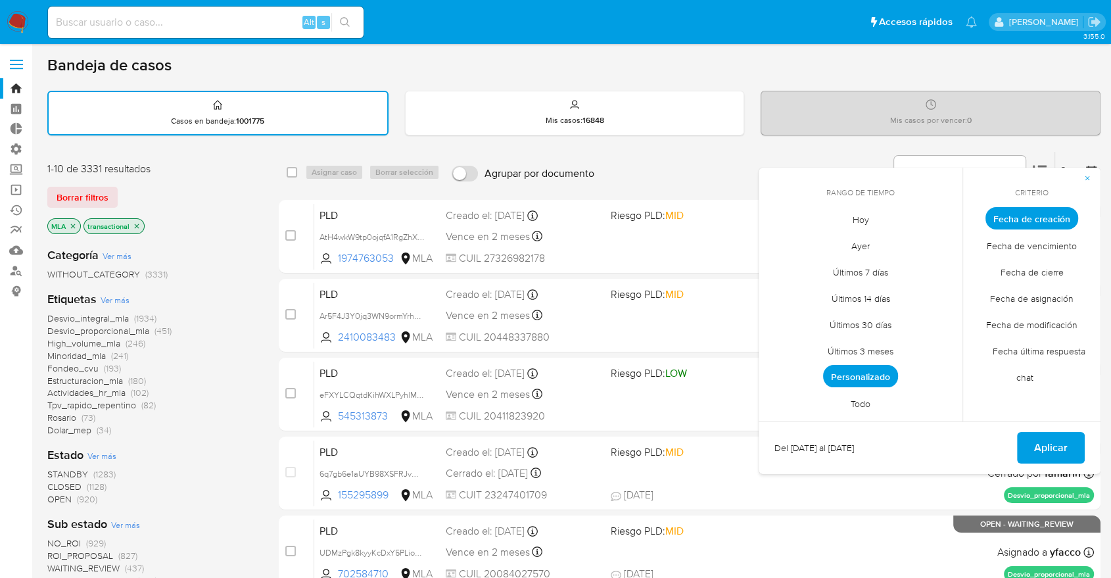
click at [689, 170] on div "Ordenar por Fecha de vencimiento No es posible ordenar los resultados mientras …" at bounding box center [851, 172] width 500 height 41
click at [1038, 443] on span "Aplicar" at bounding box center [1051, 447] width 34 height 29
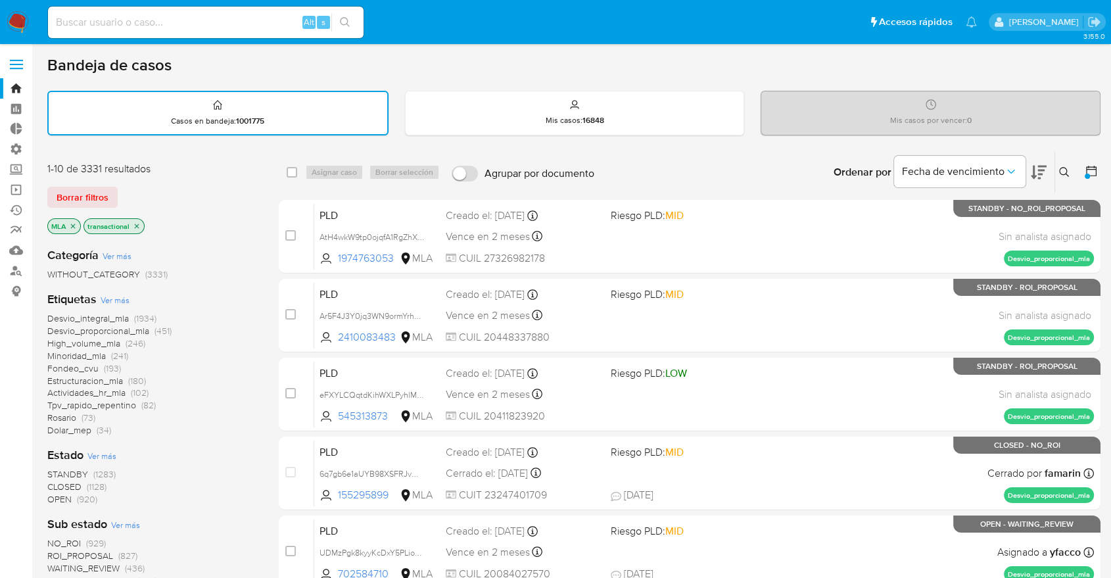
click at [1085, 169] on div at bounding box center [1089, 172] width 24 height 41
click at [1088, 174] on div at bounding box center [1087, 176] width 5 height 5
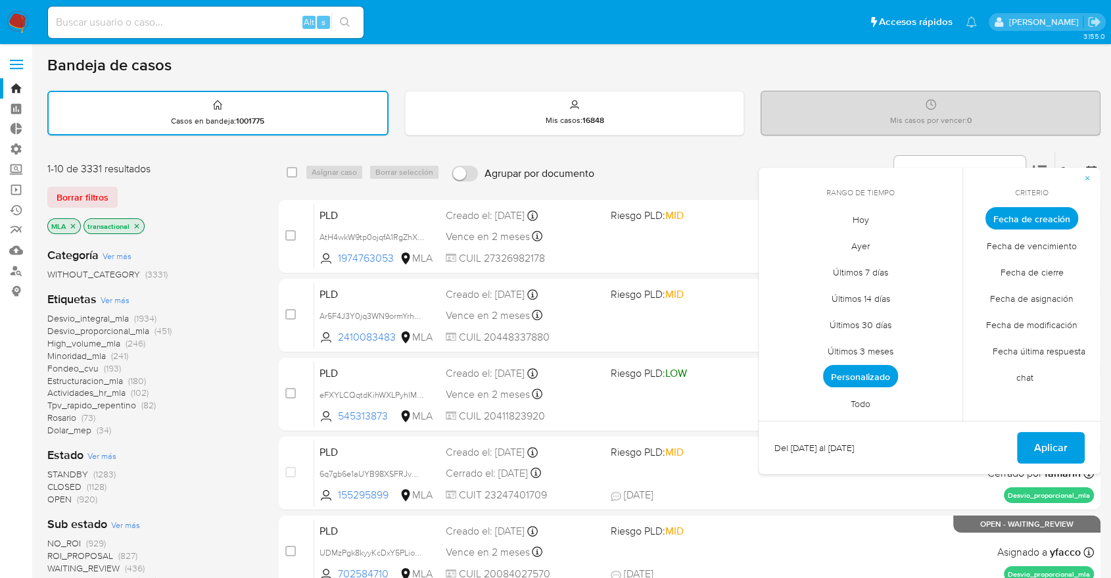
click at [881, 373] on span "Personalizado" at bounding box center [860, 376] width 75 height 22
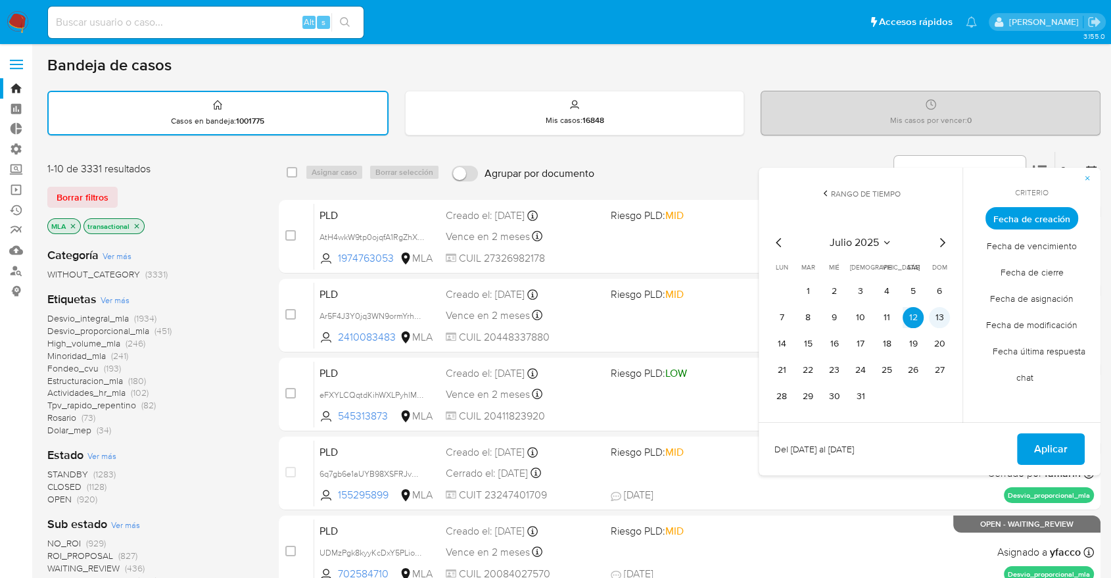
click at [938, 315] on button "13" at bounding box center [939, 317] width 21 height 21
click at [883, 319] on button "11" at bounding box center [886, 317] width 21 height 21
drag, startPoint x: 902, startPoint y: 314, endPoint x: 911, endPoint y: 314, distance: 8.5
click at [903, 314] on button "12" at bounding box center [912, 317] width 21 height 21
click at [806, 291] on button "1" at bounding box center [807, 291] width 21 height 21
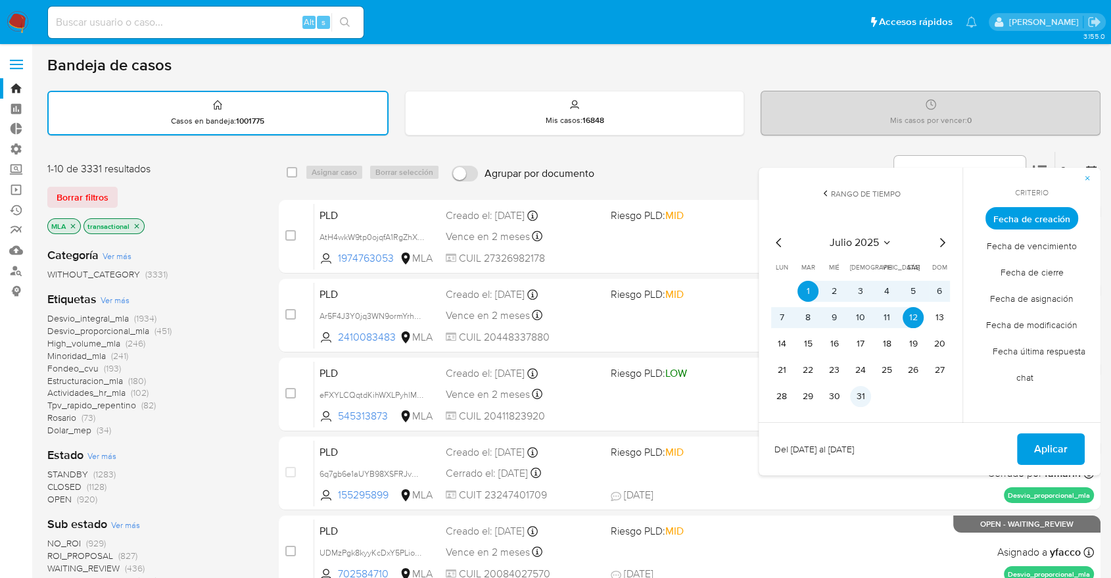
click at [858, 391] on button "31" at bounding box center [860, 396] width 21 height 21
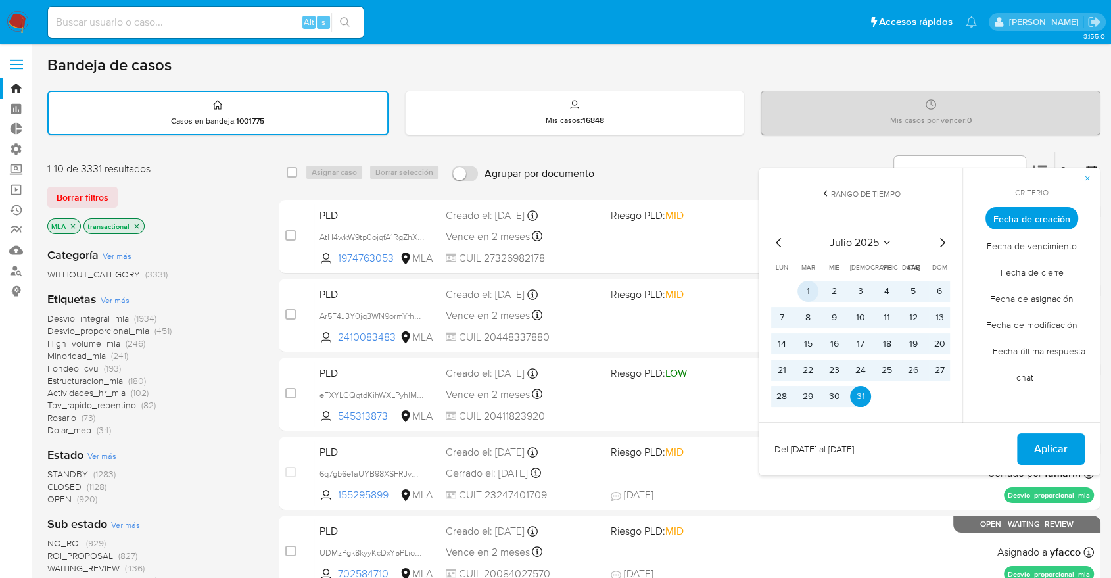
click at [808, 289] on button "1" at bounding box center [807, 291] width 21 height 21
click at [858, 388] on button "31" at bounding box center [860, 396] width 21 height 21
click at [1037, 449] on span "Aplicar" at bounding box center [1051, 448] width 34 height 29
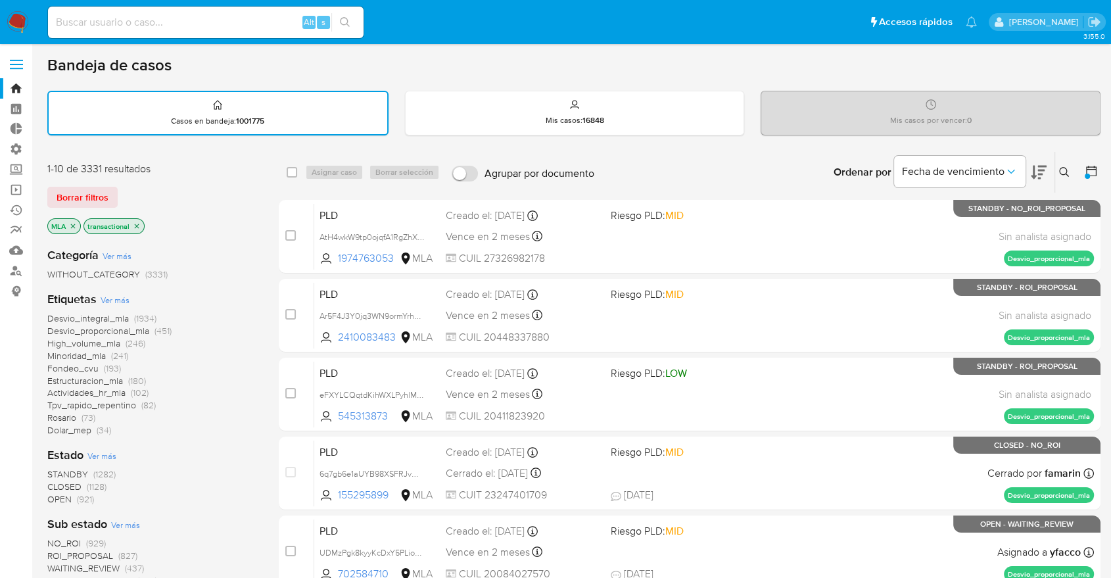
click at [1078, 167] on div "Ordenar por Fecha de vencimiento No es posible ordenar los resultados mientras …" at bounding box center [851, 172] width 500 height 41
click at [1078, 167] on div at bounding box center [1089, 172] width 24 height 41
click at [1091, 175] on icon at bounding box center [1091, 170] width 13 height 13
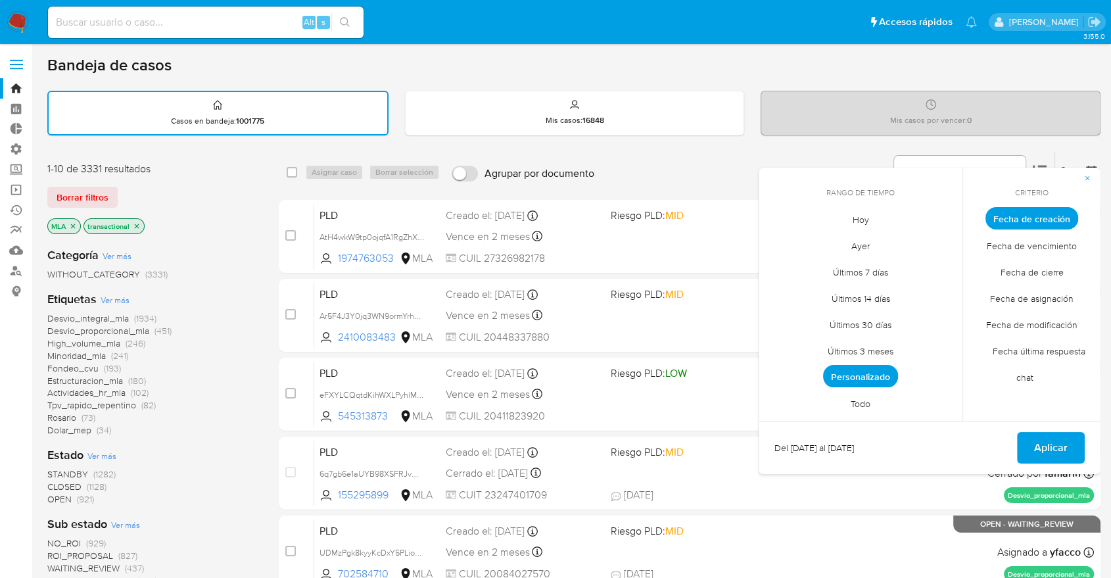
click at [862, 365] on span "Personalizado" at bounding box center [860, 376] width 75 height 22
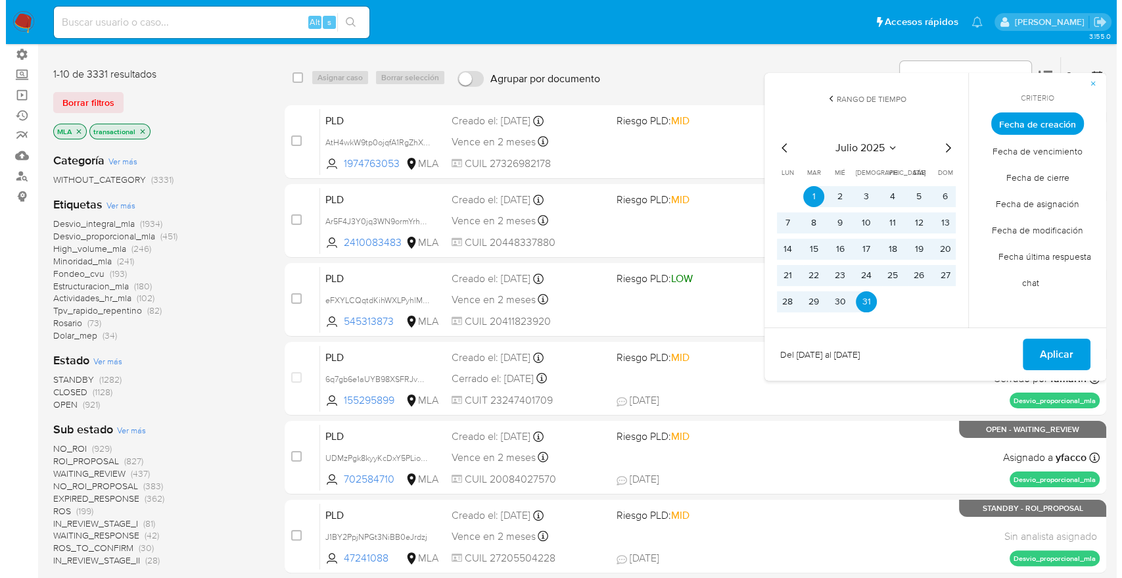
scroll to position [73, 0]
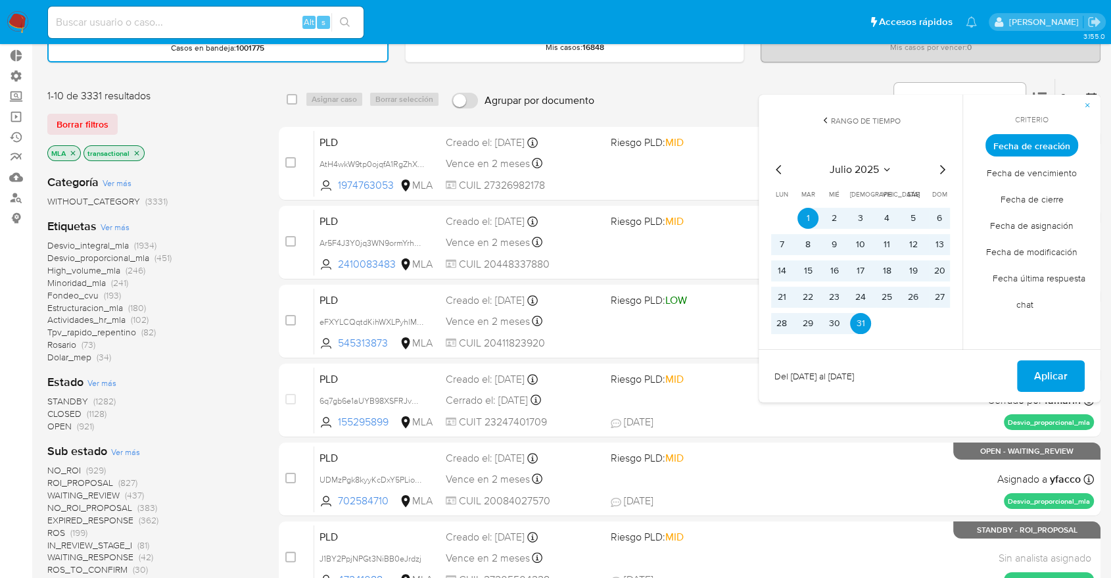
click at [114, 218] on div "Etiquetas Ver más Desvio_integral_mla (1934) Desvio_proporcional_mla (451) High…" at bounding box center [152, 290] width 210 height 145
click at [116, 226] on span "Ver más" at bounding box center [115, 227] width 29 height 12
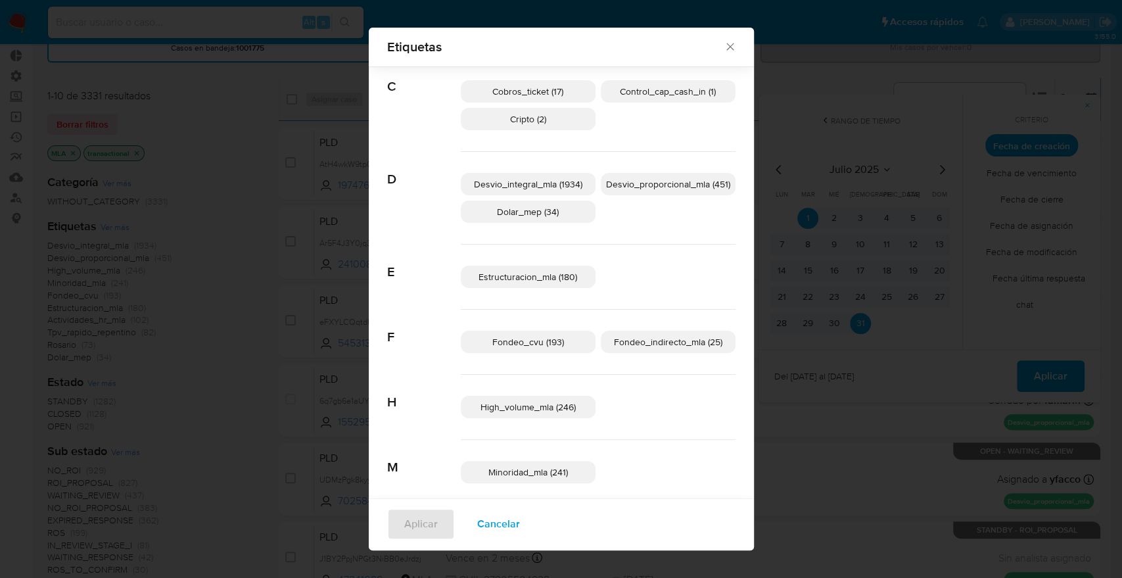
scroll to position [0, 0]
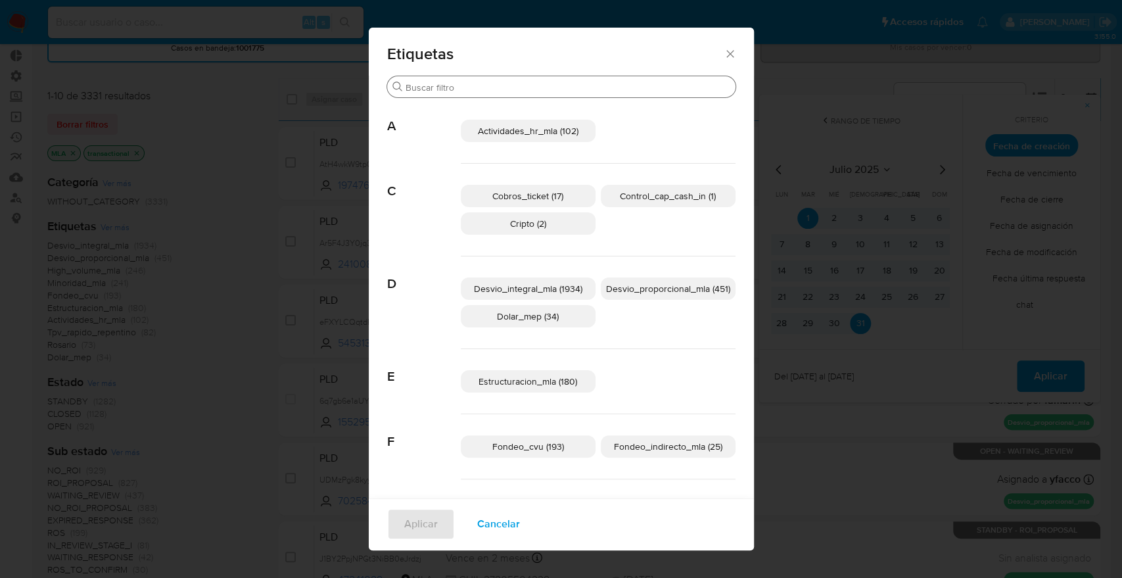
click at [472, 81] on div "Buscar" at bounding box center [561, 86] width 348 height 21
click at [473, 87] on input "Buscar" at bounding box center [568, 88] width 325 height 12
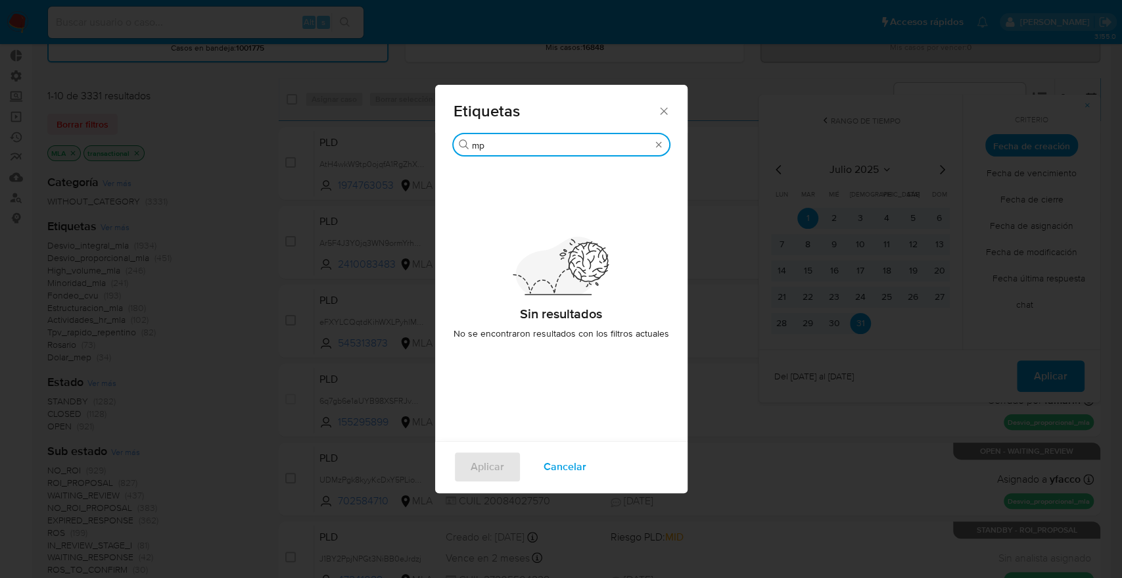
type input "m"
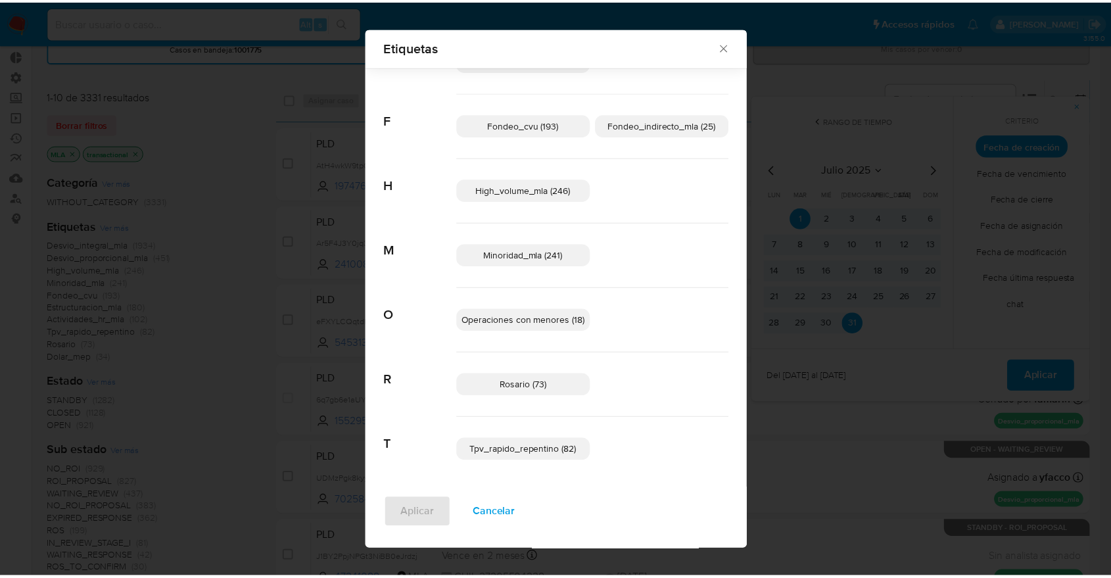
scroll to position [314, 0]
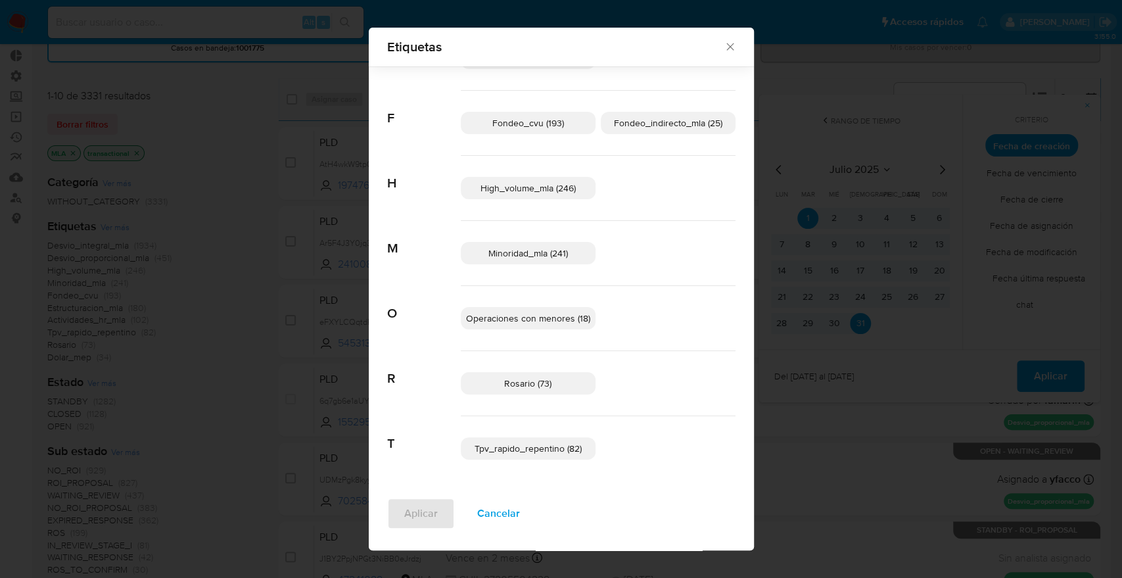
click at [263, 285] on div "Etiquetas Buscar A Actividades_hr_mla (102) C Cobros_ticket (17) Control_cap_ca…" at bounding box center [561, 289] width 1122 height 578
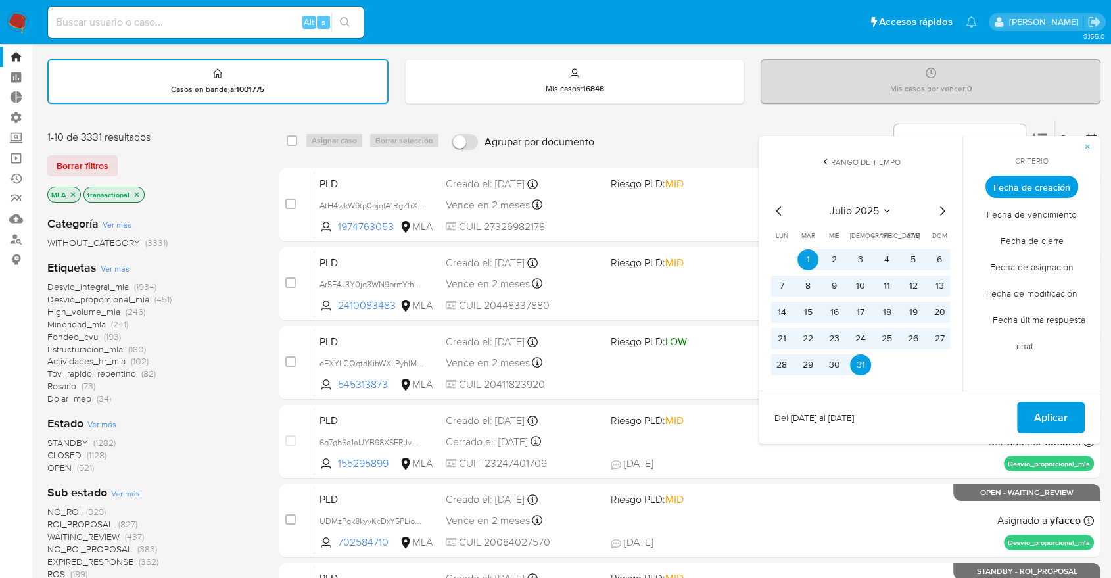
scroll to position [22, 0]
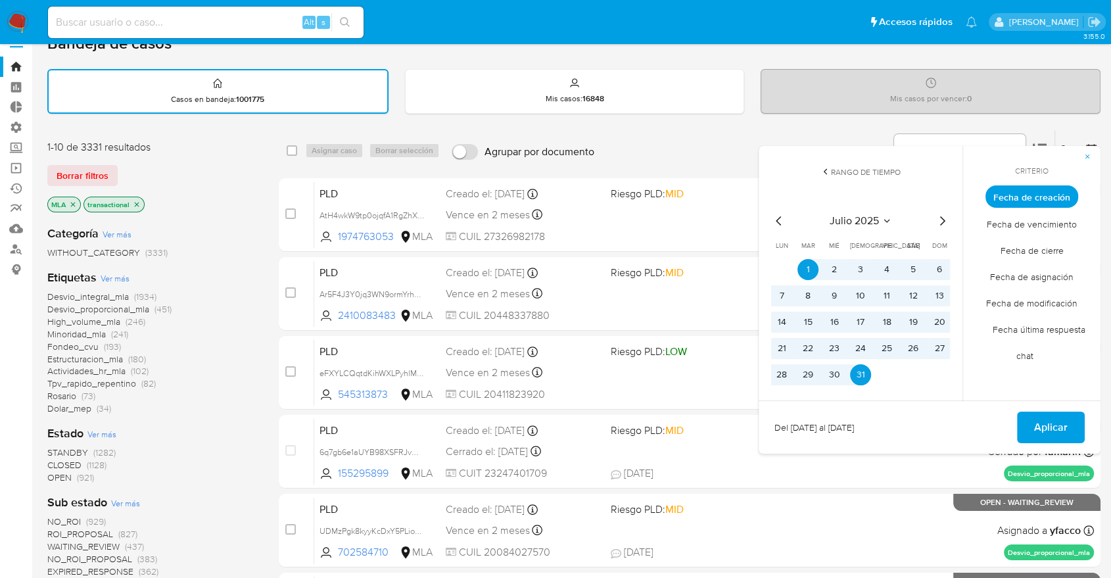
click at [137, 201] on icon "close-filter" at bounding box center [137, 204] width 8 height 8
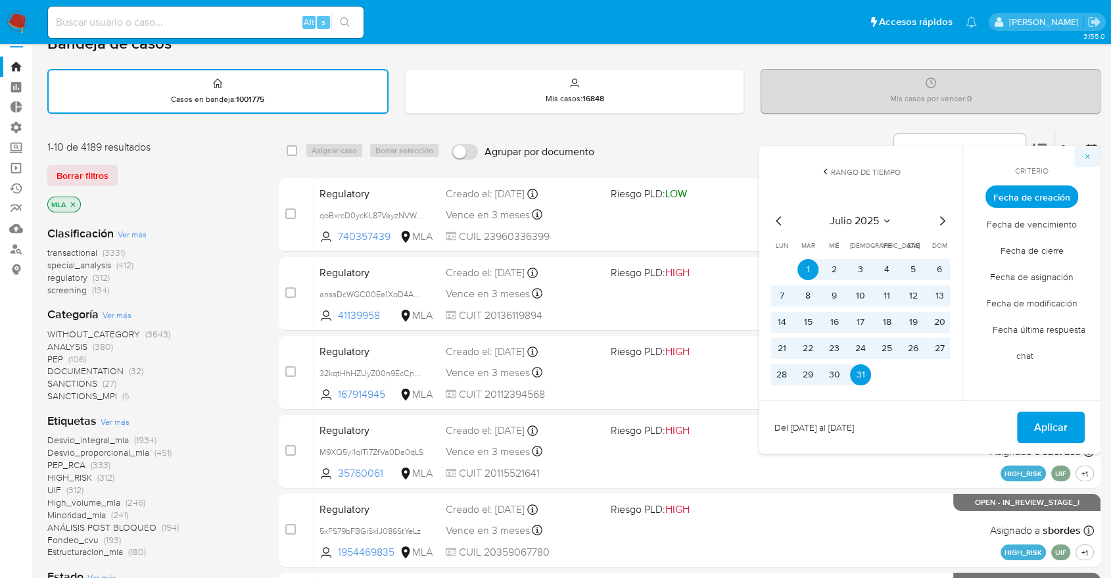
click at [1076, 159] on div "Rango de tiempo [DATE] [DATE] lun [DATE] [PERSON_NAME][DATE] mié [DATE] jue [DA…" at bounding box center [929, 300] width 342 height 308
click at [1088, 156] on icon "button" at bounding box center [1087, 156] width 8 height 8
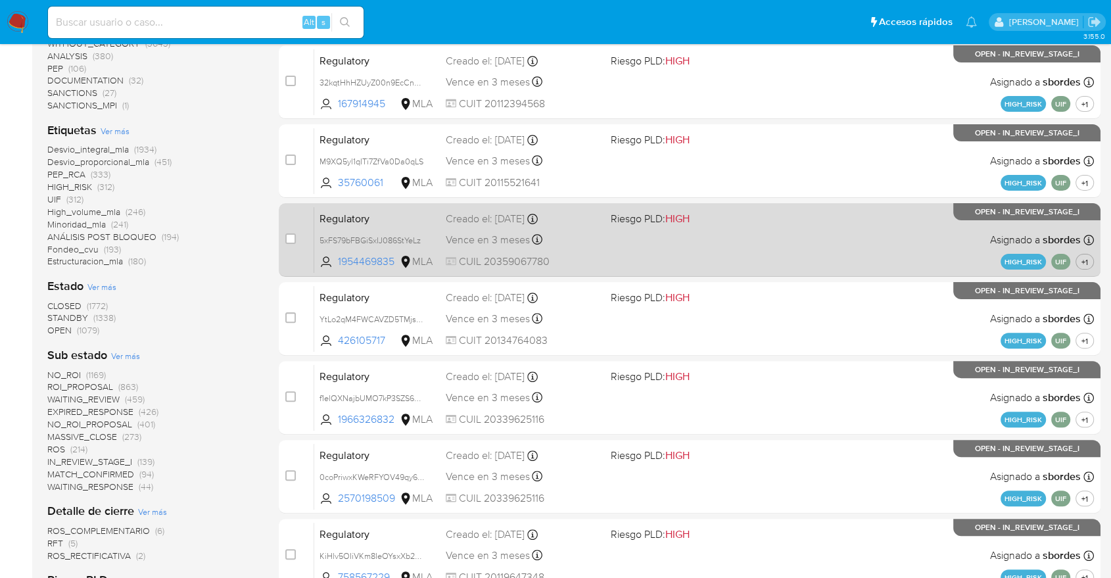
scroll to position [311, 0]
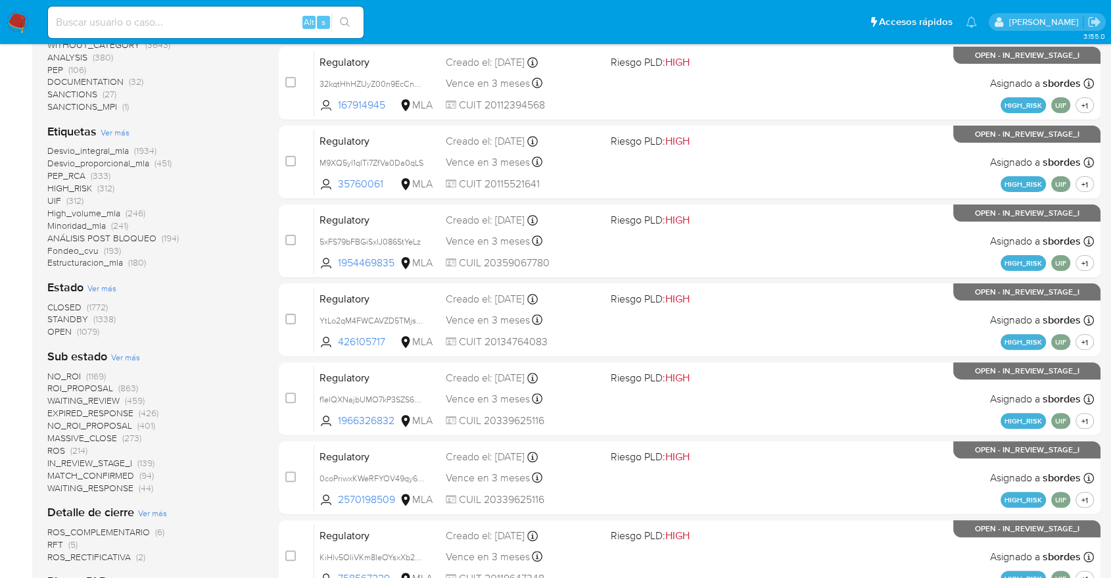
click at [120, 130] on span "Ver más" at bounding box center [115, 132] width 29 height 12
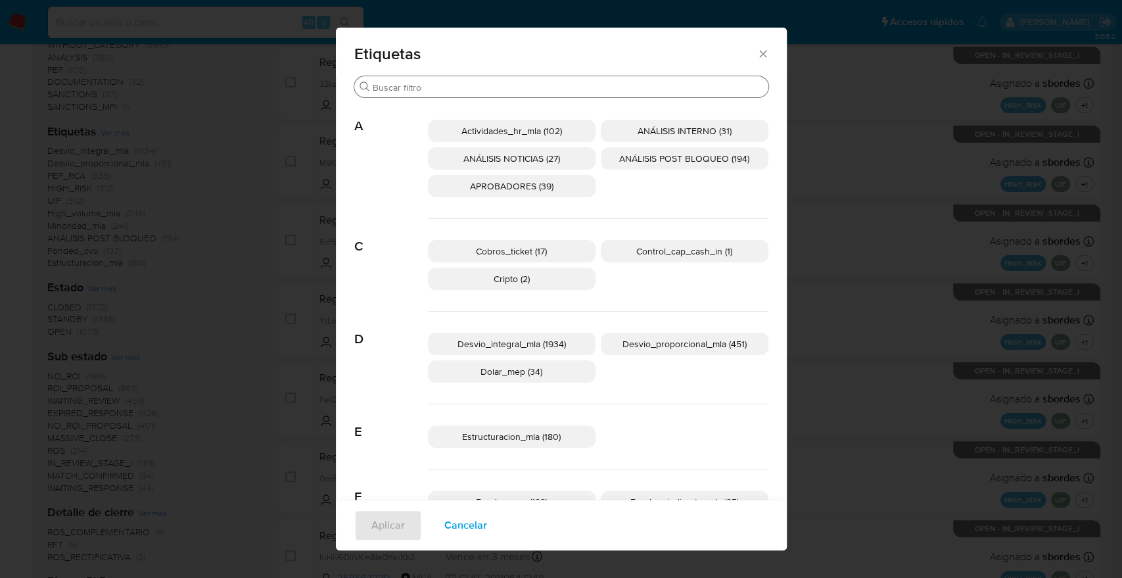
click at [419, 80] on div "Buscar" at bounding box center [561, 86] width 414 height 21
click at [421, 83] on input "Buscar" at bounding box center [568, 88] width 390 height 12
click at [422, 85] on input "Buscar" at bounding box center [568, 88] width 390 height 12
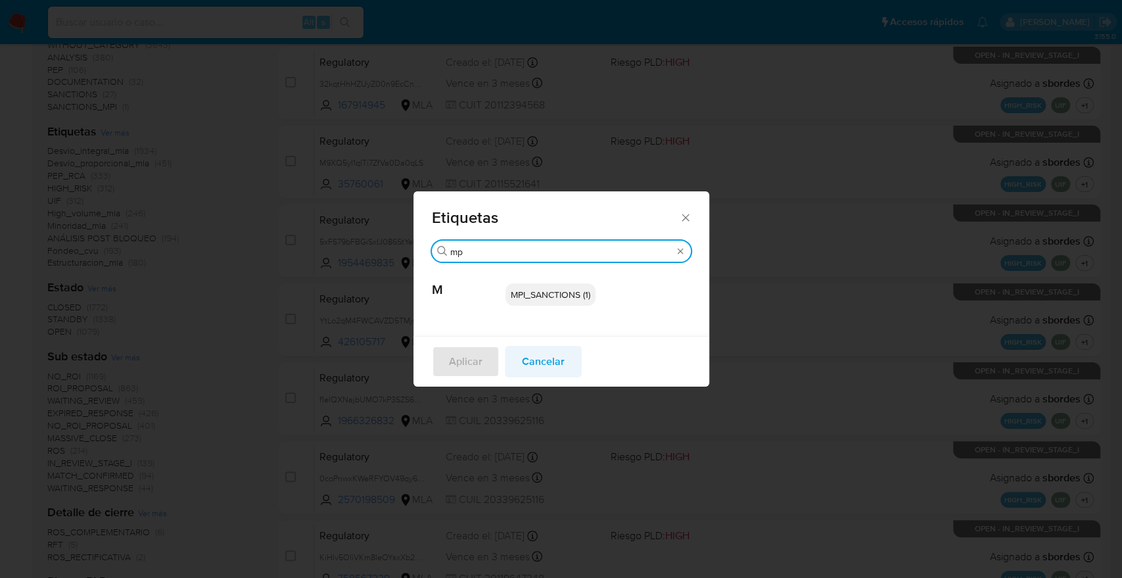
type input "mp"
click at [522, 373] on span "Cancelar" at bounding box center [543, 361] width 43 height 29
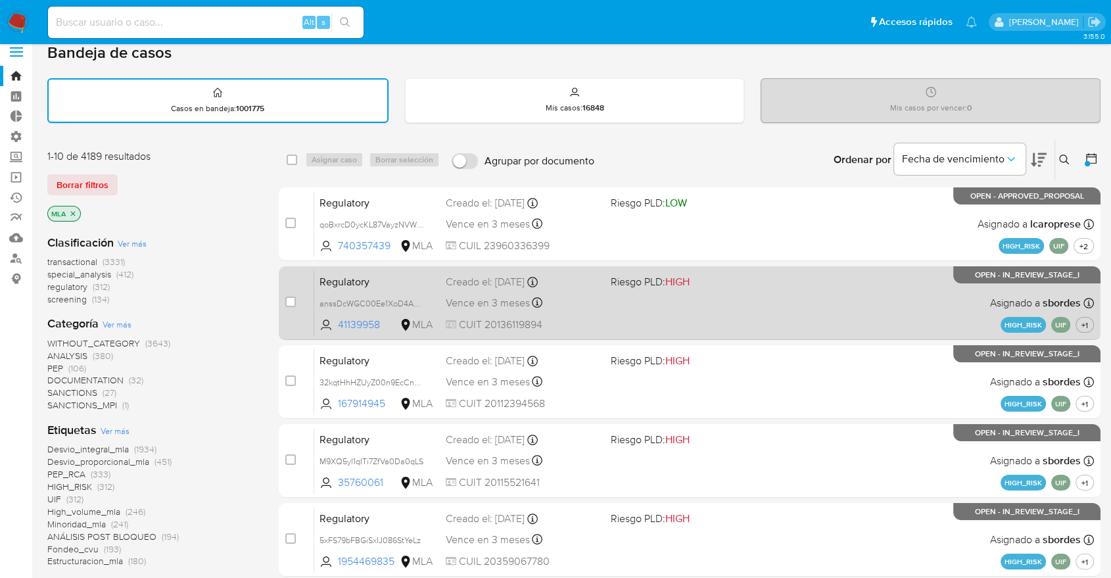
scroll to position [0, 0]
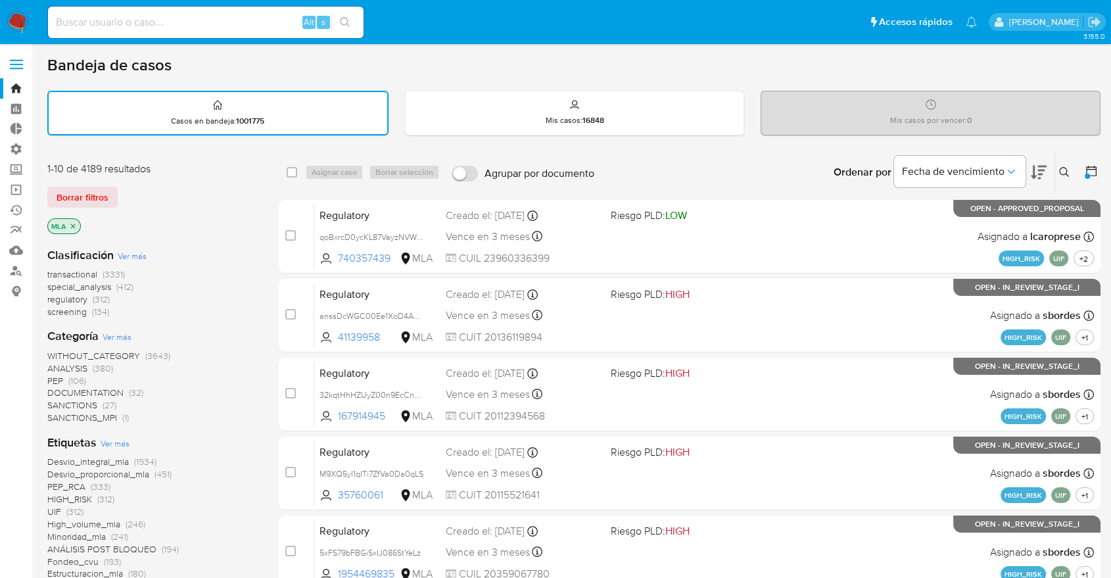
click at [160, 32] on div "Alt s" at bounding box center [205, 23] width 315 height 32
click at [160, 26] on input at bounding box center [205, 22] width 315 height 17
paste input "32990477"
type input "32990477"
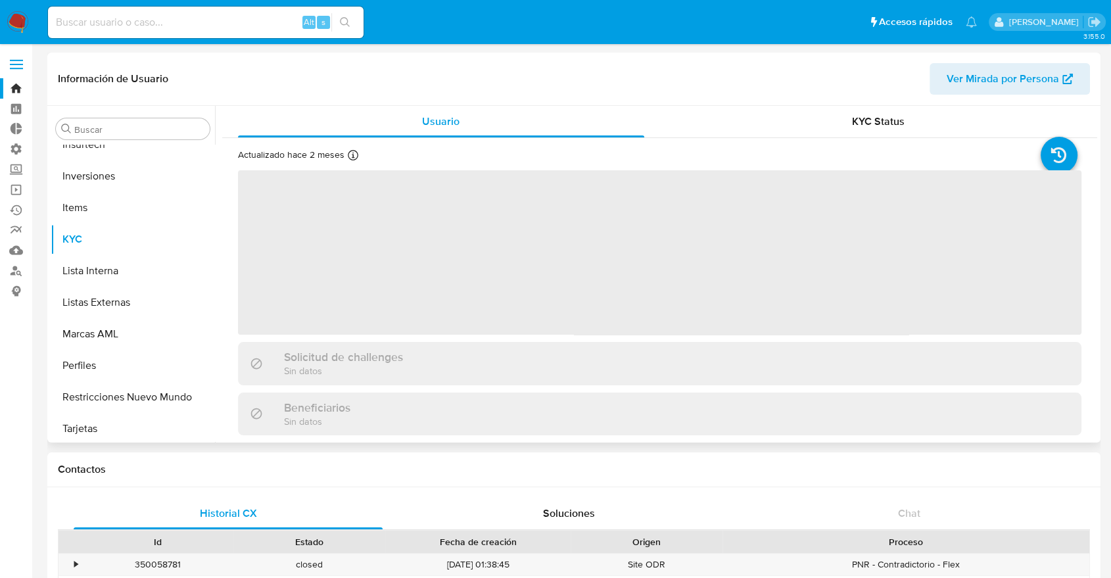
scroll to position [618, 0]
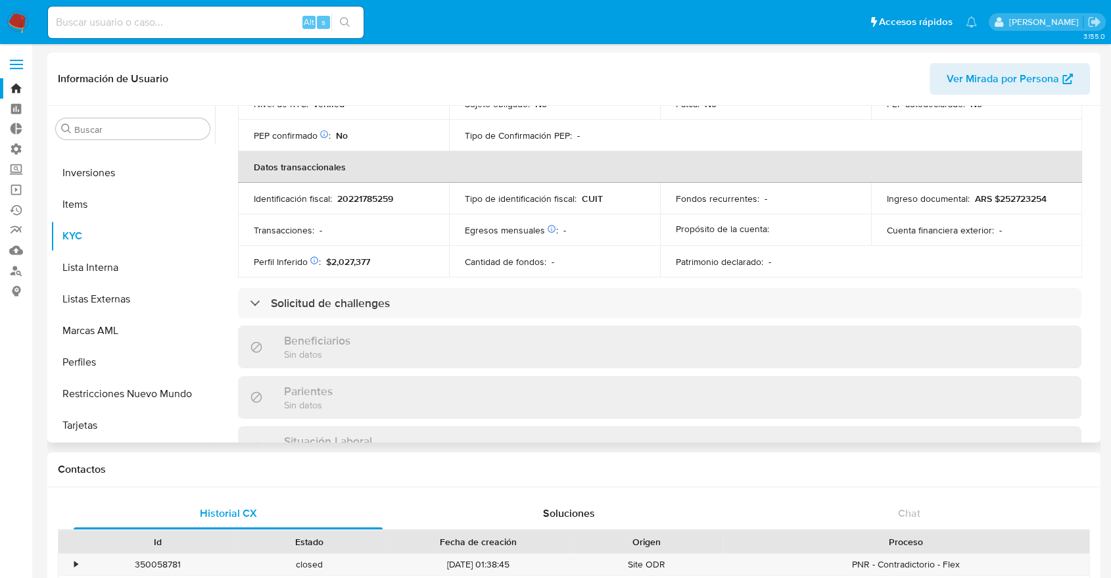
select select "10"
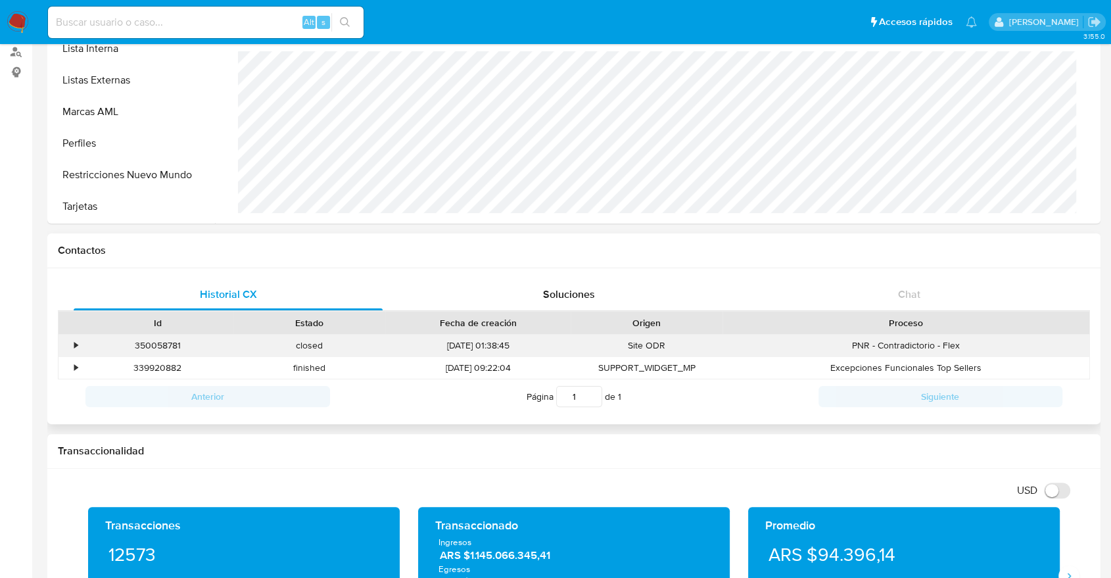
scroll to position [0, 0]
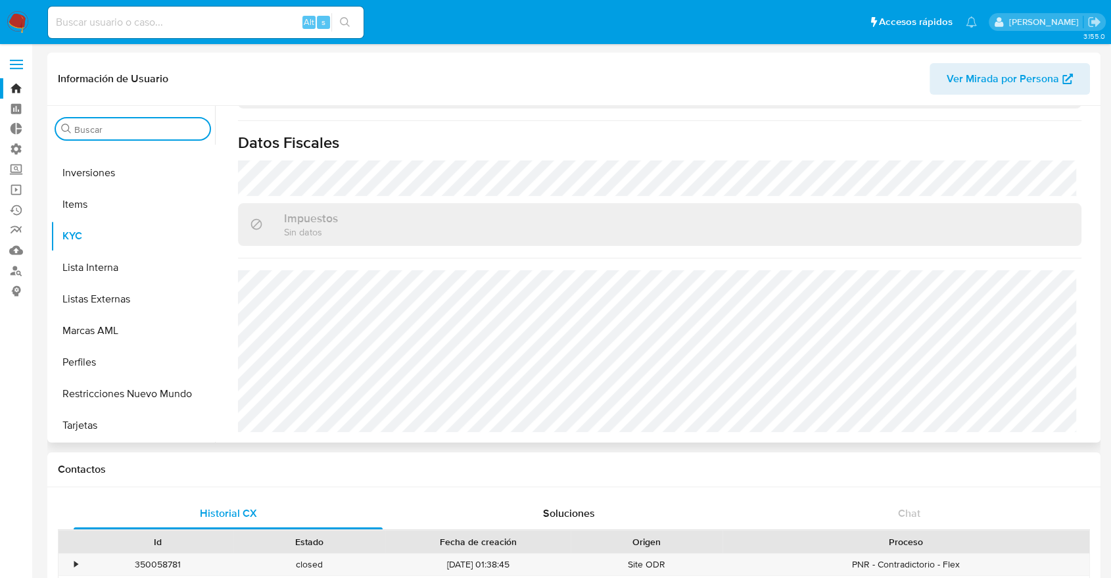
click at [135, 130] on input "Buscar" at bounding box center [139, 130] width 130 height 12
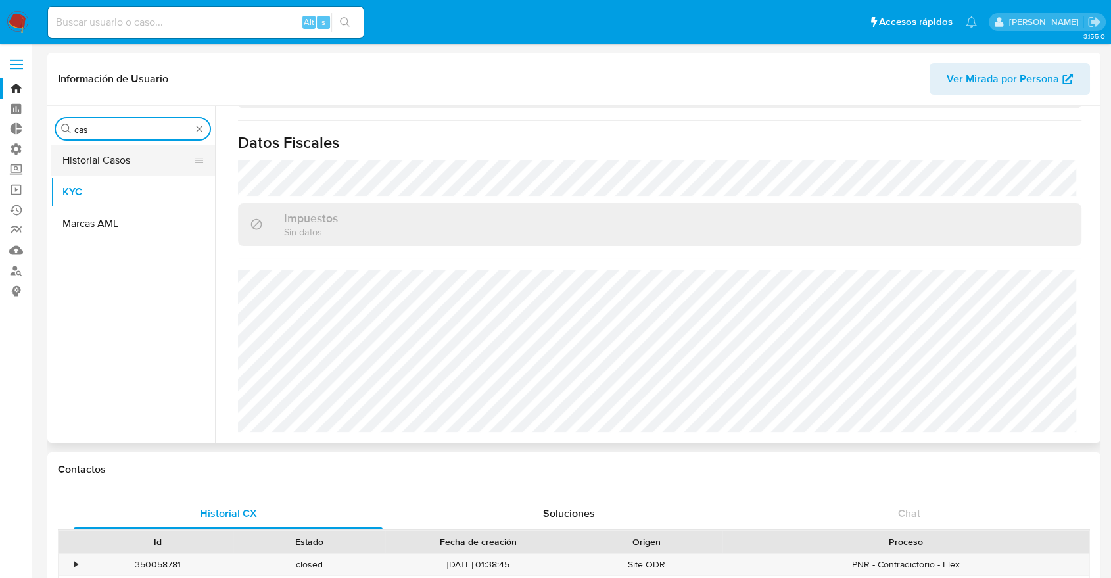
type input "cas"
click at [137, 154] on button "Historial Casos" at bounding box center [128, 161] width 154 height 32
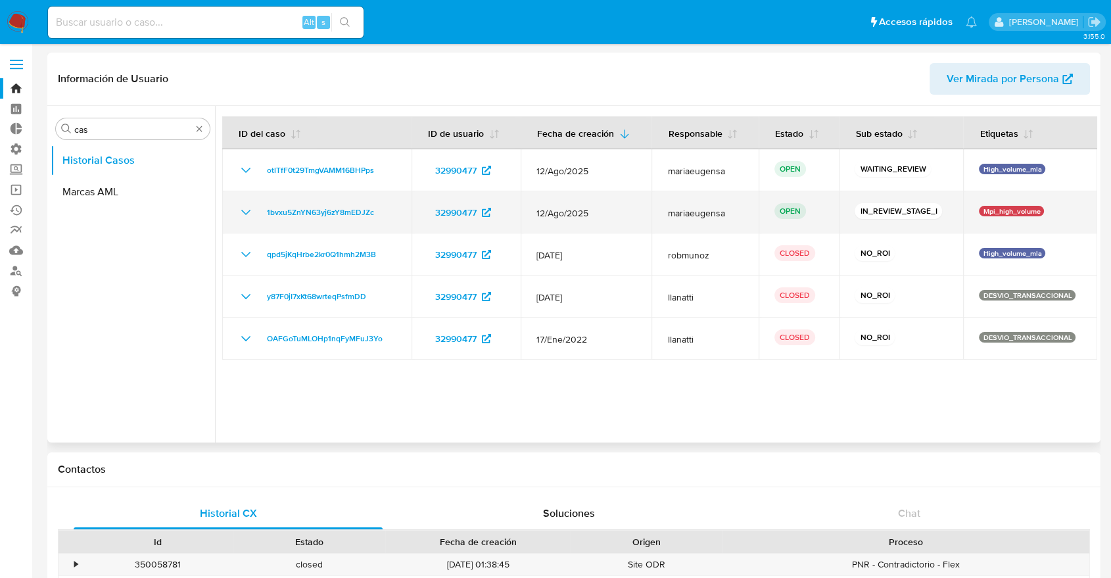
click at [242, 217] on icon "Mostrar/Ocultar" at bounding box center [246, 212] width 16 height 16
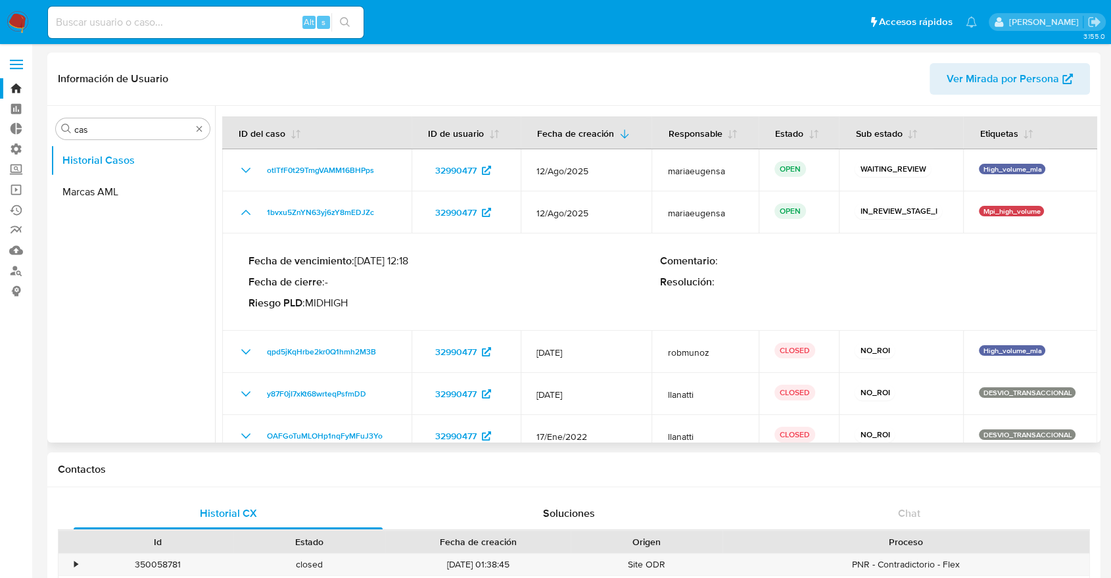
click at [534, 114] on div at bounding box center [656, 274] width 882 height 337
click at [13, 86] on link "Bandeja" at bounding box center [78, 88] width 156 height 20
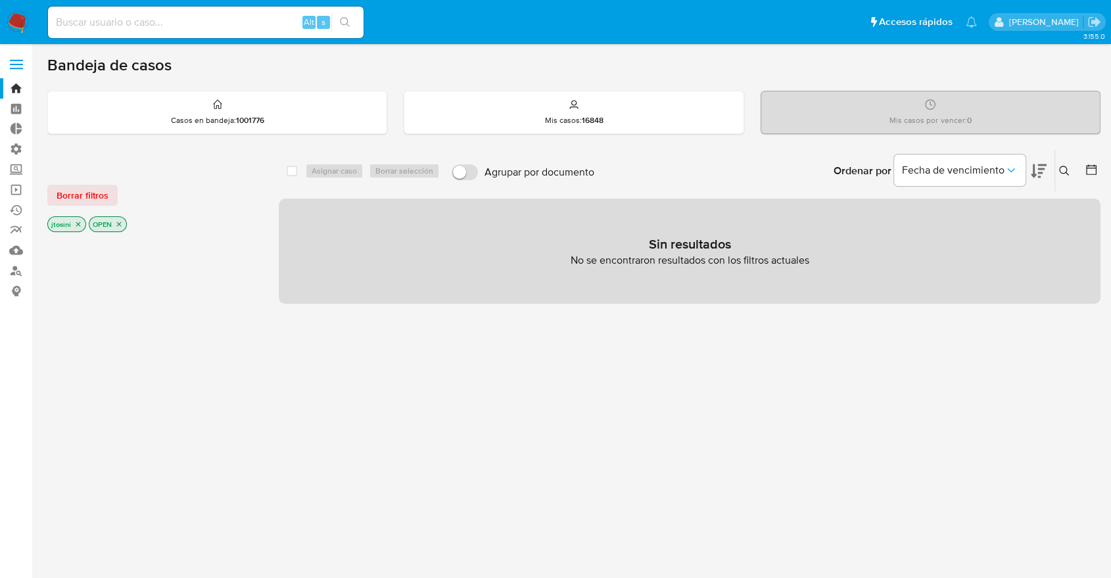
click at [119, 221] on icon "close-filter" at bounding box center [119, 224] width 8 height 8
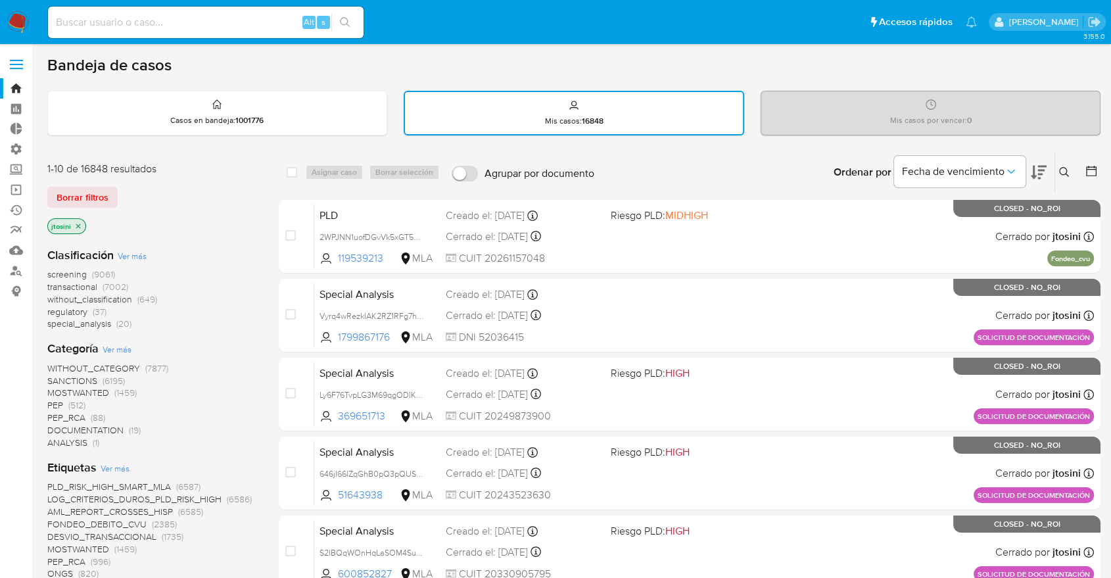
click at [76, 225] on icon "close-filter" at bounding box center [78, 225] width 5 height 5
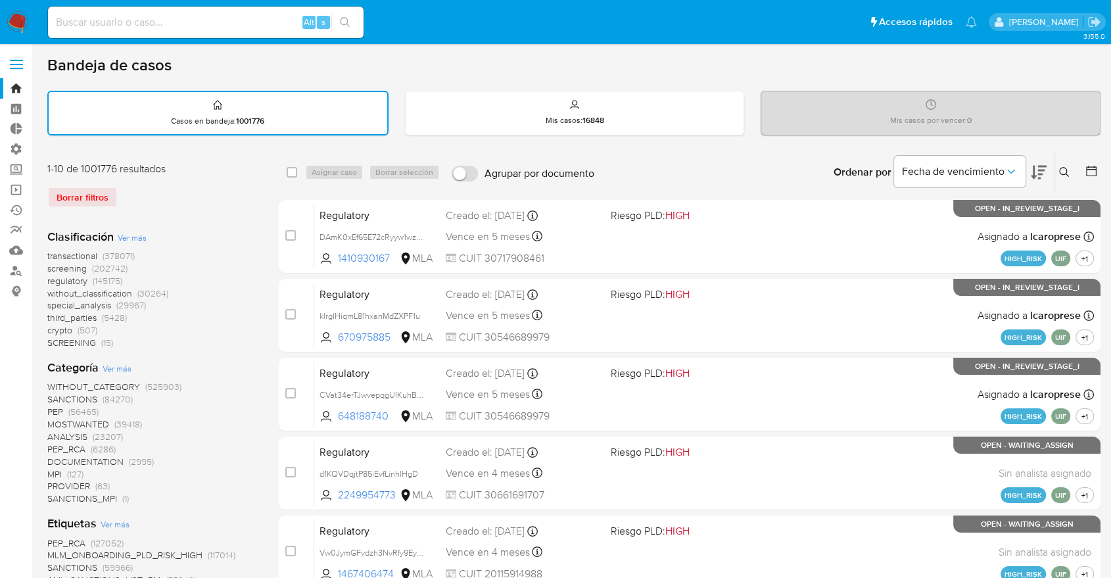
click at [1090, 170] on icon at bounding box center [1091, 170] width 13 height 13
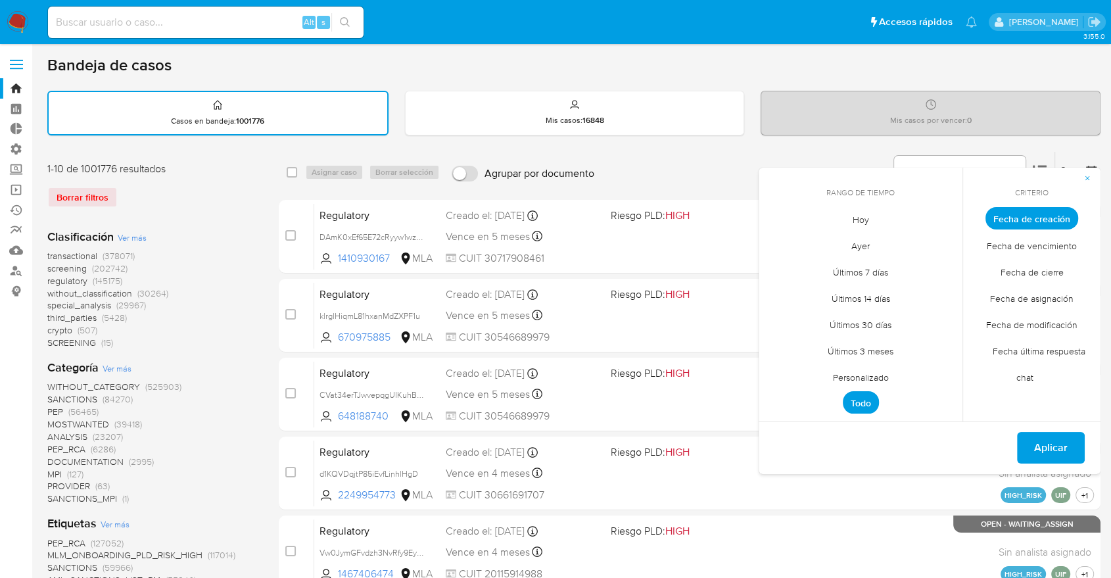
click at [874, 365] on span "Personalizado" at bounding box center [860, 376] width 83 height 27
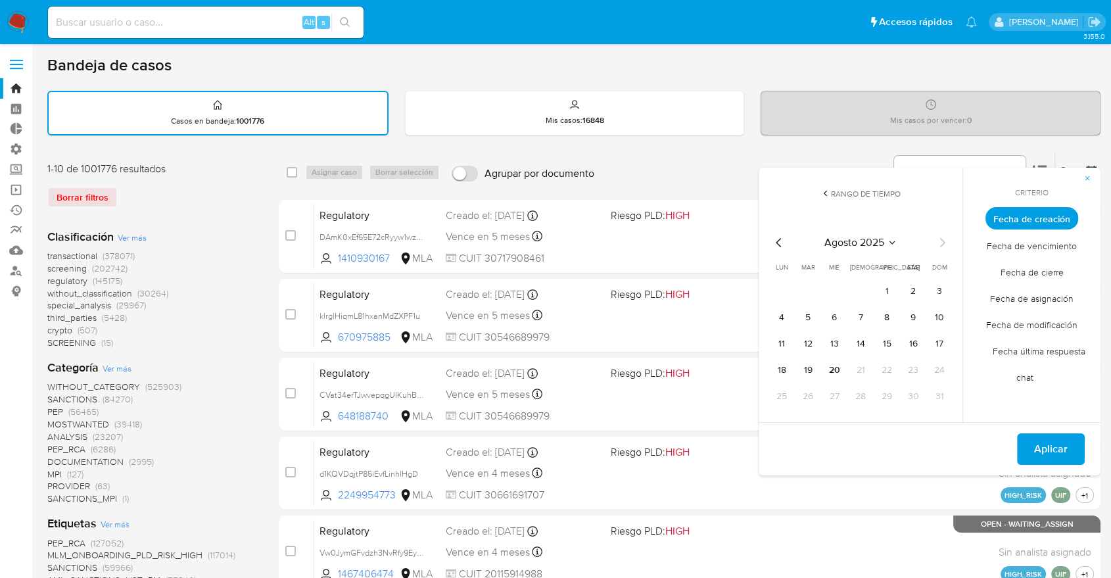
click at [782, 251] on div "agosto 2025 agosto 2025 lun lunes mar martes mié miércoles jue jueves vie viern…" at bounding box center [860, 321] width 179 height 172
click at [779, 239] on icon "Mes anterior" at bounding box center [779, 243] width 16 height 16
click at [907, 317] on button "12" at bounding box center [912, 317] width 21 height 21
click at [1028, 430] on div "Del 12 de julio de 2025 al 12 de julio de 2025 Aplicar" at bounding box center [929, 448] width 342 height 53
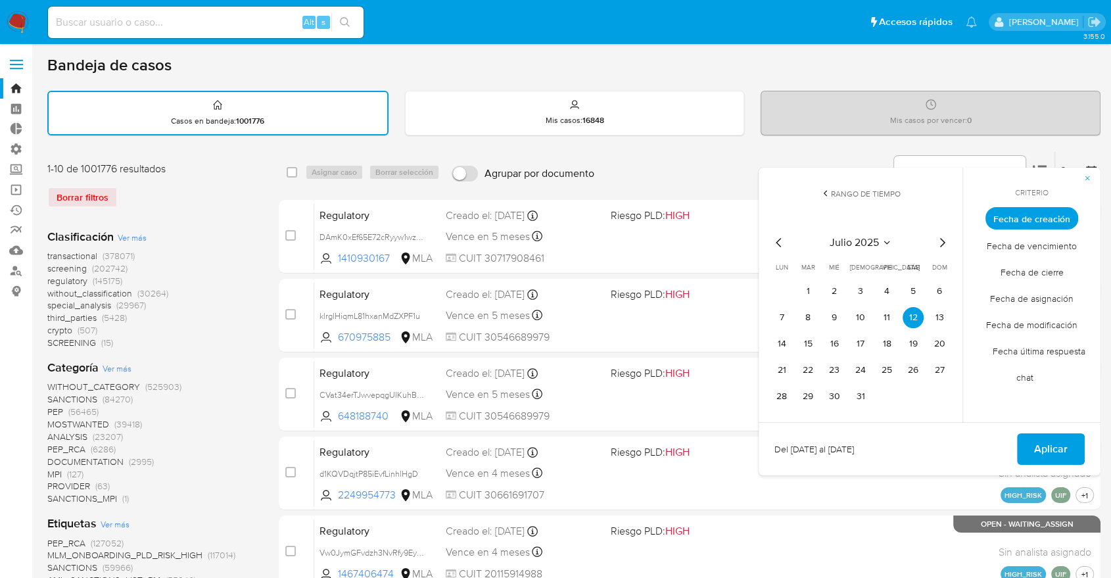
click at [1026, 440] on button "Aplicar" at bounding box center [1051, 449] width 68 height 32
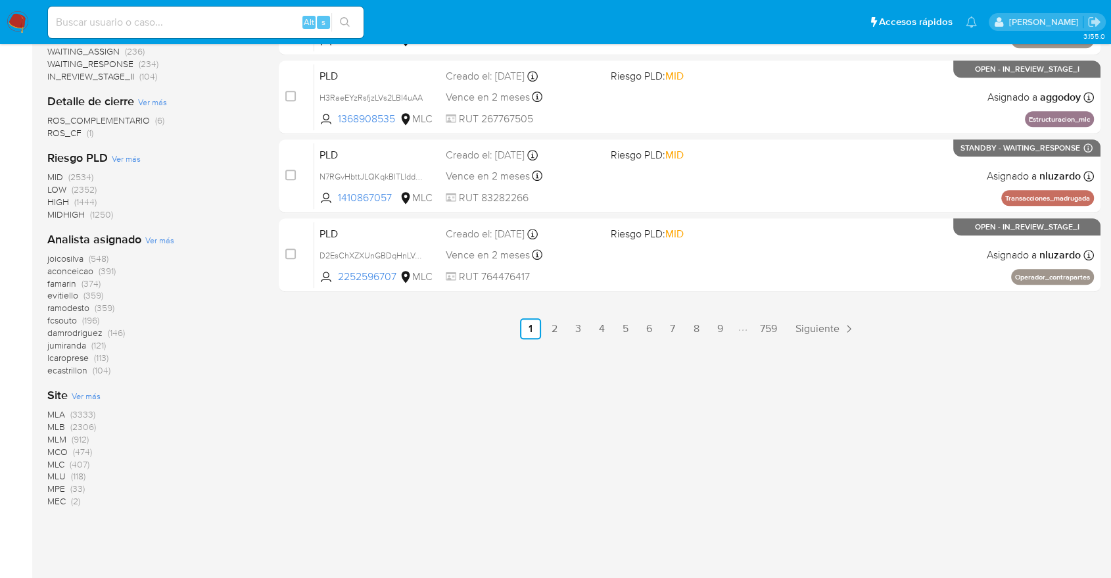
click at [72, 409] on span "(3333)" at bounding box center [82, 414] width 25 height 13
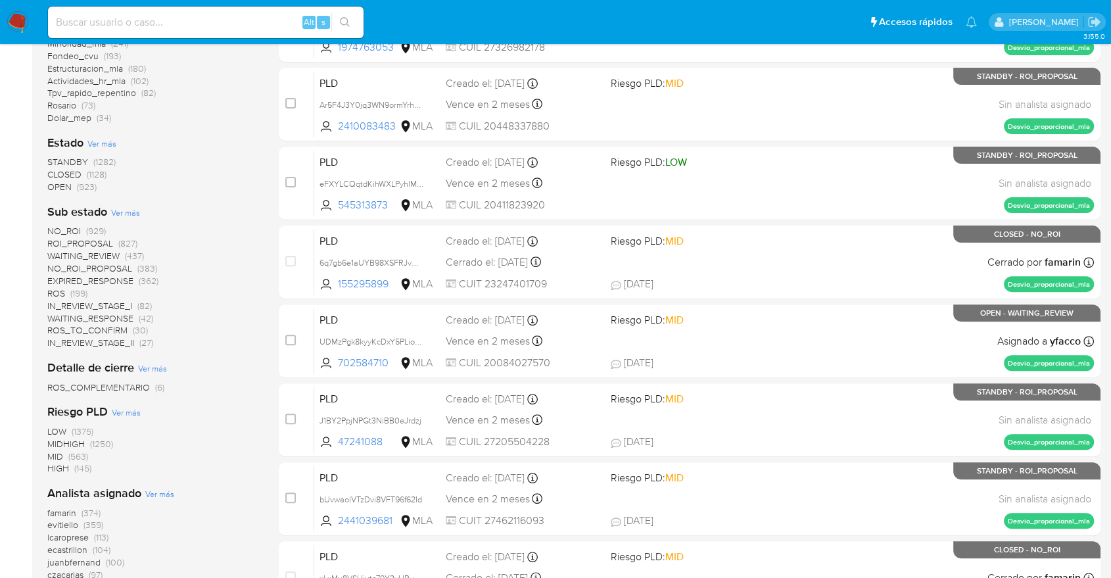
scroll to position [126, 0]
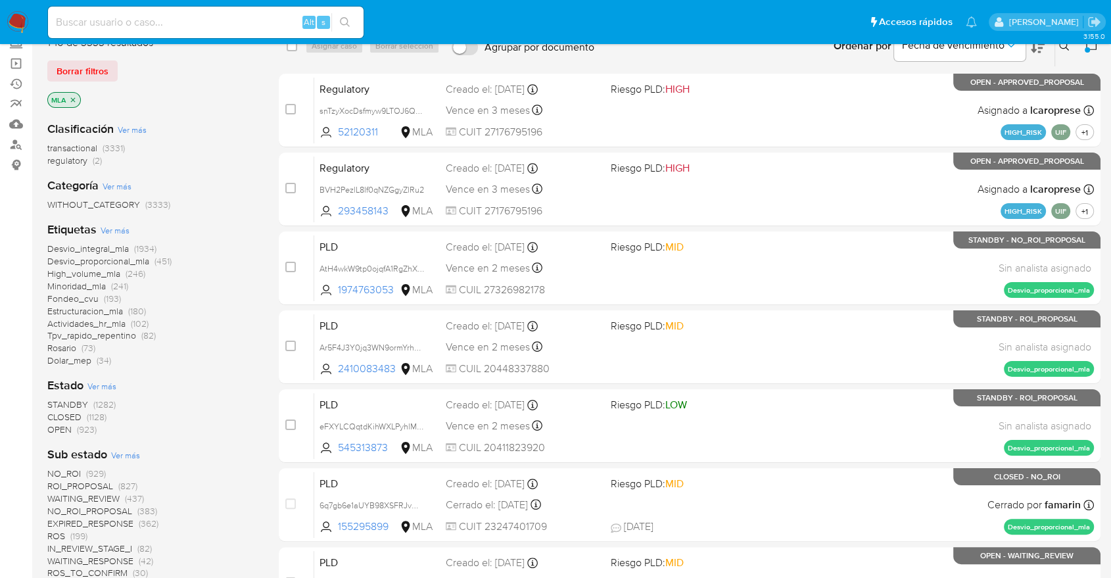
click at [99, 144] on span "transactional (3331)" at bounding box center [86, 148] width 78 height 12
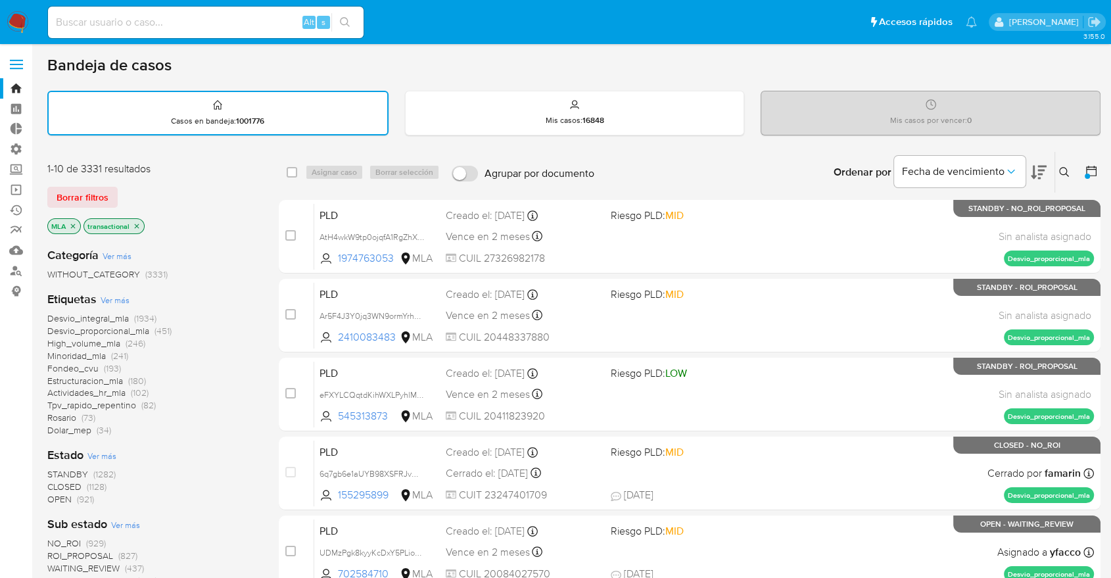
click at [1099, 172] on button at bounding box center [1093, 172] width 16 height 16
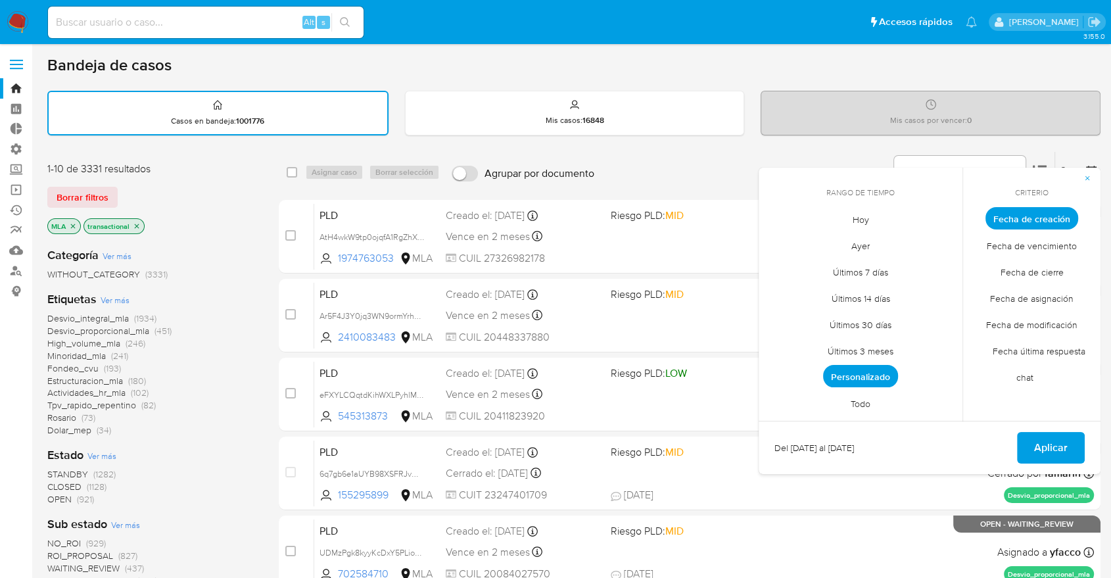
click at [202, 390] on div "Desvio_integral_mla (1934) Desvio_proporcional_mla (451) High_volume_mla (246) …" at bounding box center [152, 374] width 210 height 124
click at [126, 291] on div "Etiquetas Ver más Desvio_integral_mla (1934) Desvio_proporcional_mla (451) High…" at bounding box center [152, 363] width 210 height 145
click at [126, 294] on span "Ver más" at bounding box center [115, 300] width 29 height 12
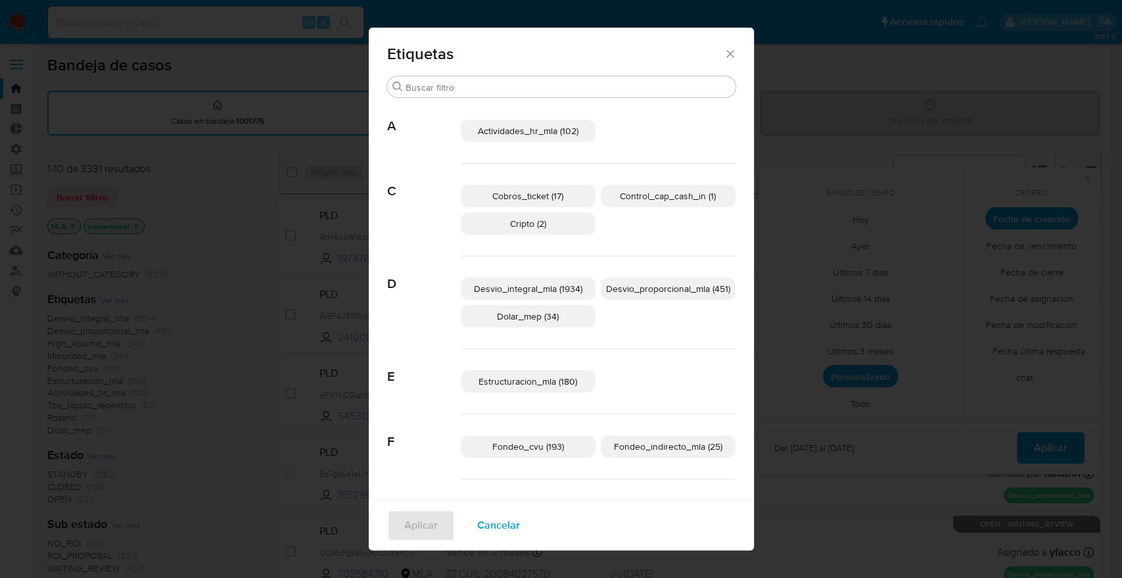
click at [126, 298] on div "Etiquetas Buscar A Actividades_hr_mla (102) C Cobros_ticket (17) Control_cap_ca…" at bounding box center [561, 289] width 1122 height 578
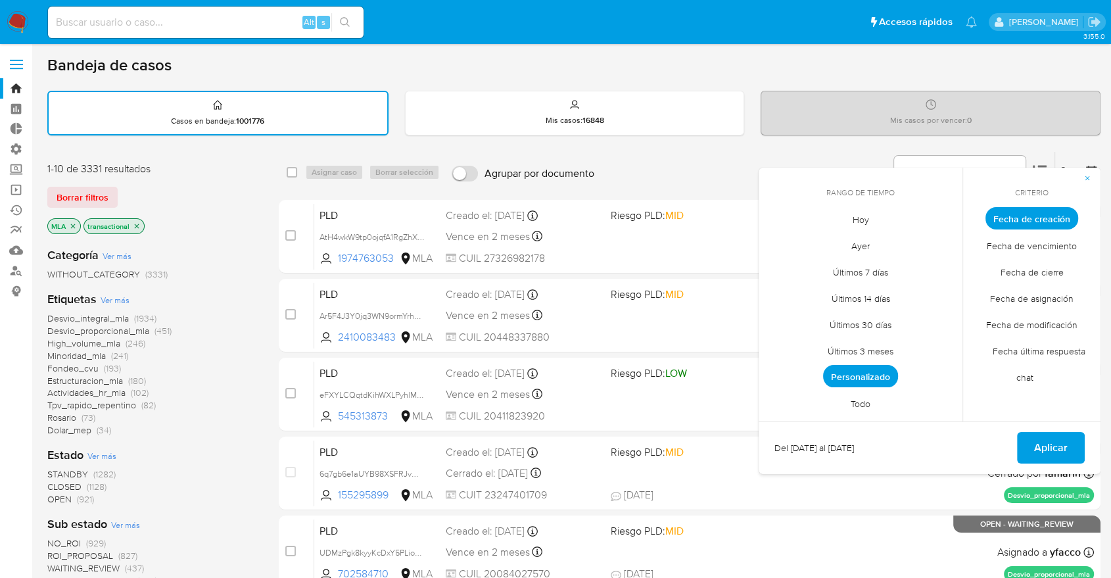
click at [126, 298] on span "Ver más" at bounding box center [115, 300] width 29 height 12
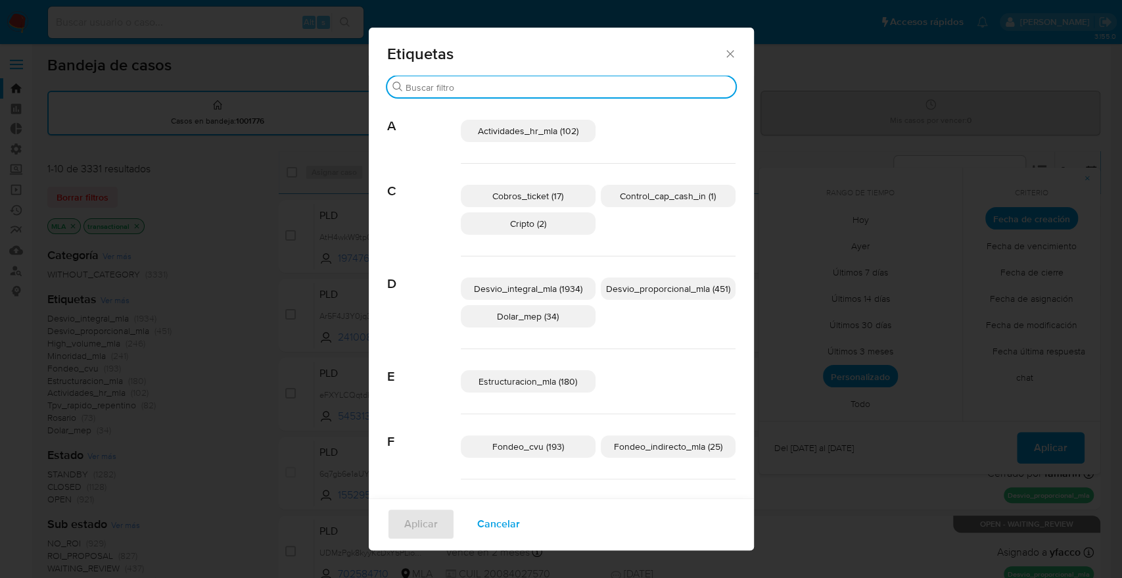
click at [486, 89] on input "Buscar" at bounding box center [568, 88] width 325 height 12
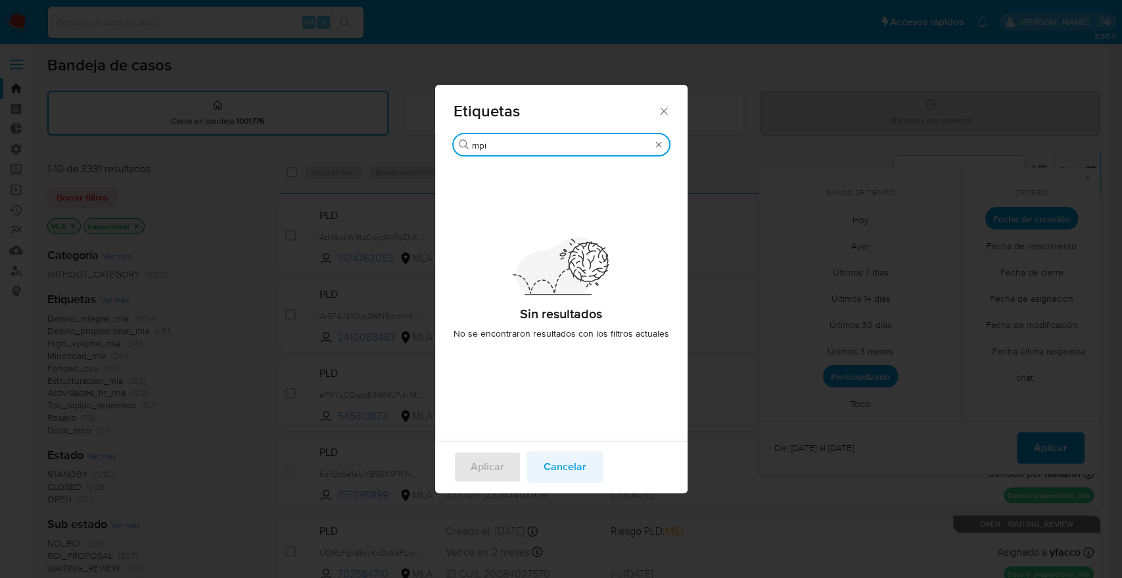
type input "mpi"
click at [542, 466] on button "Cancelar" at bounding box center [564, 467] width 77 height 32
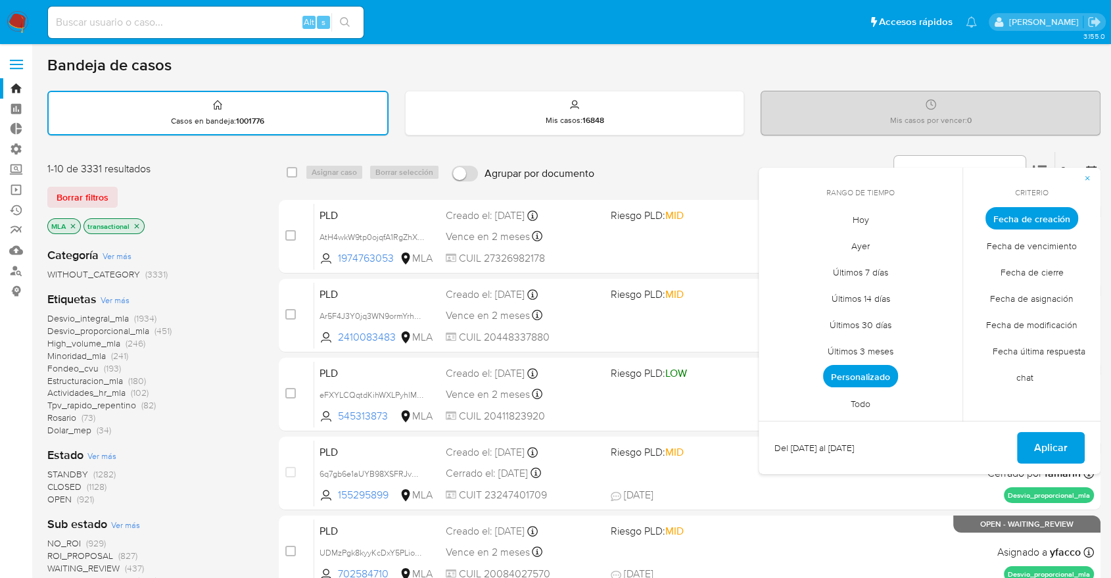
click at [137, 225] on icon "close-filter" at bounding box center [137, 226] width 8 height 8
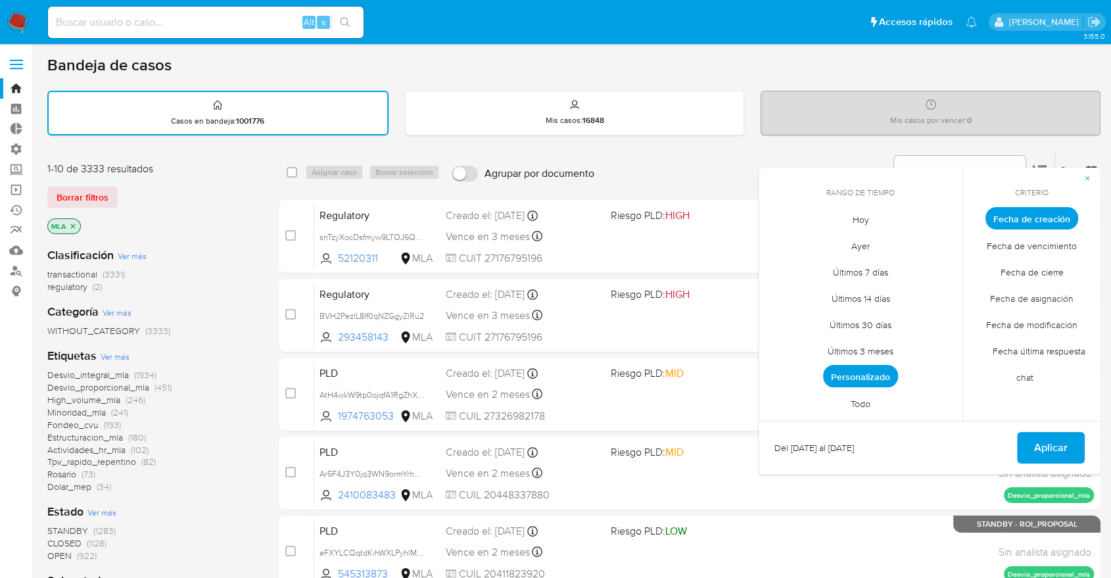
click at [74, 225] on icon "close-filter" at bounding box center [73, 225] width 5 height 5
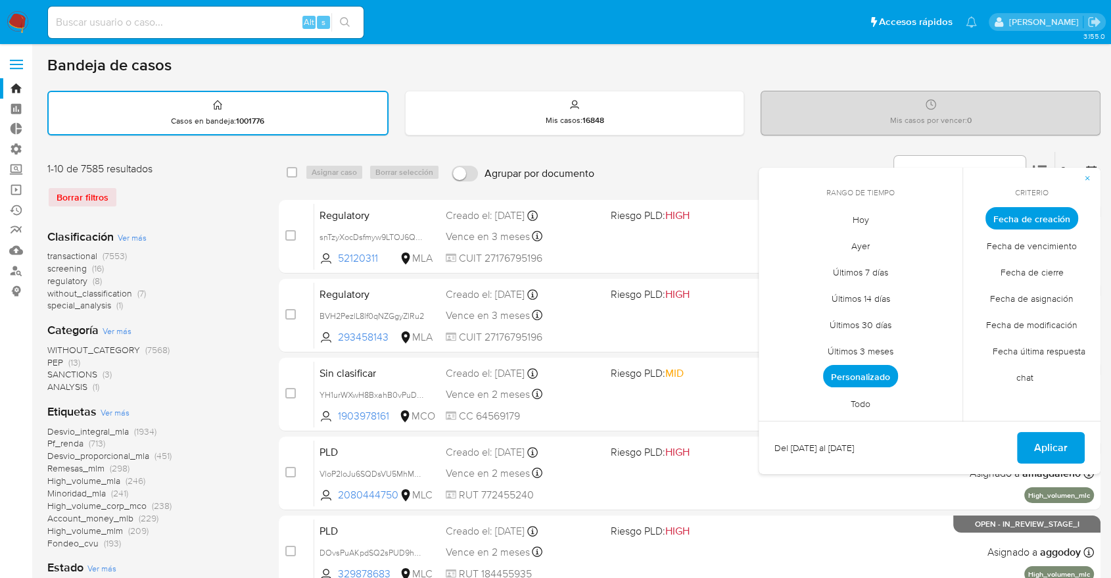
click at [114, 416] on span "Ver más" at bounding box center [115, 412] width 29 height 12
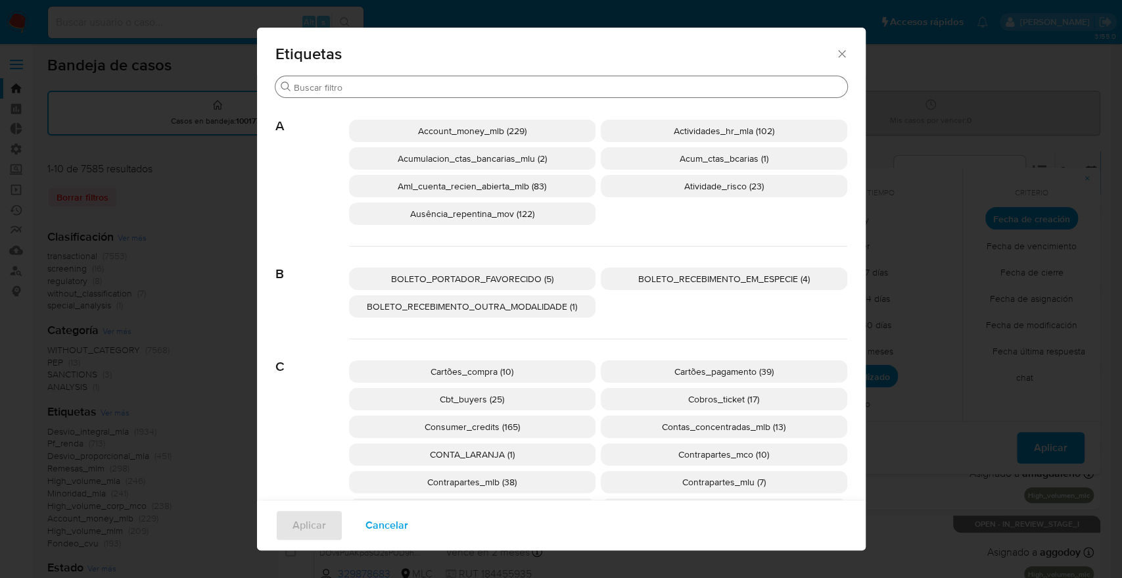
click at [383, 91] on input "Buscar" at bounding box center [568, 88] width 548 height 12
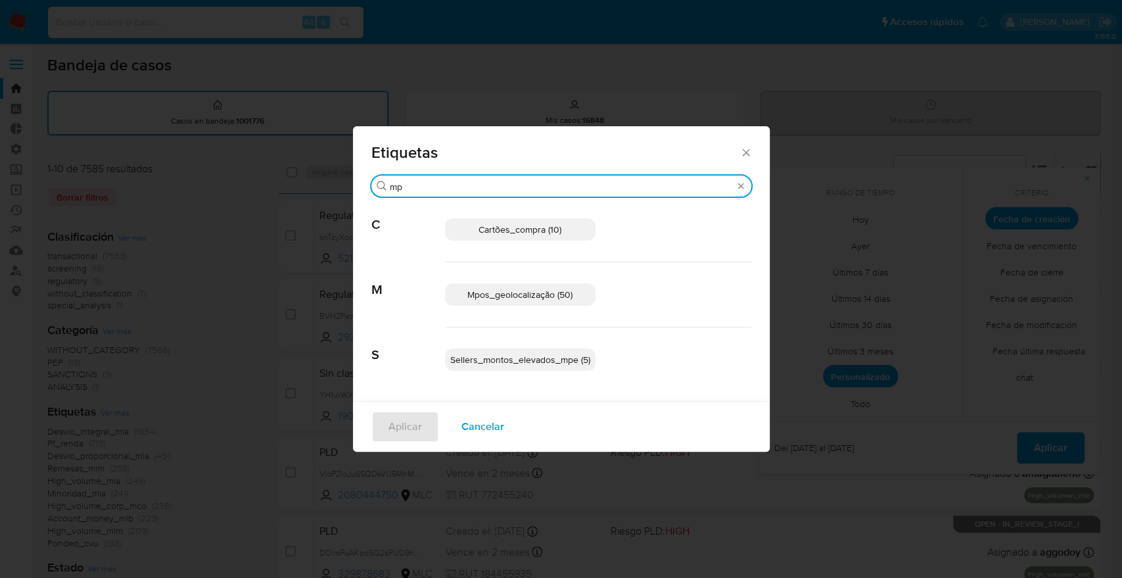
type input "mpi"
